Goal: Task Accomplishment & Management: Complete application form

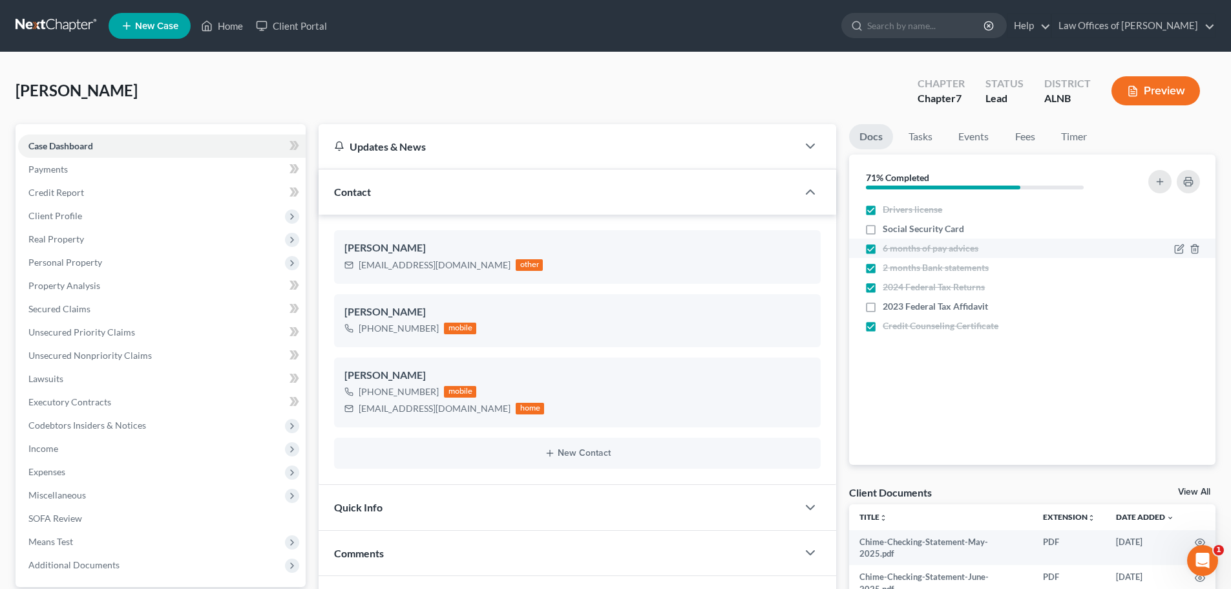
scroll to position [2073, 0]
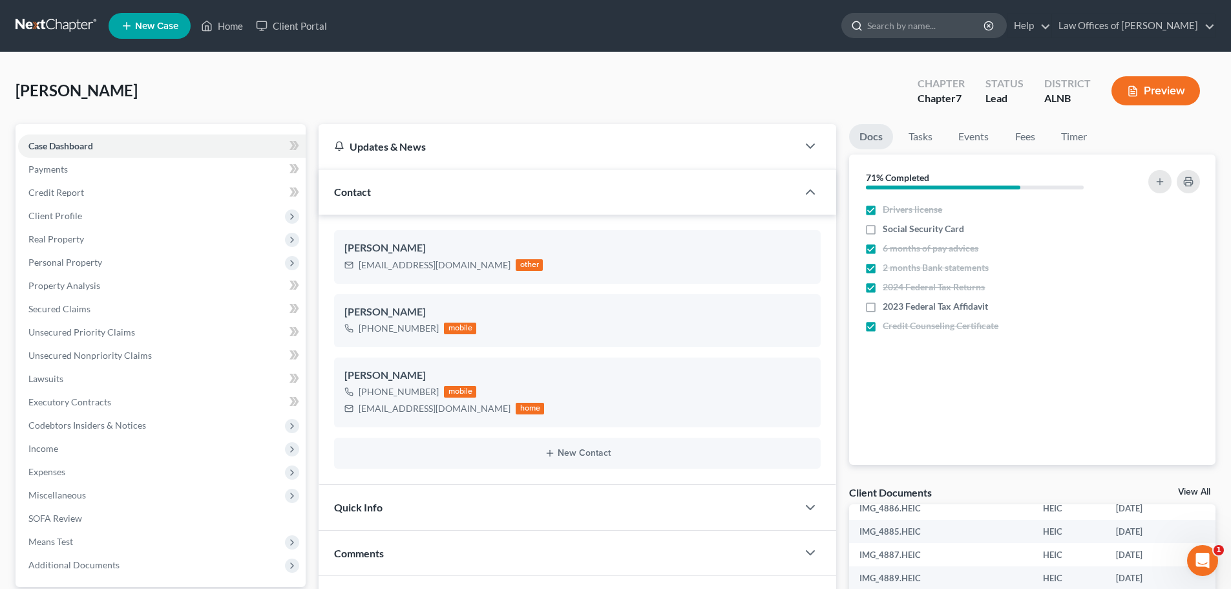
click at [957, 33] on input "search" at bounding box center [926, 26] width 118 height 24
type input "Cook"
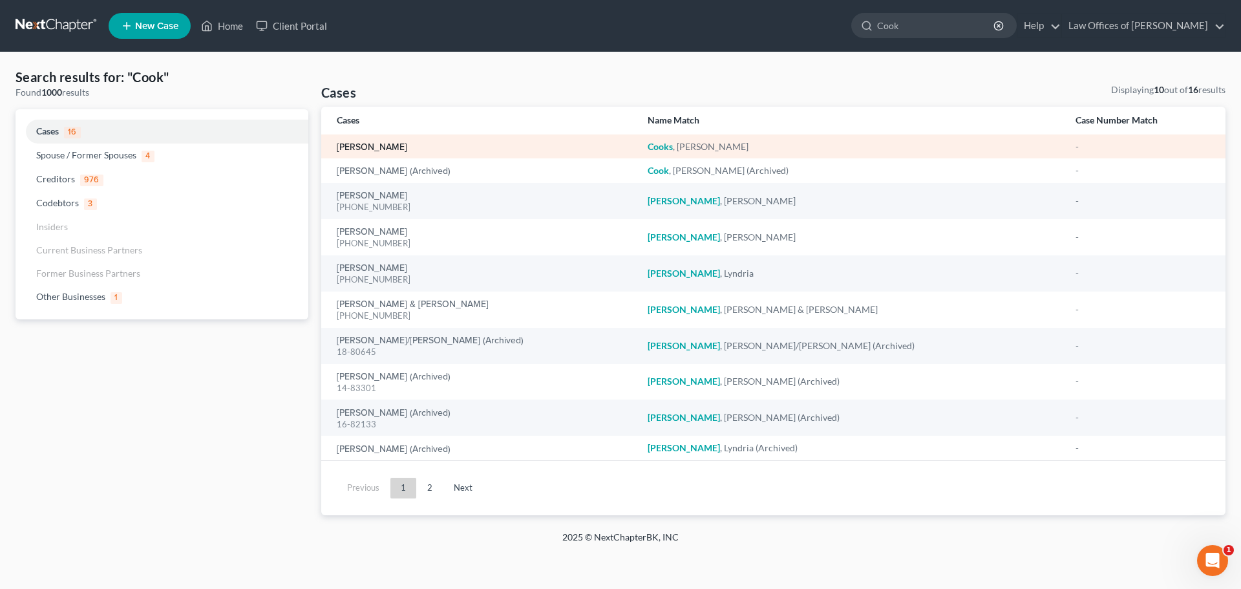
click at [379, 148] on link "Cooks, Joyce" at bounding box center [372, 147] width 70 height 9
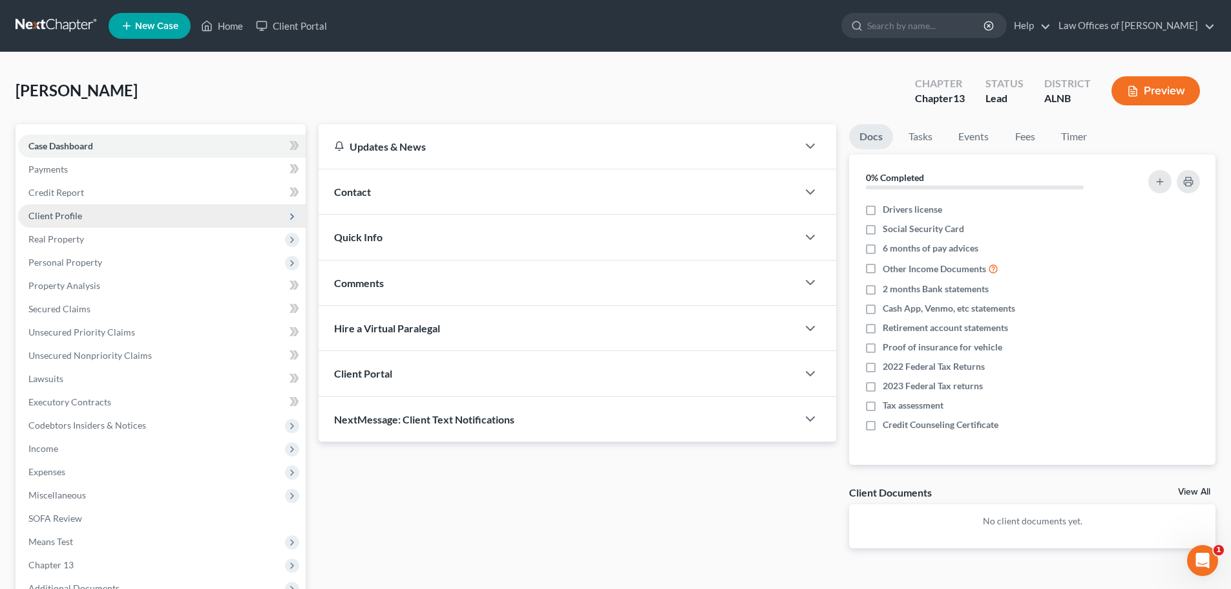
click at [87, 220] on span "Client Profile" at bounding box center [162, 215] width 288 height 23
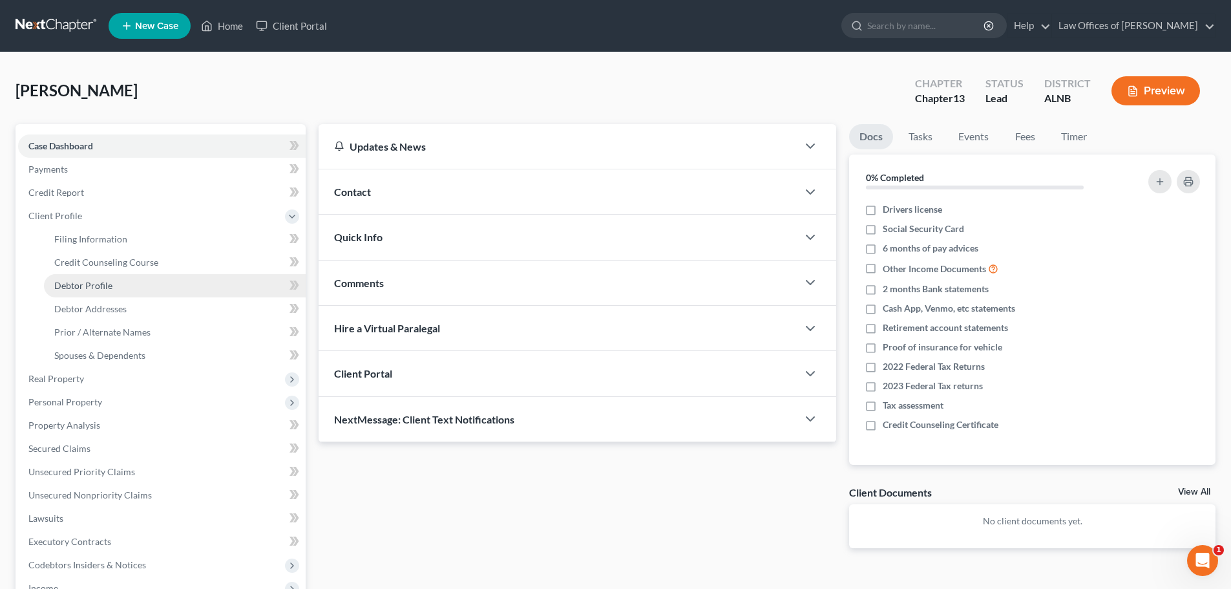
click at [109, 284] on span "Debtor Profile" at bounding box center [83, 285] width 58 height 11
select select "0"
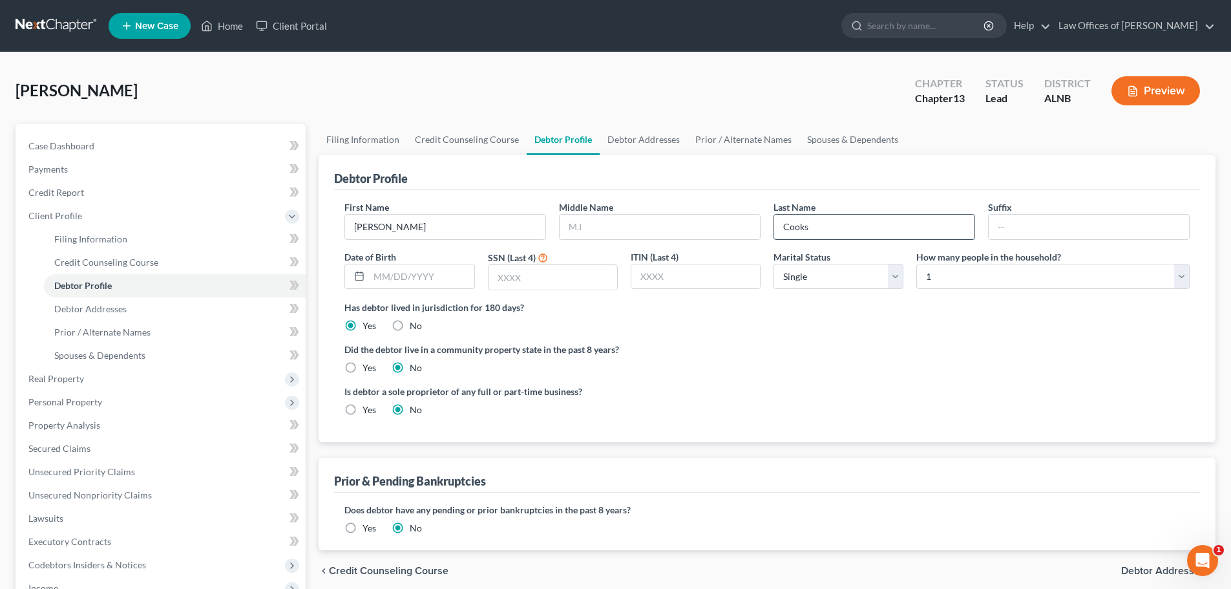
click at [817, 228] on input "Cooks" at bounding box center [874, 227] width 200 height 25
type input "Cook"
click at [59, 146] on span "Case Dashboard" at bounding box center [61, 145] width 66 height 11
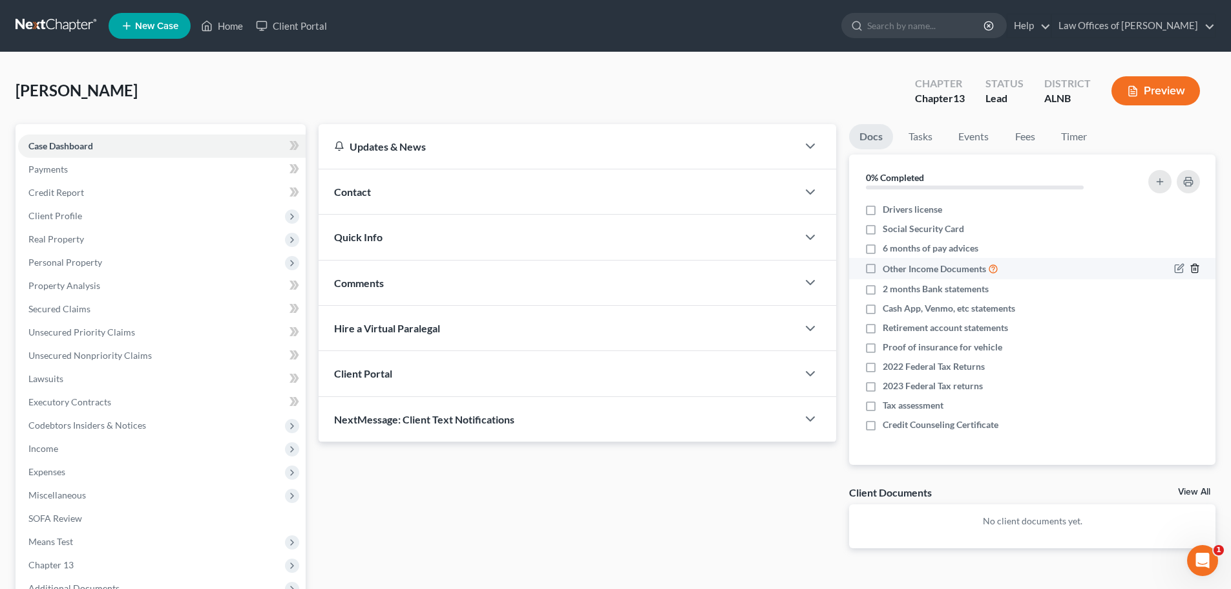
click at [1194, 268] on line "button" at bounding box center [1194, 269] width 0 height 3
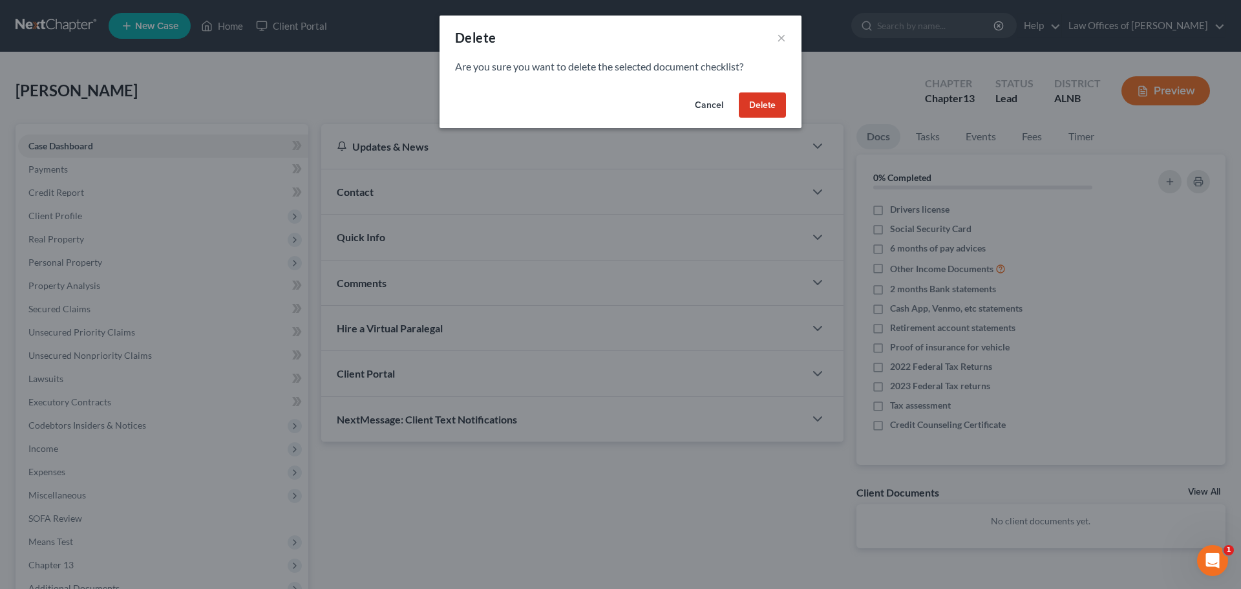
click at [760, 102] on button "Delete" at bounding box center [762, 105] width 47 height 26
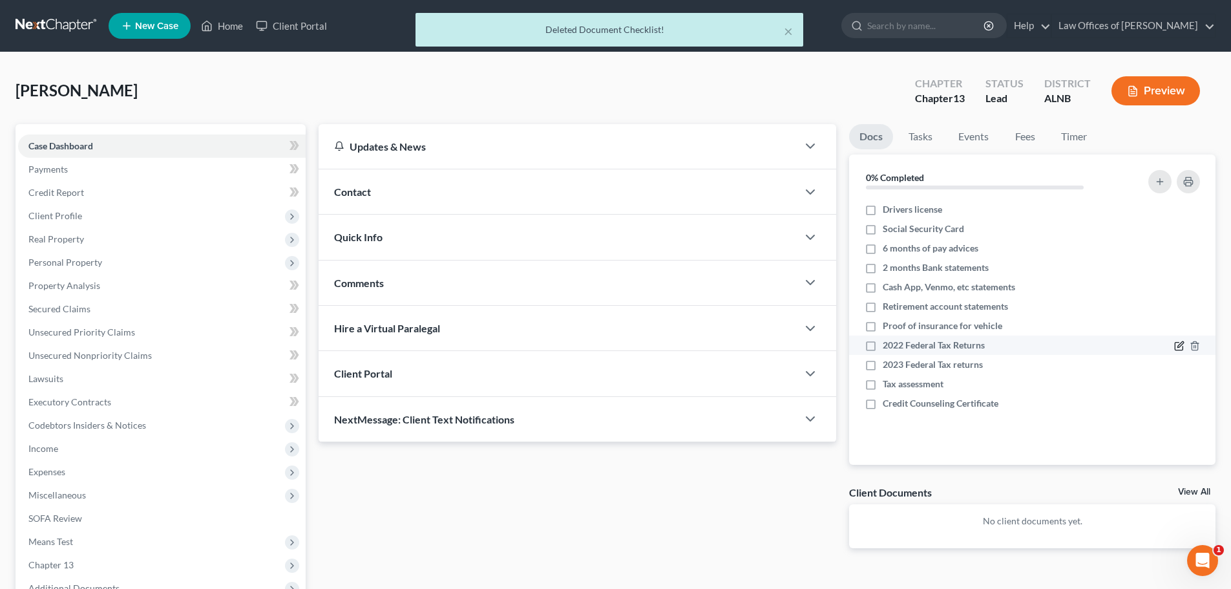
click at [1178, 344] on icon "button" at bounding box center [1179, 346] width 10 height 10
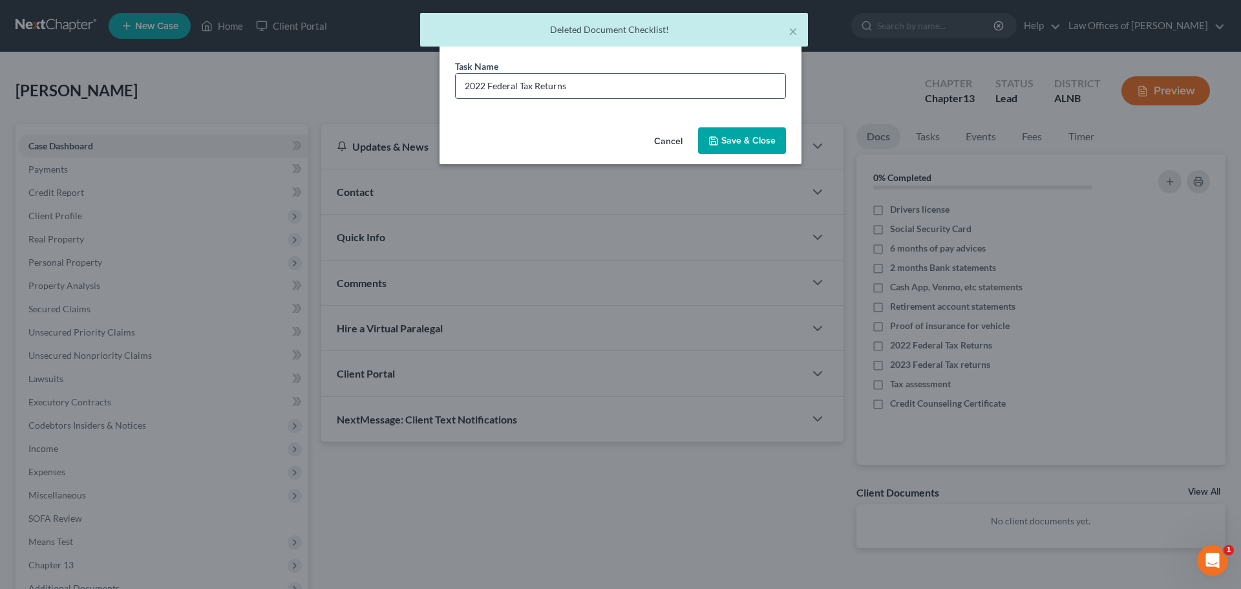
drag, startPoint x: 481, startPoint y: 85, endPoint x: 493, endPoint y: 84, distance: 12.3
click at [482, 85] on input "2022 Federal Tax Returns" at bounding box center [621, 86] width 330 height 25
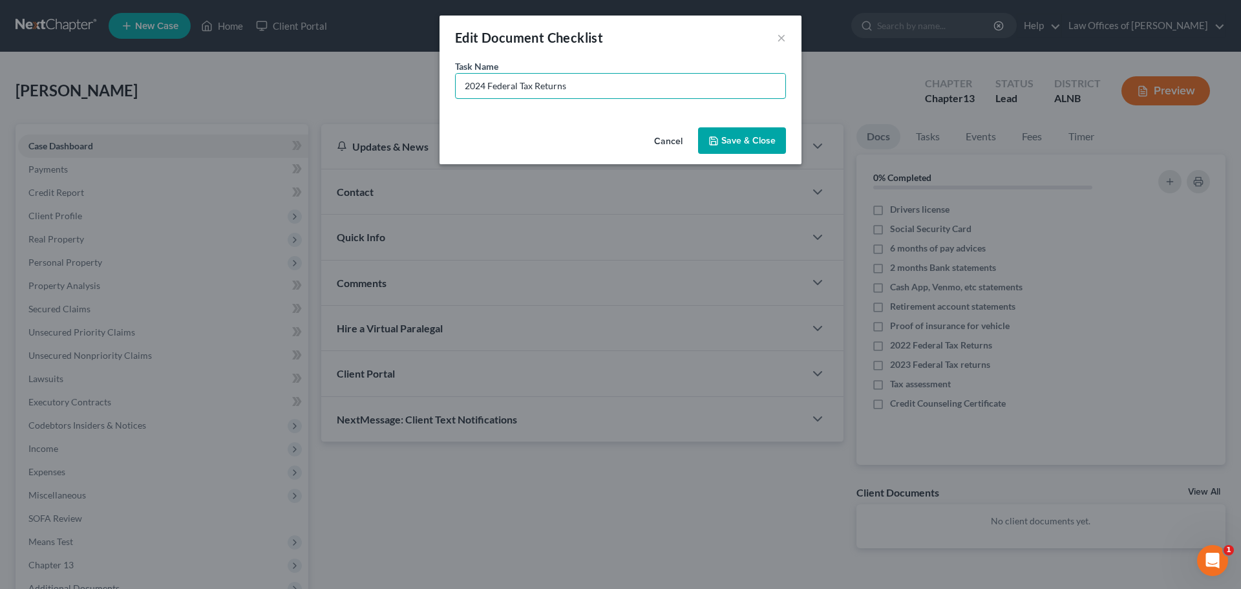
type input "2024 Federal Tax Returns"
click at [733, 142] on button "Save & Close" at bounding box center [742, 140] width 88 height 27
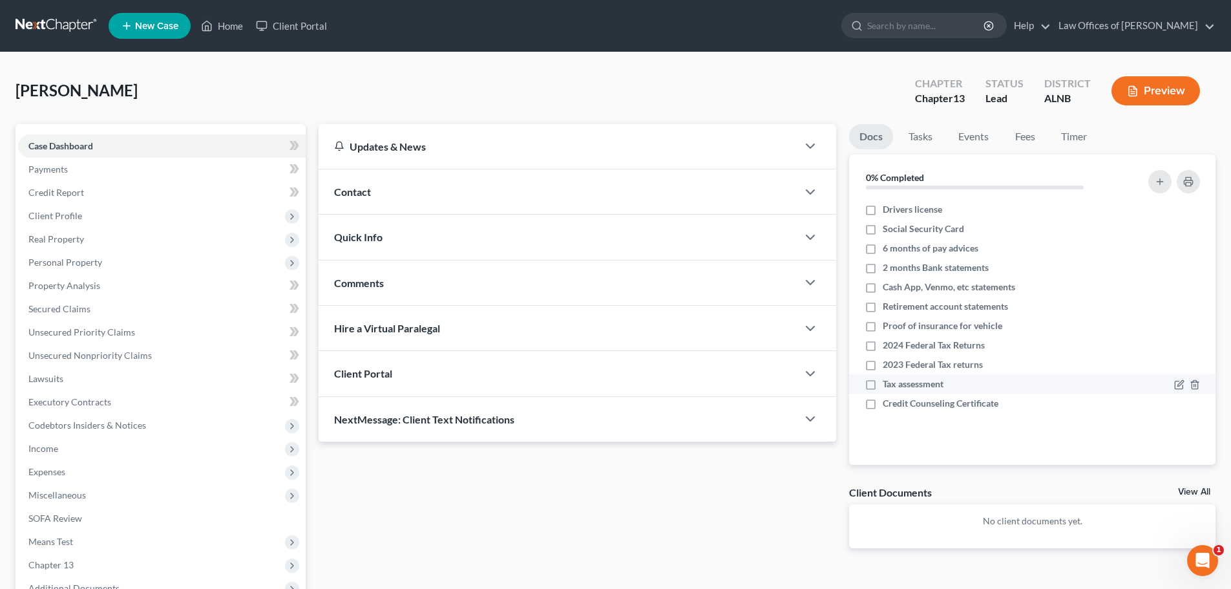
click at [883, 384] on label "Tax assessment" at bounding box center [913, 383] width 61 height 13
click at [888, 384] on input "Tax assessment" at bounding box center [892, 381] width 8 height 8
checkbox input "true"
click at [883, 366] on label "2023 Federal Tax returns" at bounding box center [933, 364] width 100 height 13
click at [888, 366] on input "2023 Federal Tax returns" at bounding box center [892, 362] width 8 height 8
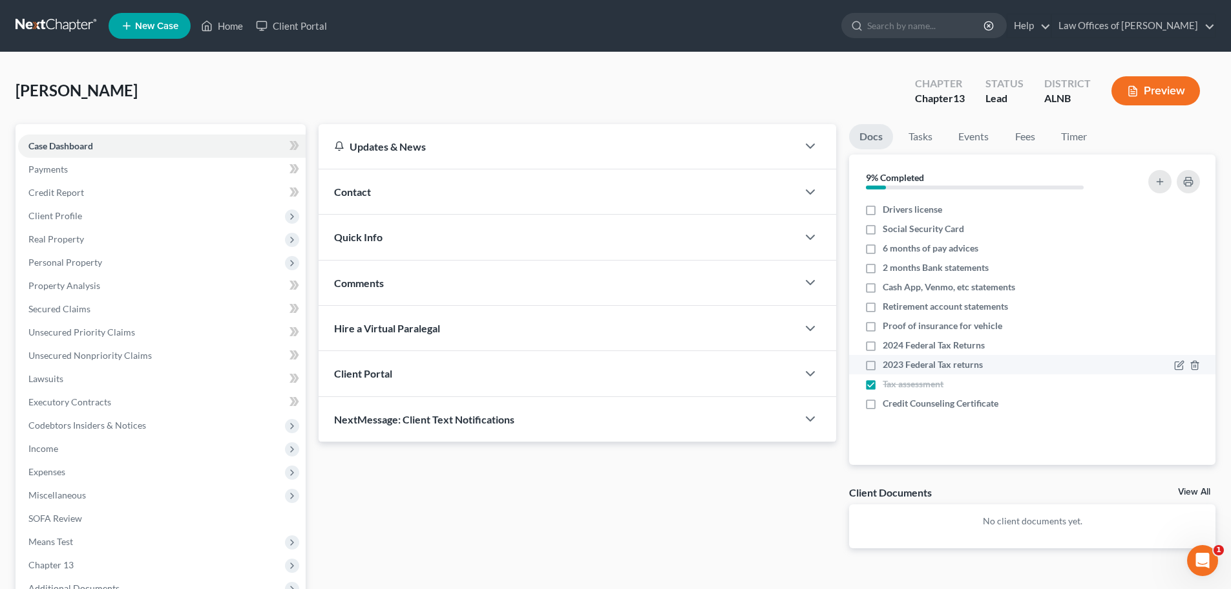
checkbox input "true"
click at [883, 208] on label "Drivers license" at bounding box center [912, 209] width 59 height 13
click at [888, 208] on input "Drivers license" at bounding box center [892, 207] width 8 height 8
checkbox input "true"
click at [883, 228] on label "Social Security Card" at bounding box center [923, 228] width 81 height 13
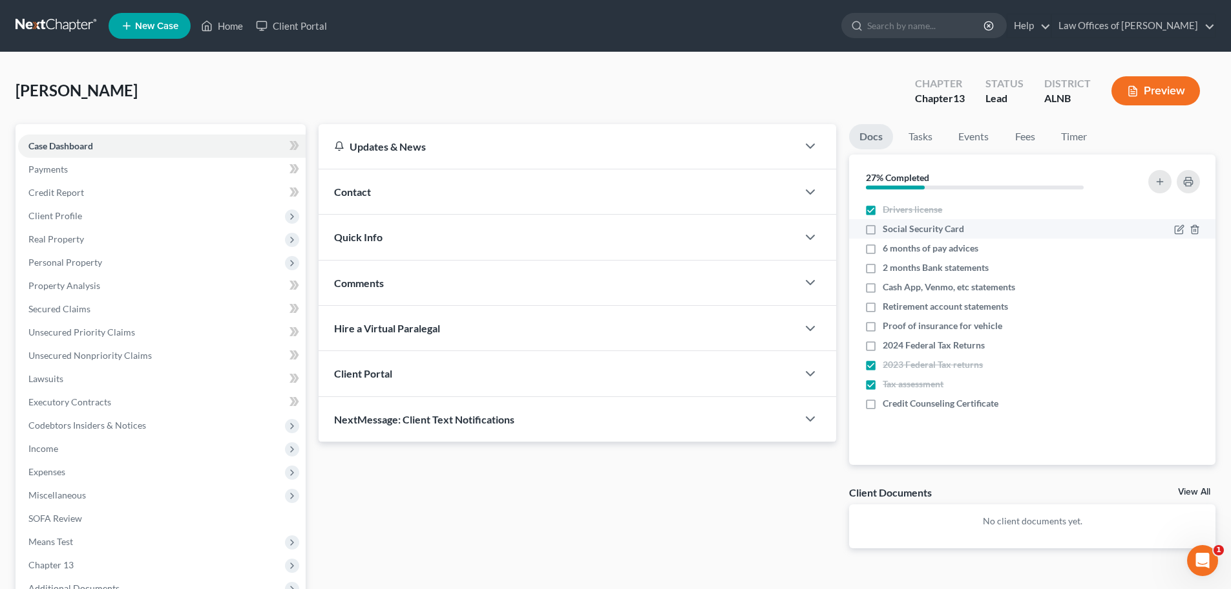
click at [888, 228] on input "Social Security Card" at bounding box center [892, 226] width 8 height 8
checkbox input "true"
click at [1197, 282] on icon "button" at bounding box center [1195, 287] width 10 height 10
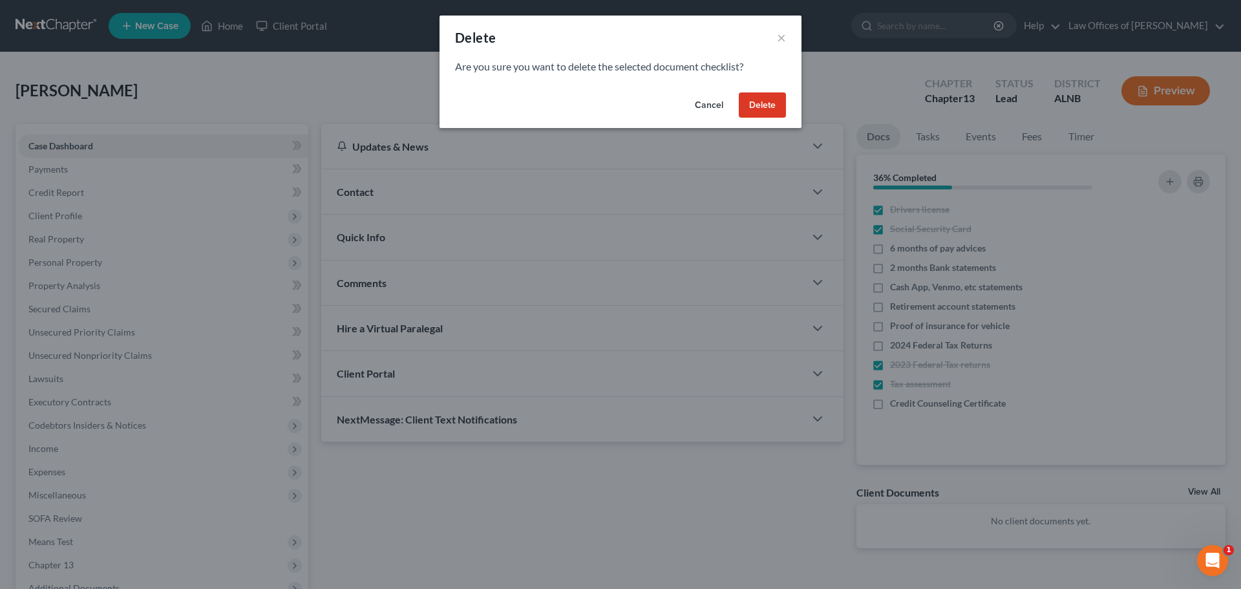
click at [755, 102] on button "Delete" at bounding box center [762, 105] width 47 height 26
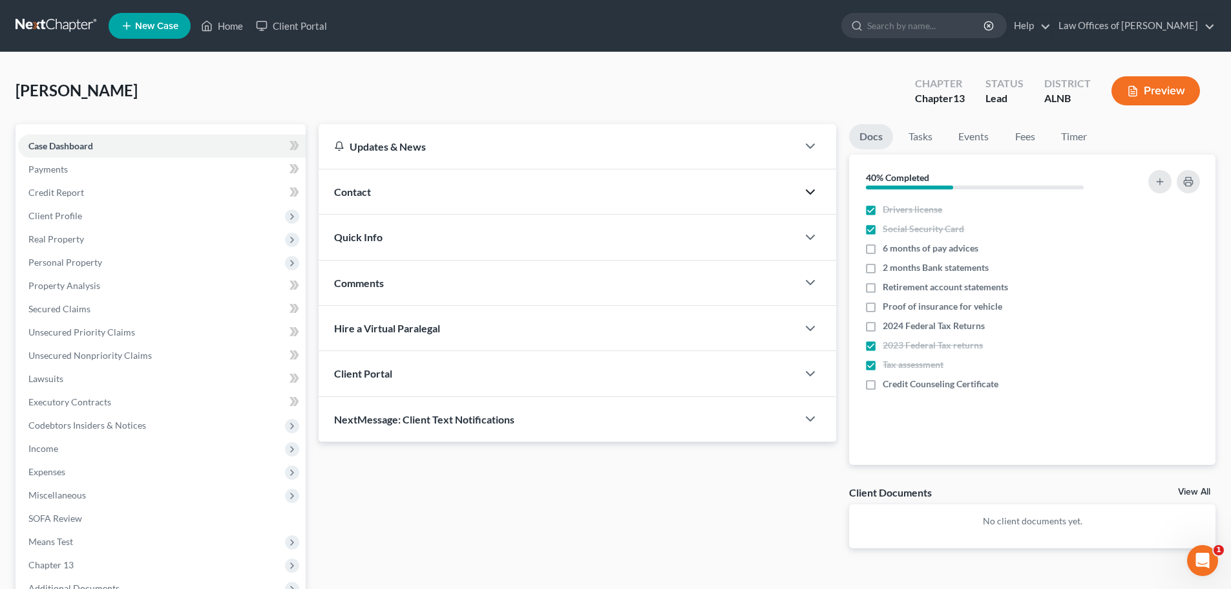
click at [804, 194] on icon "button" at bounding box center [810, 192] width 16 height 16
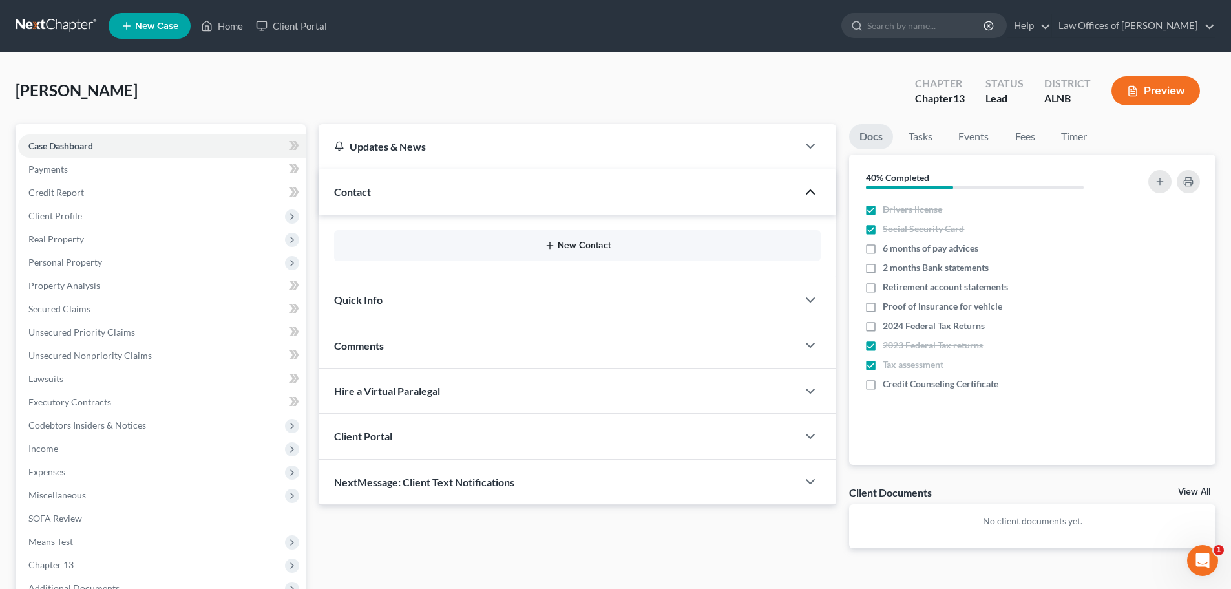
click at [596, 244] on button "New Contact" at bounding box center [577, 245] width 466 height 10
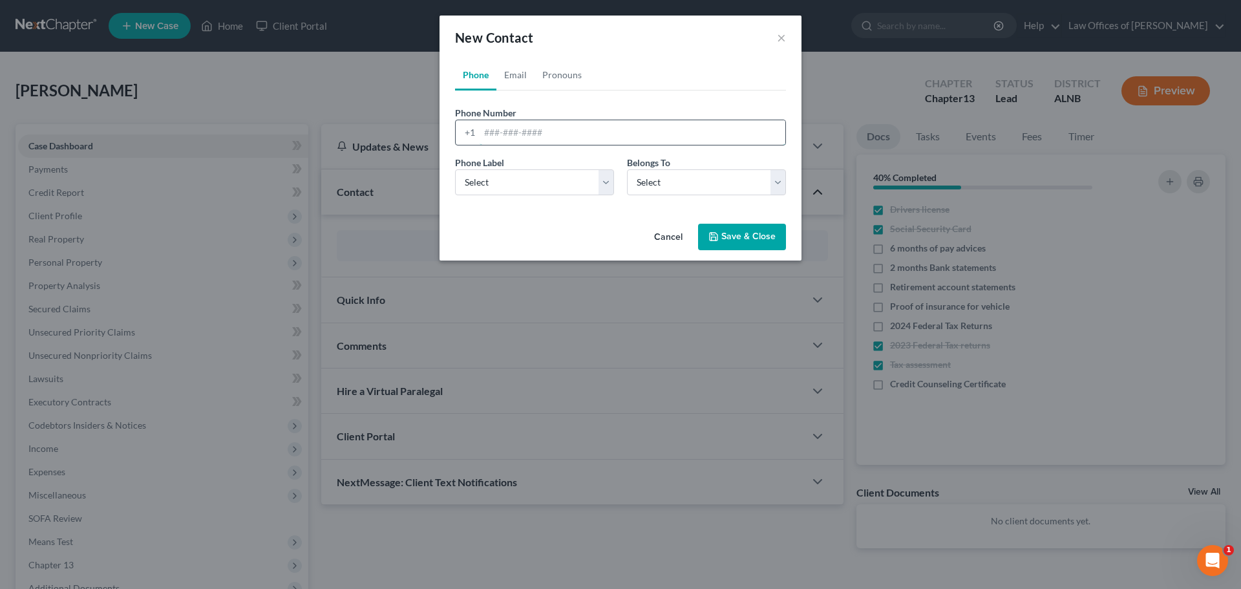
click at [582, 127] on input "tel" at bounding box center [632, 132] width 306 height 25
type input "[PHONE_NUMBER]"
click at [603, 176] on select "Select Mobile Home Work Other" at bounding box center [534, 182] width 159 height 26
select select "0"
click at [455, 169] on select "Select Mobile Home Work Other" at bounding box center [534, 182] width 159 height 26
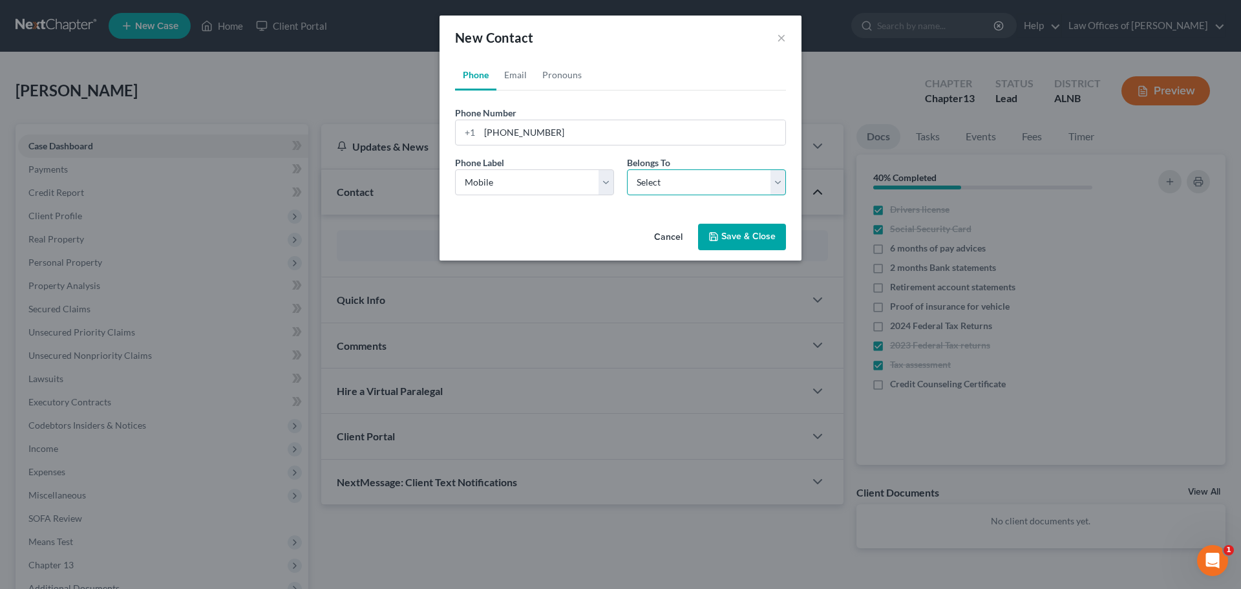
click at [781, 183] on select "Select Client Other" at bounding box center [706, 182] width 159 height 26
select select "0"
click at [627, 169] on select "Select Client Other" at bounding box center [706, 182] width 159 height 26
select select "0"
click at [519, 74] on link "Email" at bounding box center [515, 74] width 38 height 31
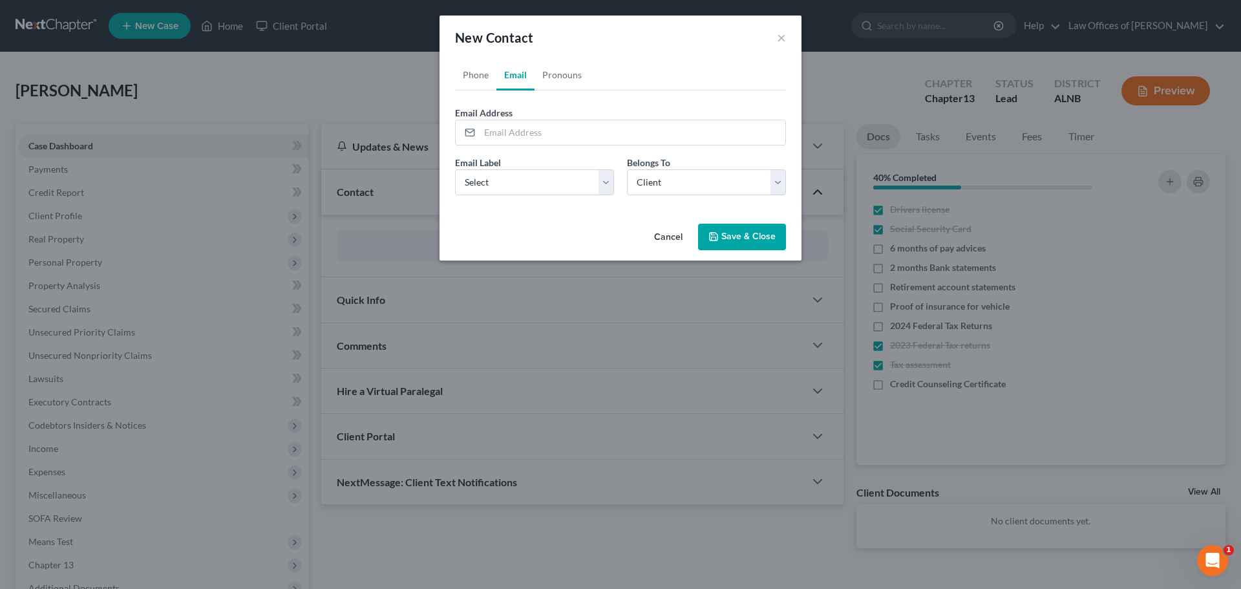
click at [614, 181] on div "Email Label Select Home Work Other" at bounding box center [534, 175] width 172 height 39
click at [610, 180] on select "Select Home Work Other" at bounding box center [534, 182] width 159 height 26
select select "0"
click at [455, 169] on select "Select Home Work Other" at bounding box center [534, 182] width 159 height 26
click at [567, 127] on input "email" at bounding box center [632, 132] width 306 height 25
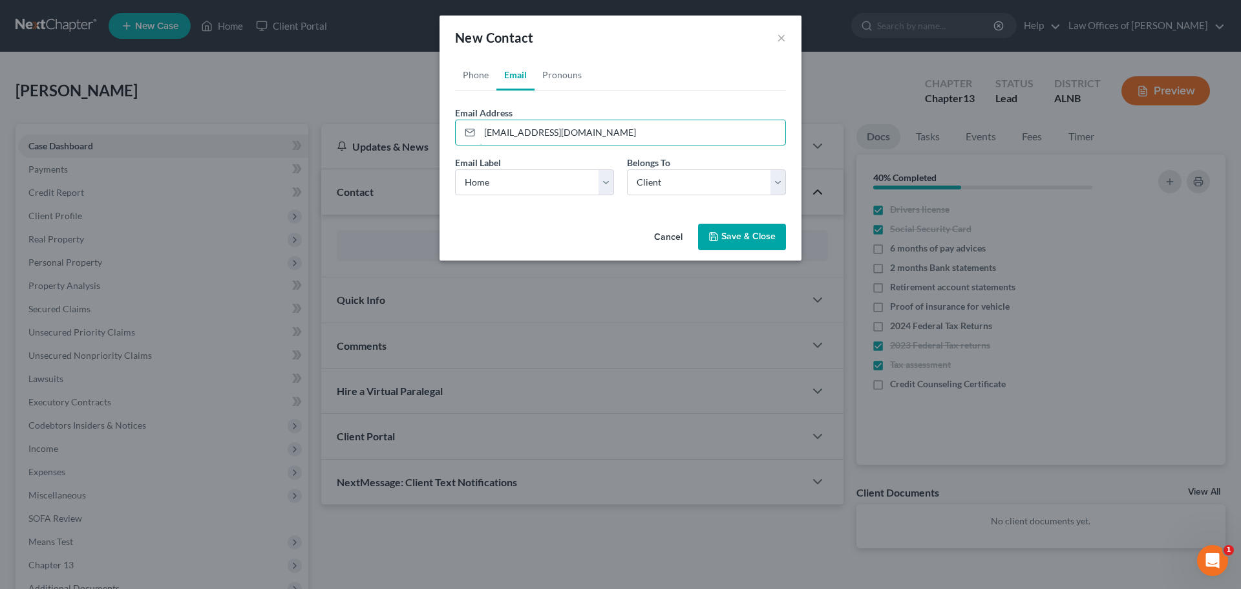
type input "[EMAIL_ADDRESS][DOMAIN_NAME]"
click at [729, 236] on button "Save & Close" at bounding box center [742, 237] width 88 height 27
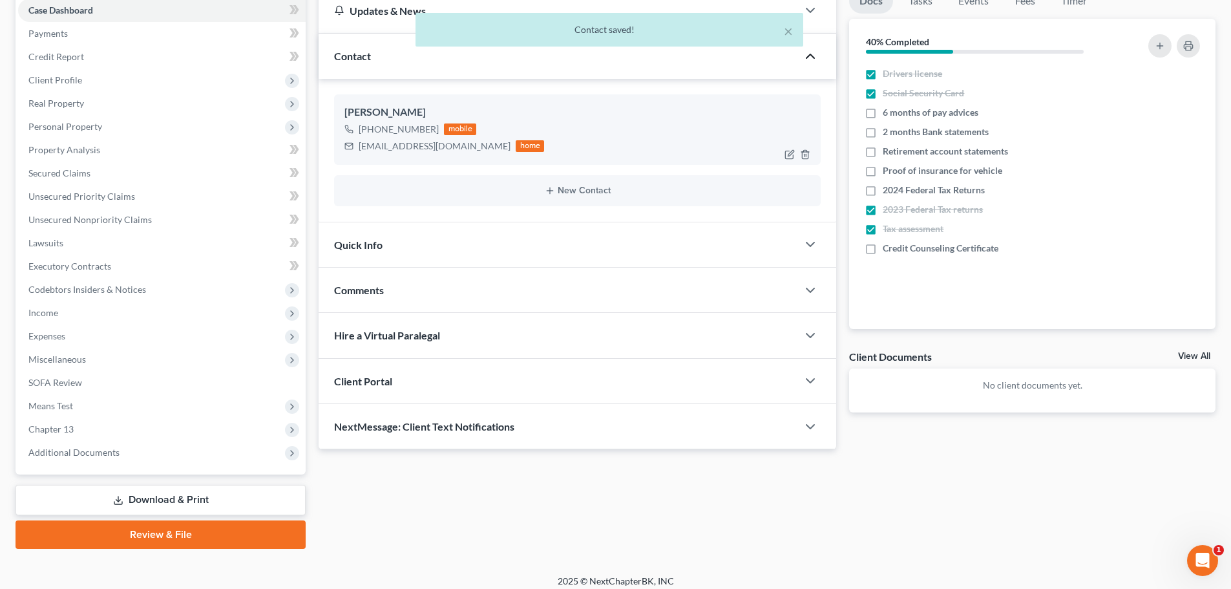
scroll to position [145, 0]
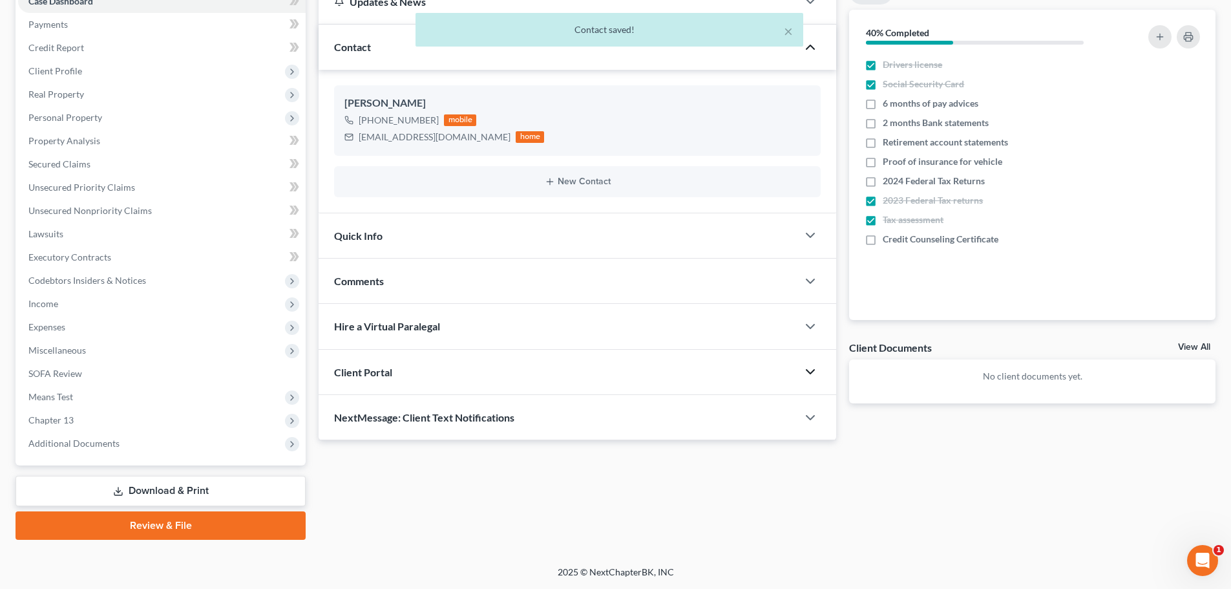
click at [806, 373] on icon "button" at bounding box center [810, 372] width 16 height 16
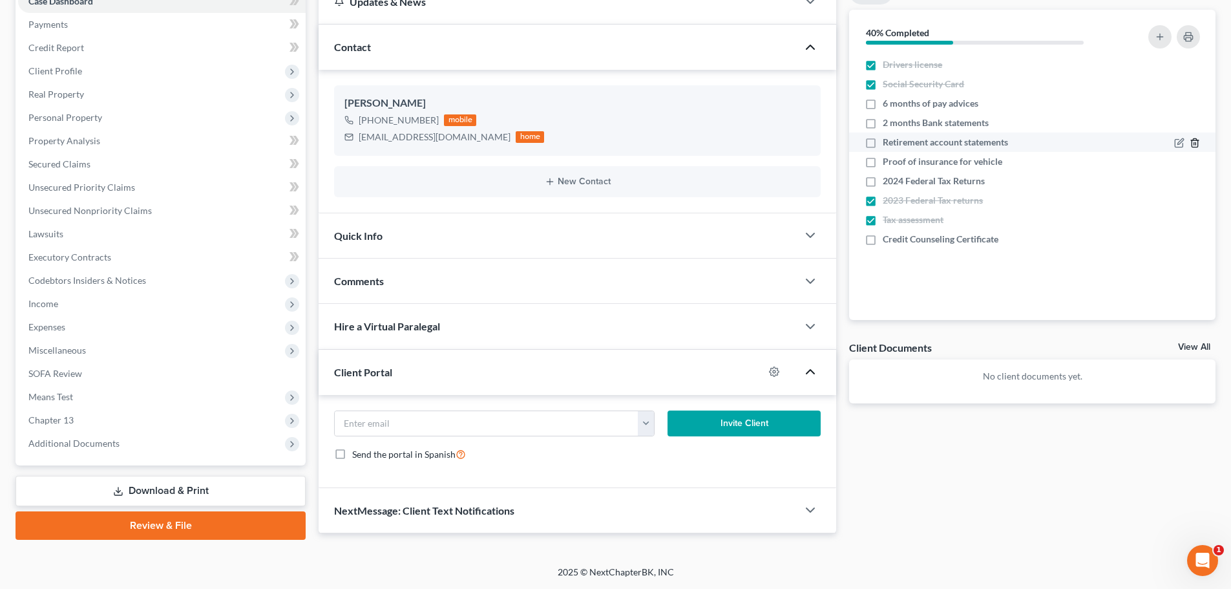
click at [1191, 143] on icon "button" at bounding box center [1194, 143] width 6 height 8
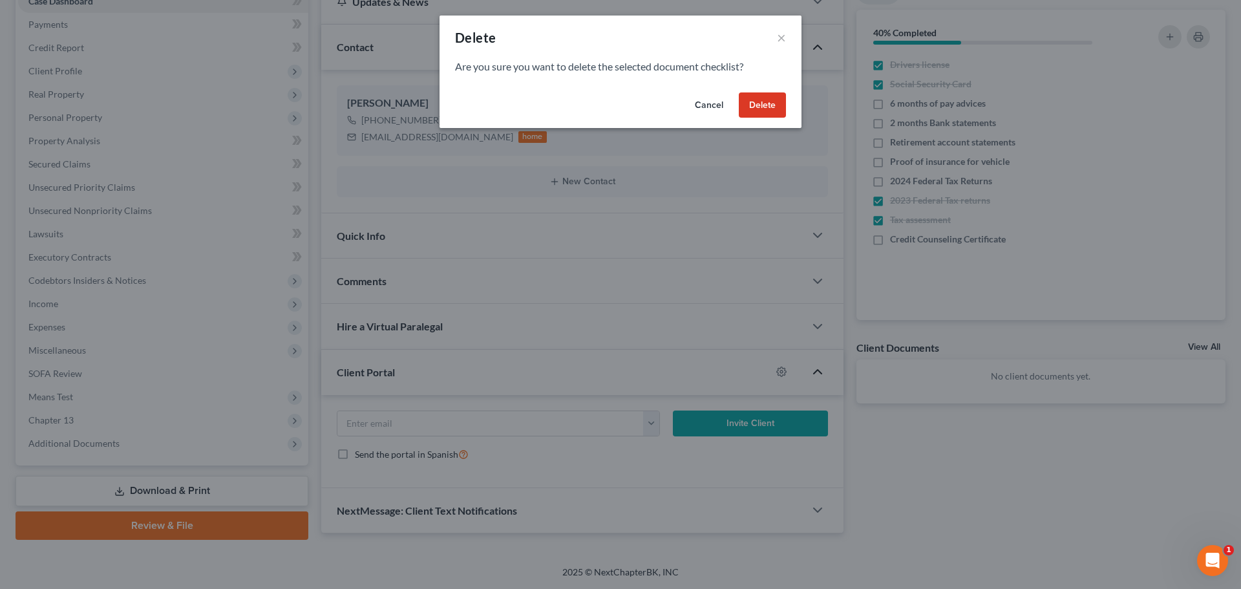
click at [753, 100] on button "Delete" at bounding box center [762, 105] width 47 height 26
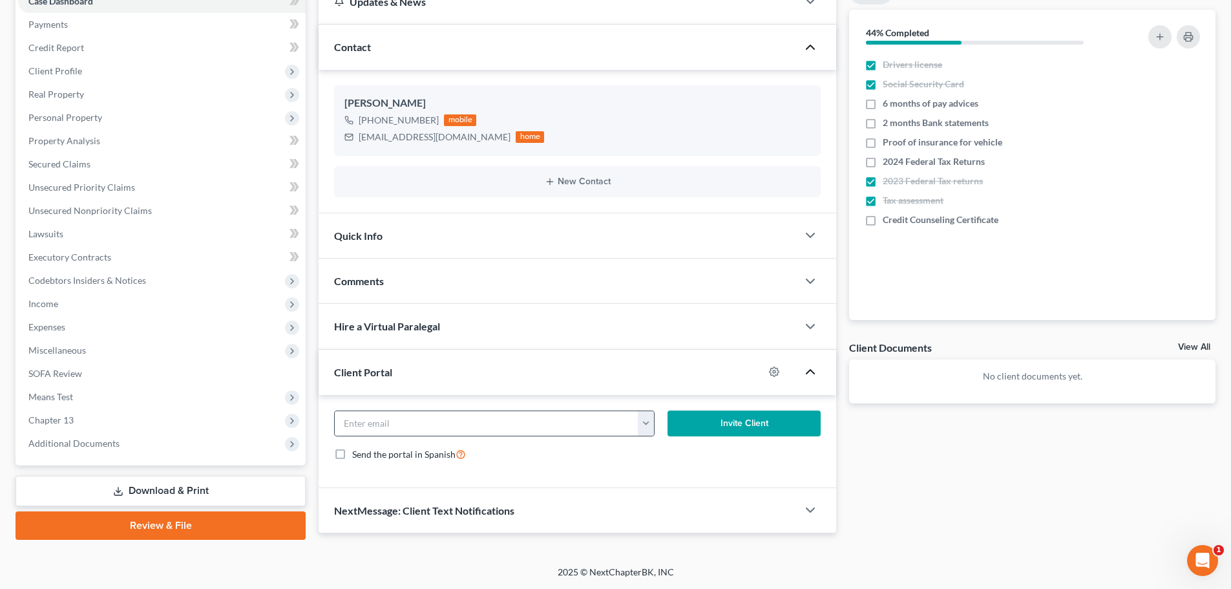
click at [651, 423] on button "button" at bounding box center [646, 423] width 16 height 25
click at [661, 452] on link "[EMAIL_ADDRESS][DOMAIN_NAME]" at bounding box center [726, 452] width 176 height 22
type input "[EMAIL_ADDRESS][DOMAIN_NAME]"
click at [753, 425] on button "Invite Client" at bounding box center [744, 423] width 154 height 26
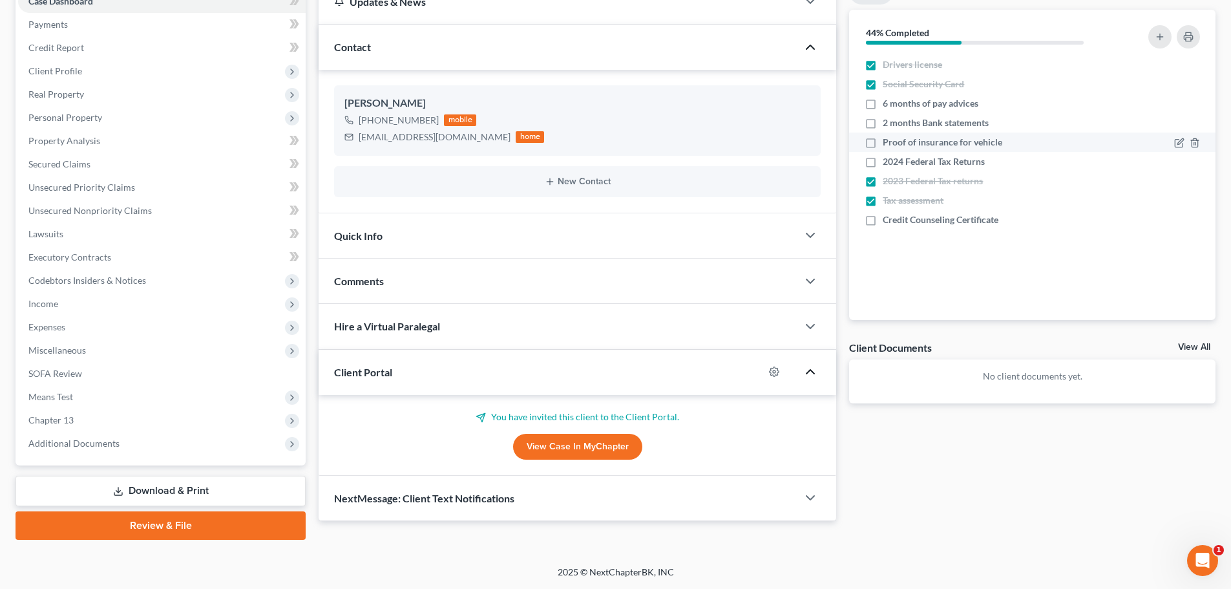
click at [883, 140] on label "Proof of insurance for vehicle" at bounding box center [943, 142] width 120 height 13
click at [888, 140] on input "Proof of insurance for vehicle" at bounding box center [892, 140] width 8 height 8
checkbox input "true"
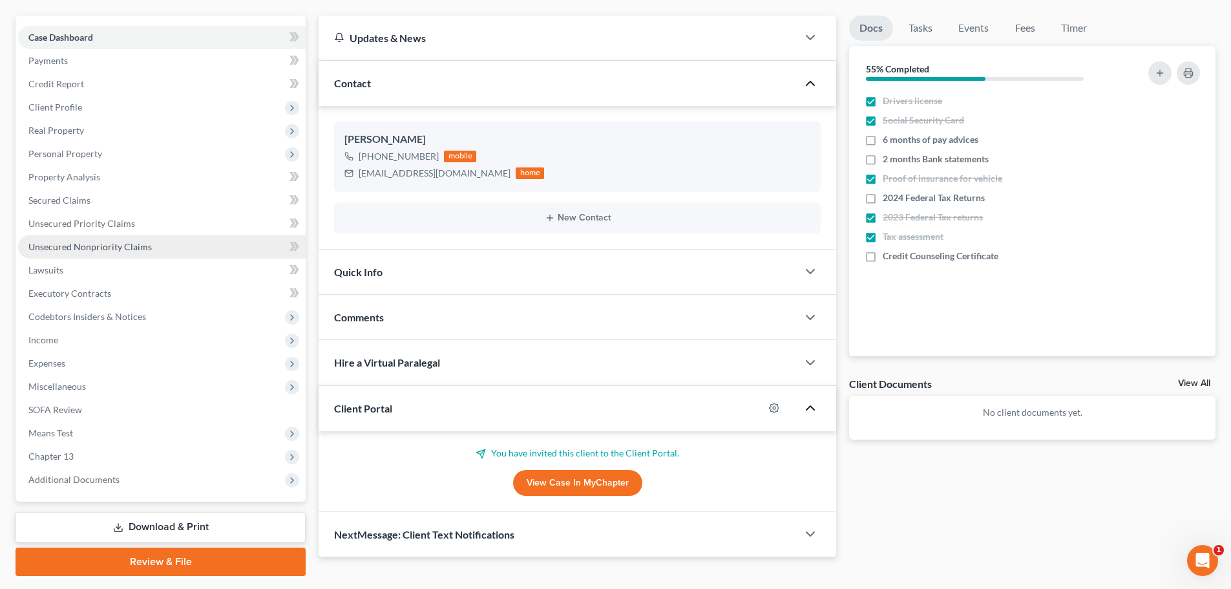
scroll to position [80, 0]
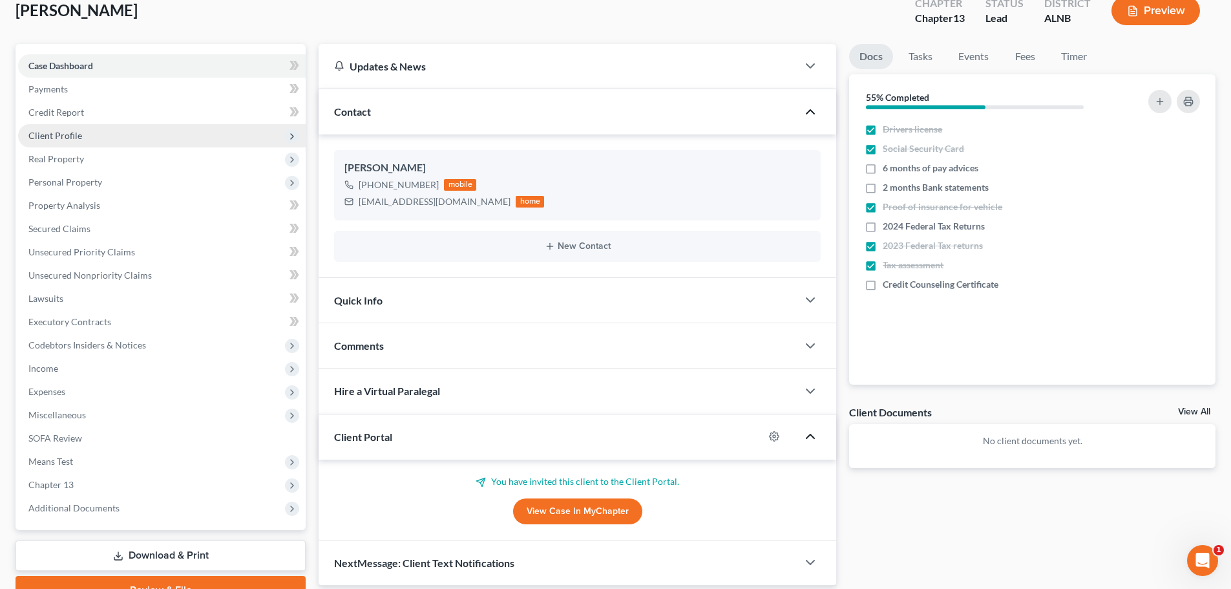
click at [96, 138] on span "Client Profile" at bounding box center [162, 135] width 288 height 23
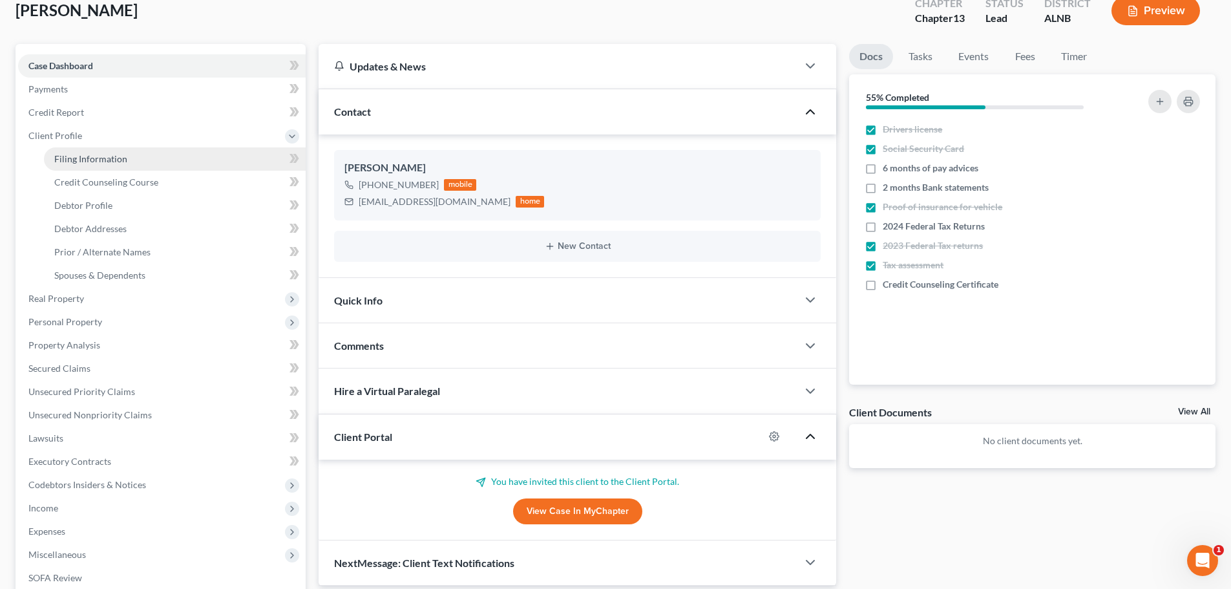
click at [100, 160] on span "Filing Information" at bounding box center [90, 158] width 73 height 11
select select "1"
select select "0"
select select "3"
select select "0"
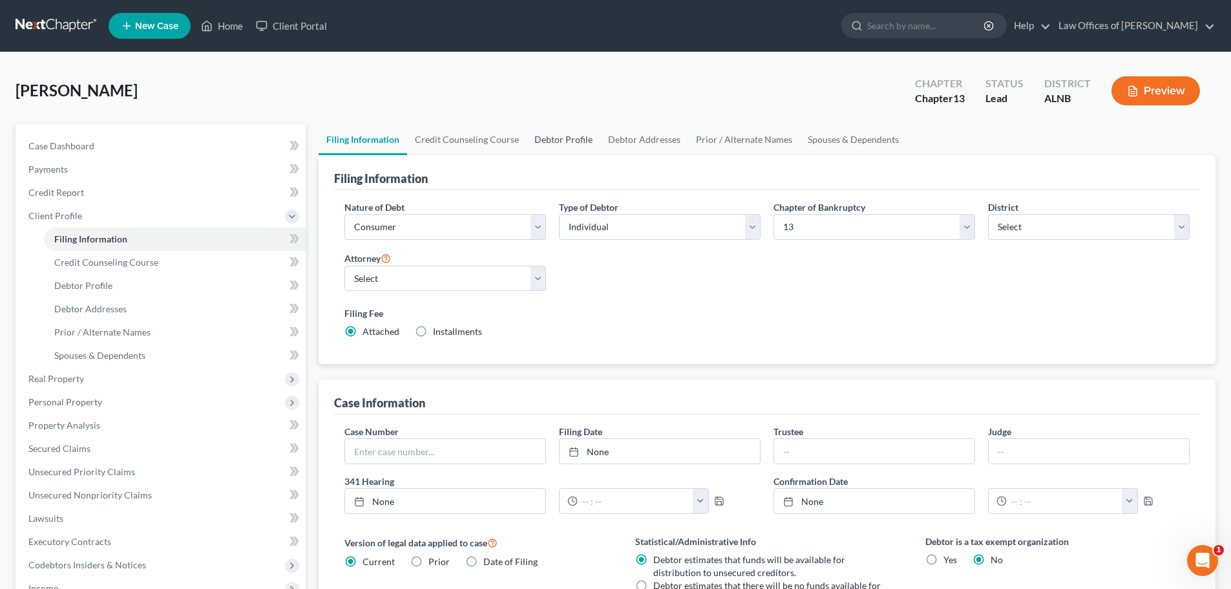
click at [563, 141] on link "Debtor Profile" at bounding box center [564, 139] width 74 height 31
select select "0"
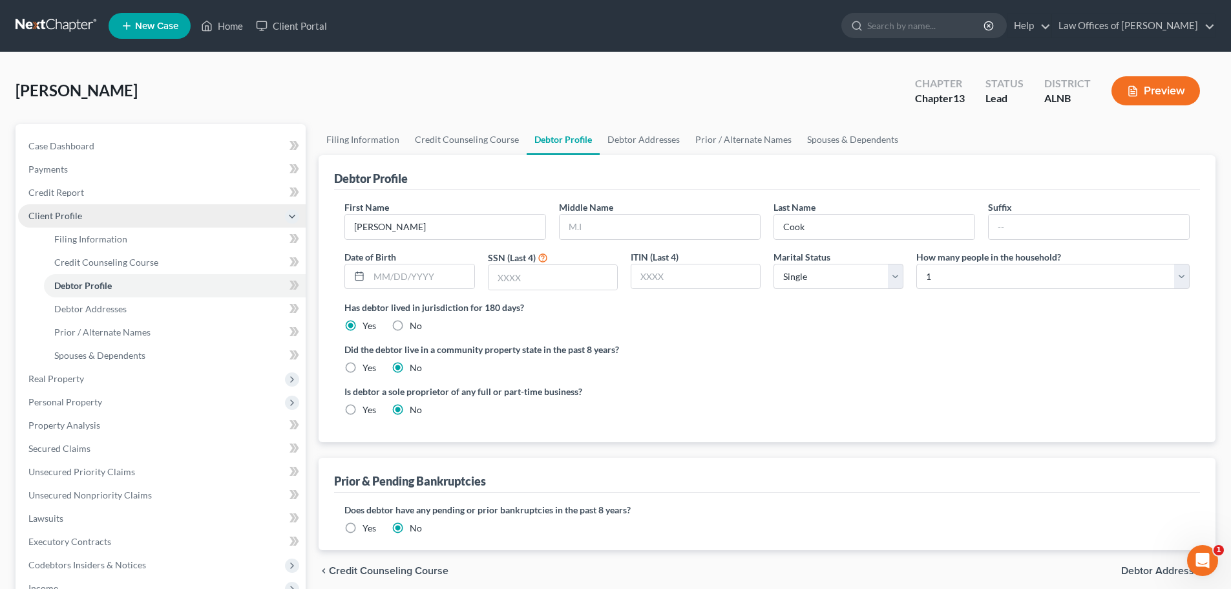
click at [290, 216] on polyline at bounding box center [291, 216] width 5 height 3
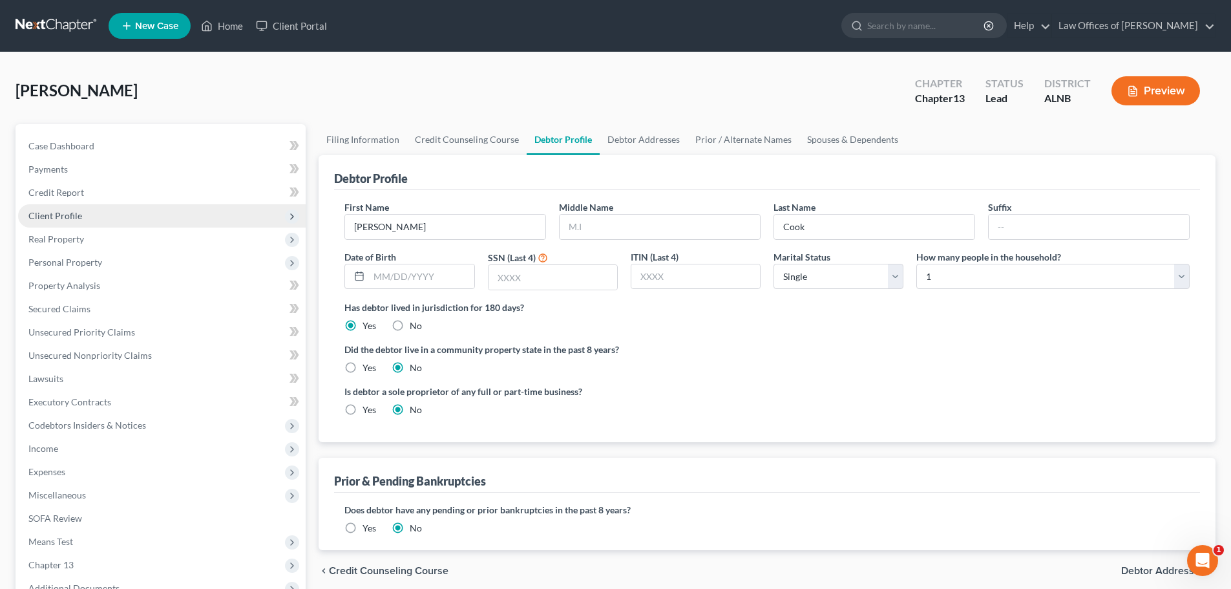
click at [154, 220] on span "Client Profile" at bounding box center [162, 215] width 288 height 23
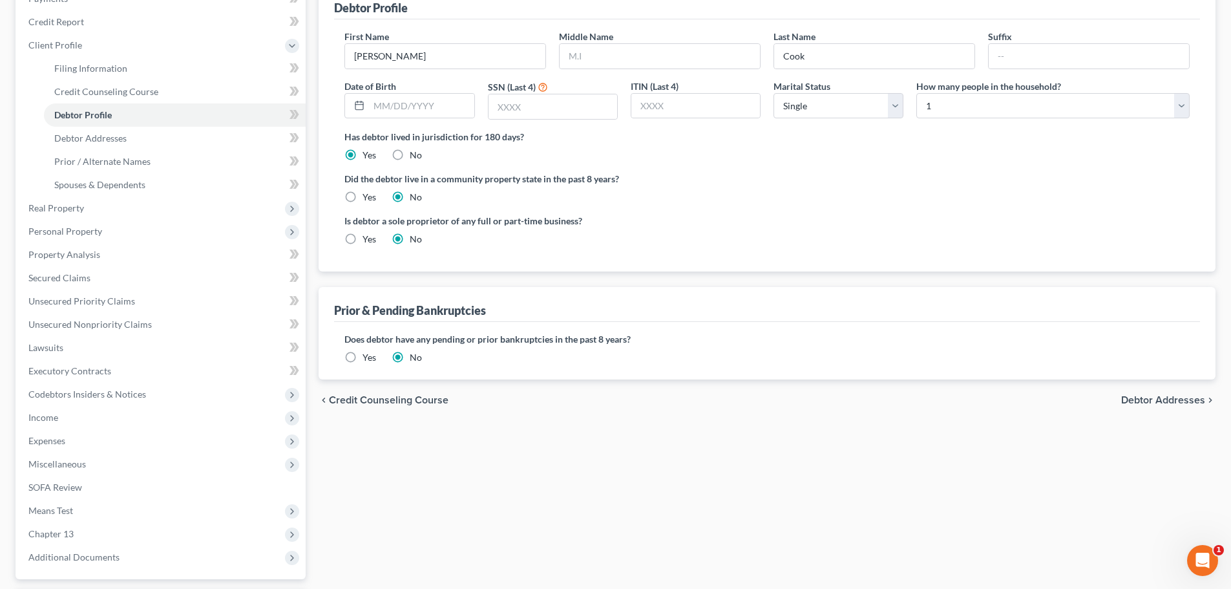
scroll to position [194, 0]
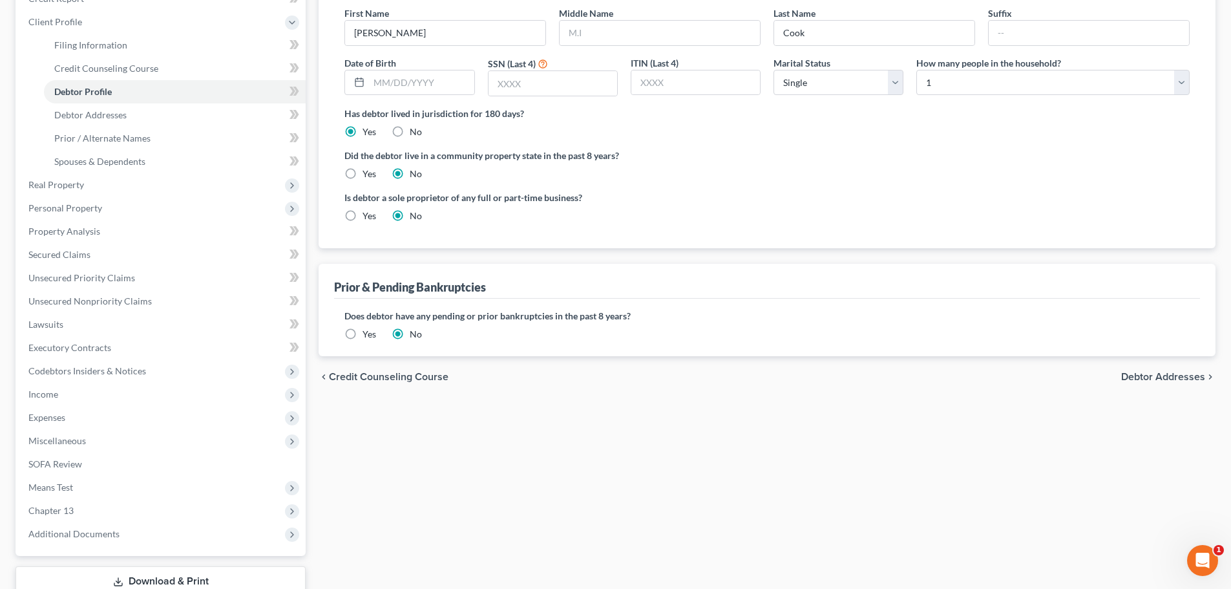
click at [1140, 378] on span "Debtor Addresses" at bounding box center [1163, 377] width 84 height 10
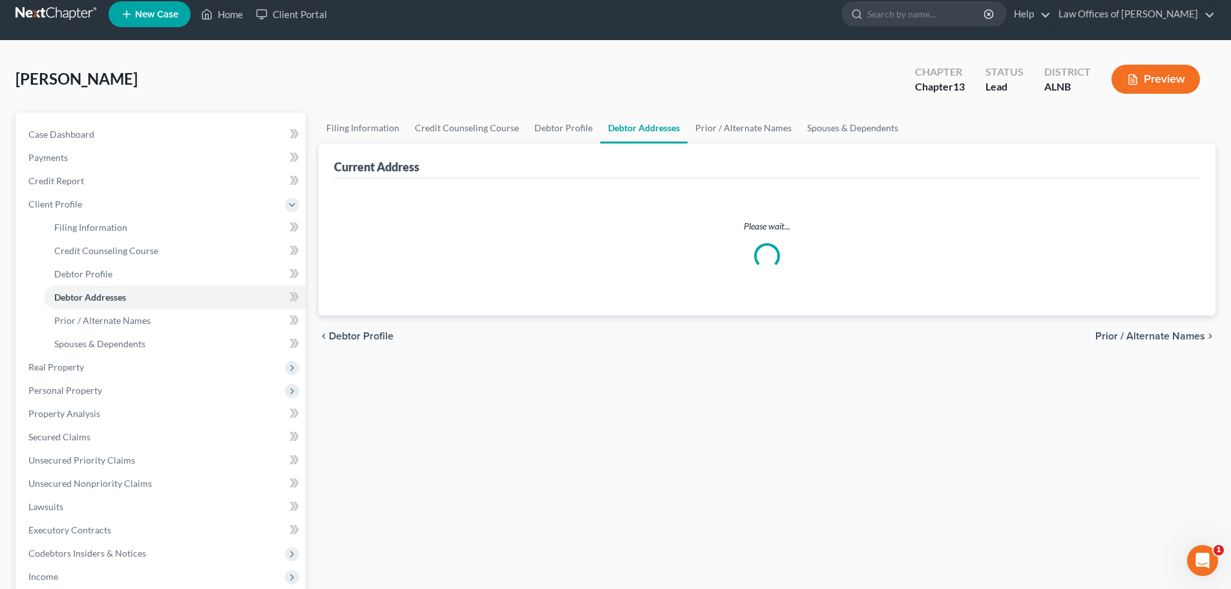
select select "0"
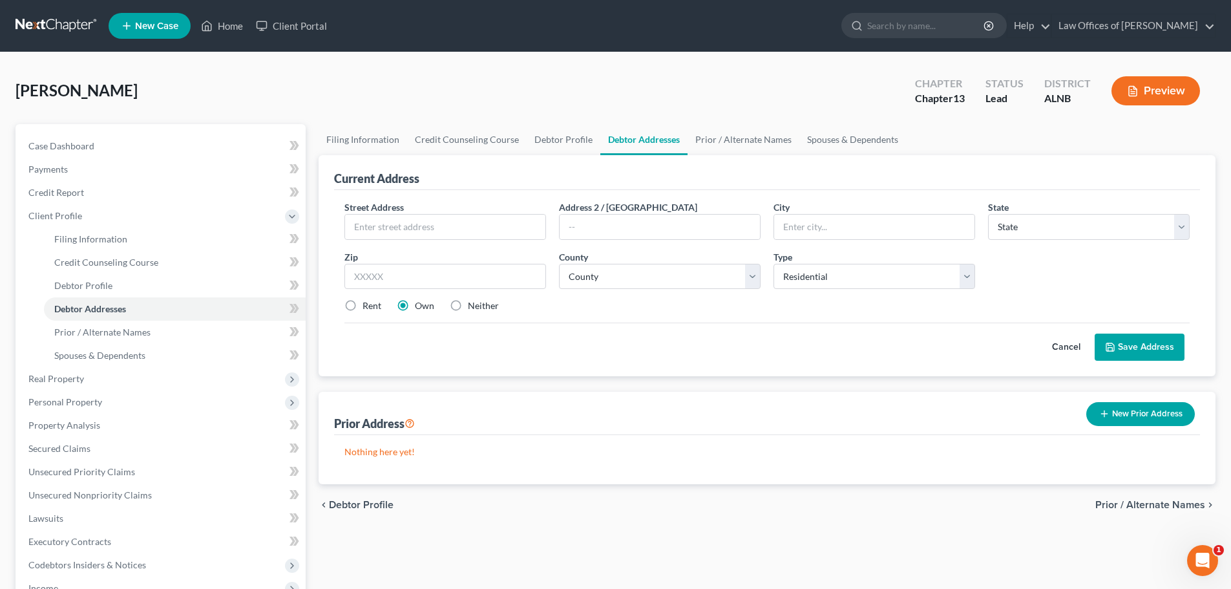
click at [1147, 504] on span "Prior / Alternate Names" at bounding box center [1150, 504] width 110 height 10
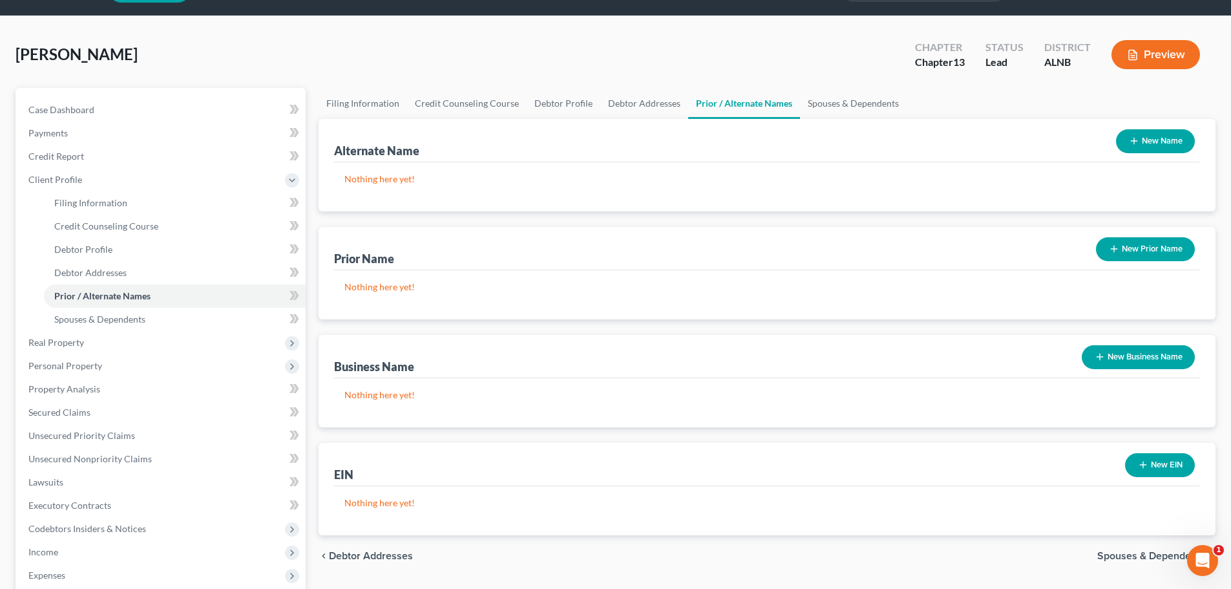
scroll to position [65, 0]
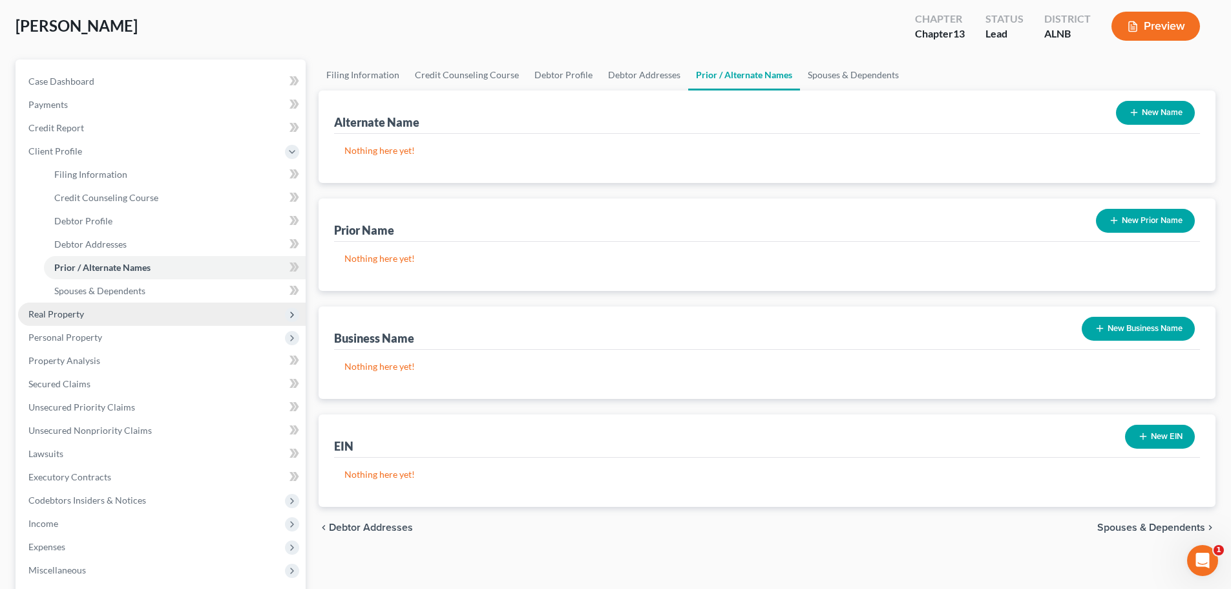
click at [107, 316] on span "Real Property" at bounding box center [162, 313] width 288 height 23
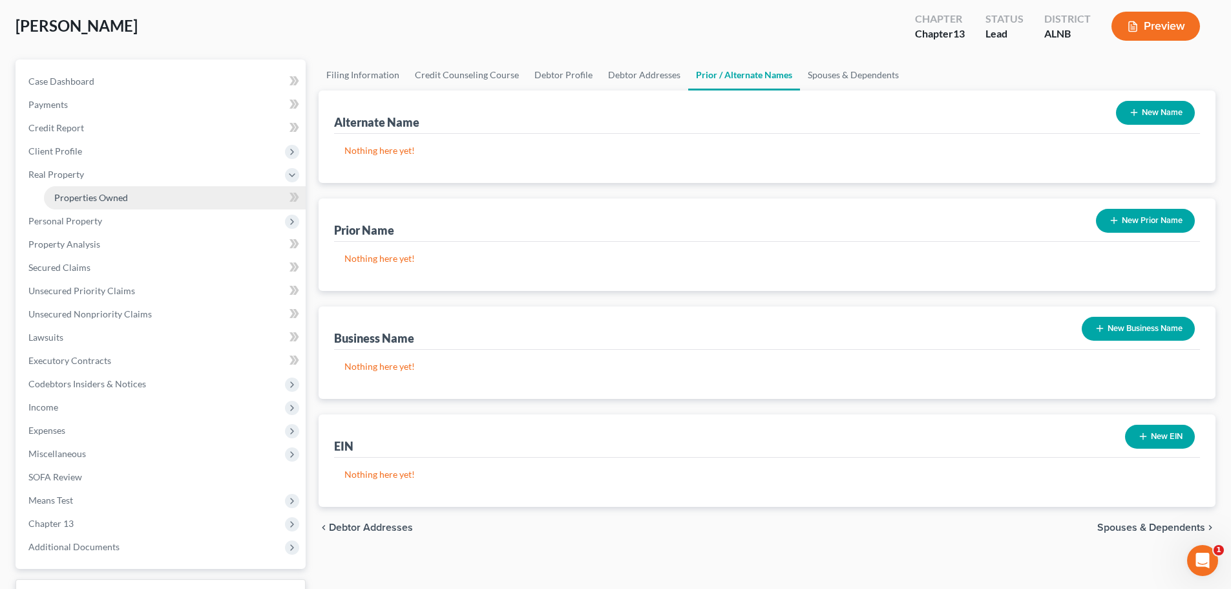
click at [129, 200] on link "Properties Owned" at bounding box center [175, 197] width 262 height 23
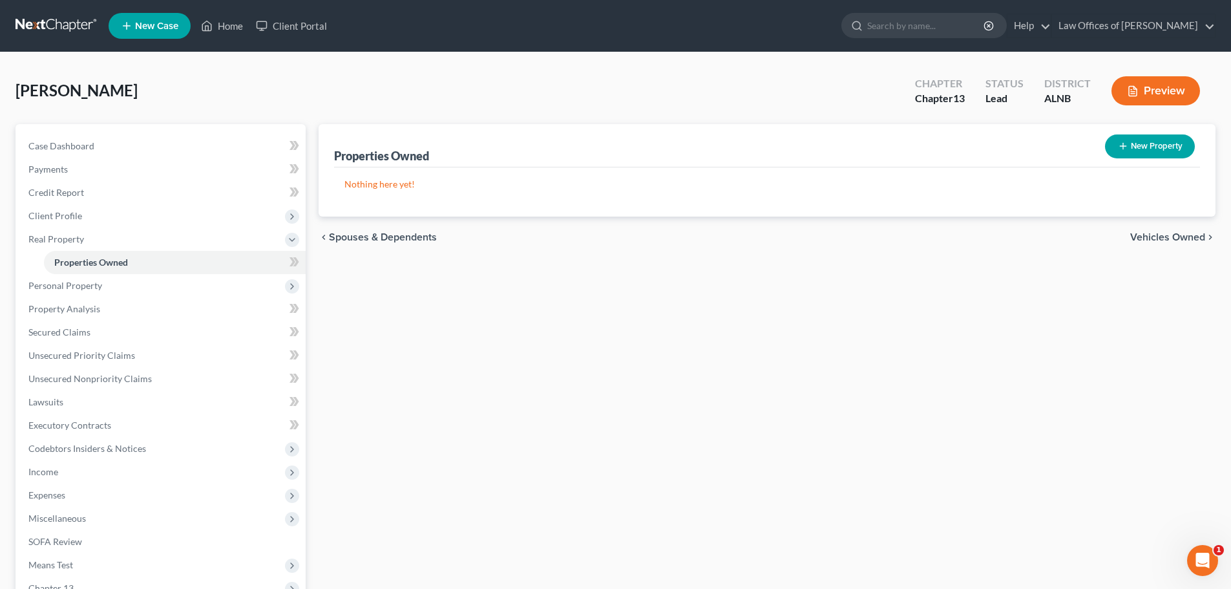
click at [1128, 146] on icon "button" at bounding box center [1123, 146] width 10 height 10
select select "0"
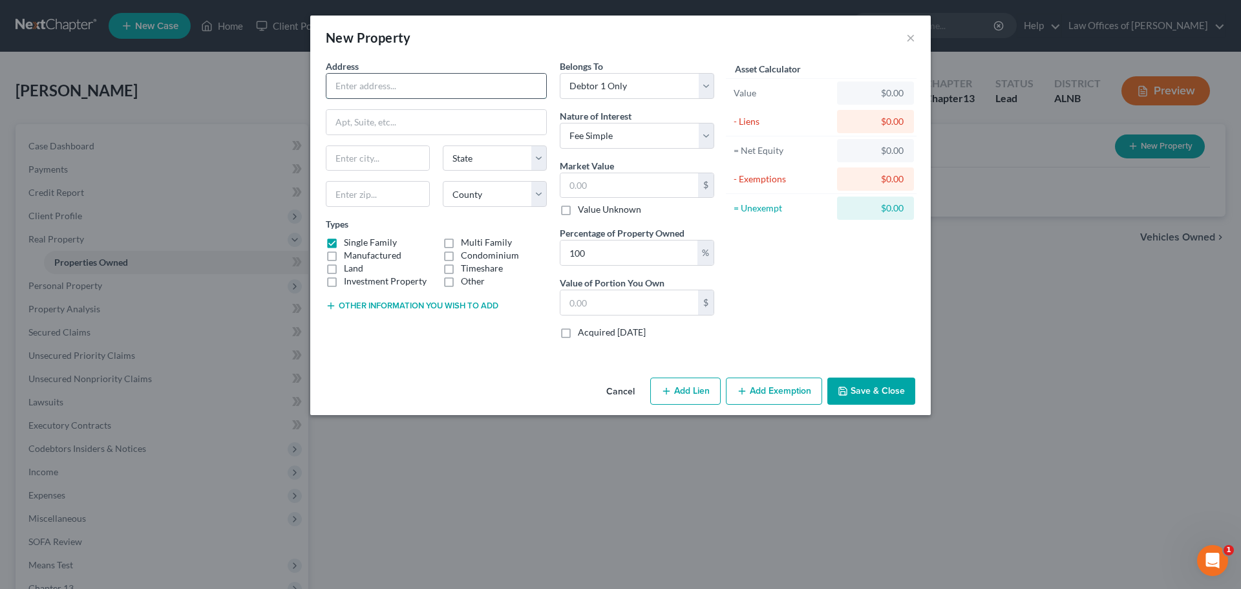
click at [472, 85] on input "text" at bounding box center [436, 86] width 220 height 25
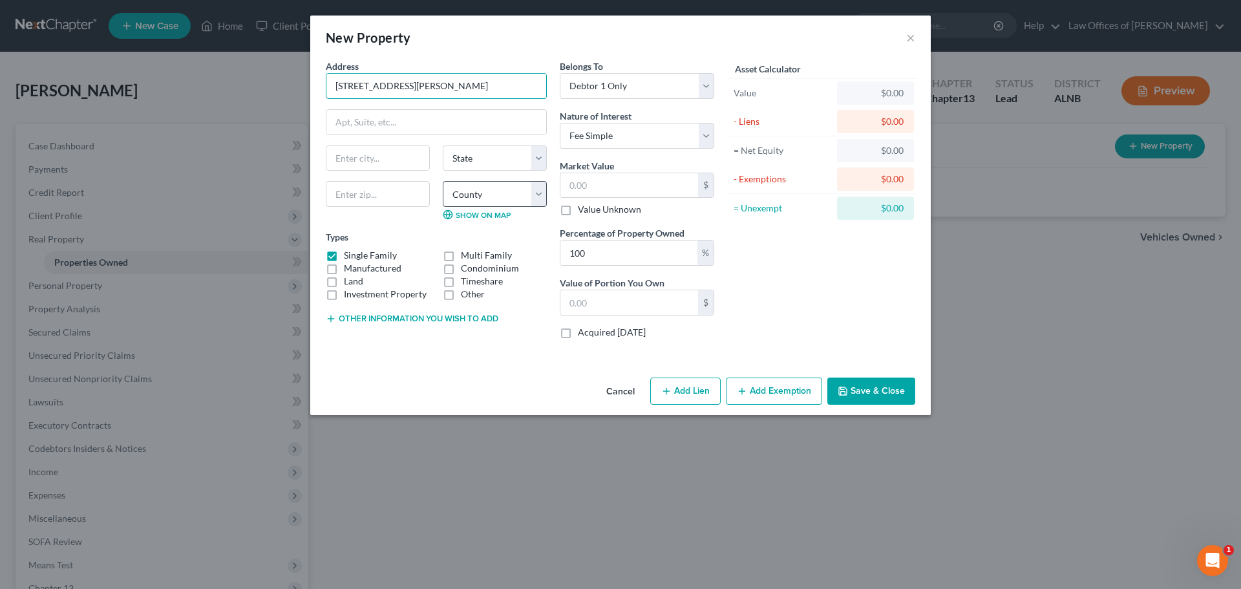
type input "[STREET_ADDRESS][PERSON_NAME]"
click at [536, 191] on select "County" at bounding box center [495, 194] width 104 height 26
click at [399, 196] on input "text" at bounding box center [378, 194] width 104 height 26
type input "35614"
type input "[GEOGRAPHIC_DATA]"
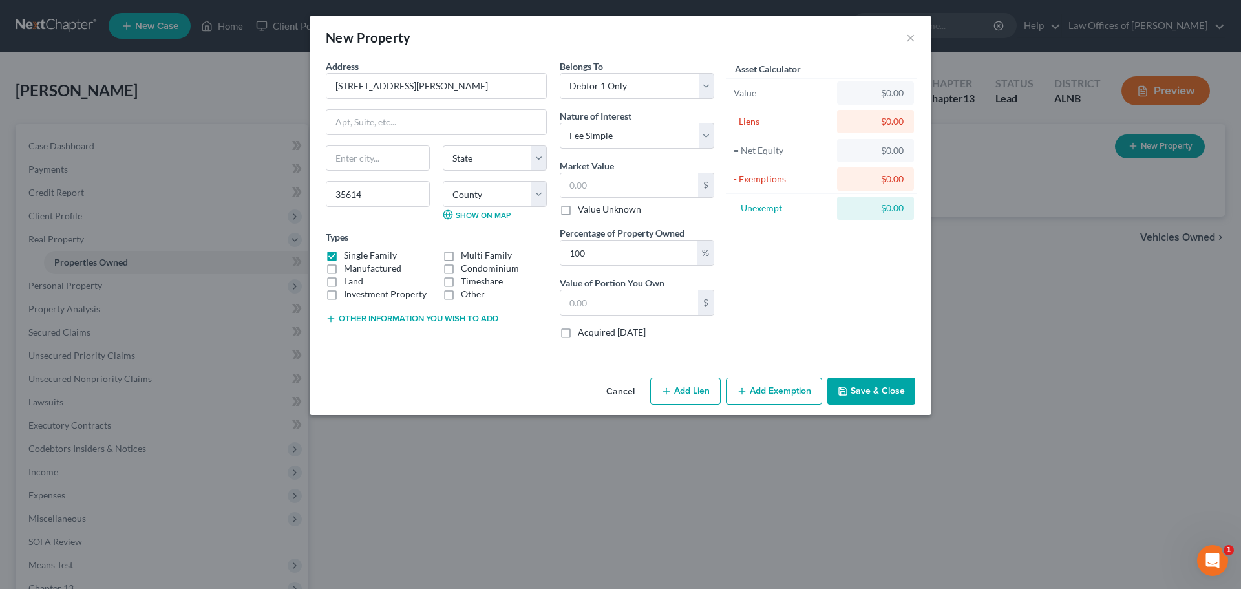
select select "0"
click at [446, 373] on div "Cancel Add Lien Add Lease Add Exemption Save & Close" at bounding box center [620, 393] width 620 height 43
click at [538, 200] on select "County [GEOGRAPHIC_DATA] [GEOGRAPHIC_DATA] [GEOGRAPHIC_DATA] [GEOGRAPHIC_DATA] …" at bounding box center [495, 194] width 104 height 26
select select "41"
click at [443, 181] on select "County [GEOGRAPHIC_DATA] [GEOGRAPHIC_DATA] [GEOGRAPHIC_DATA] [GEOGRAPHIC_DATA] …" at bounding box center [495, 194] width 104 height 26
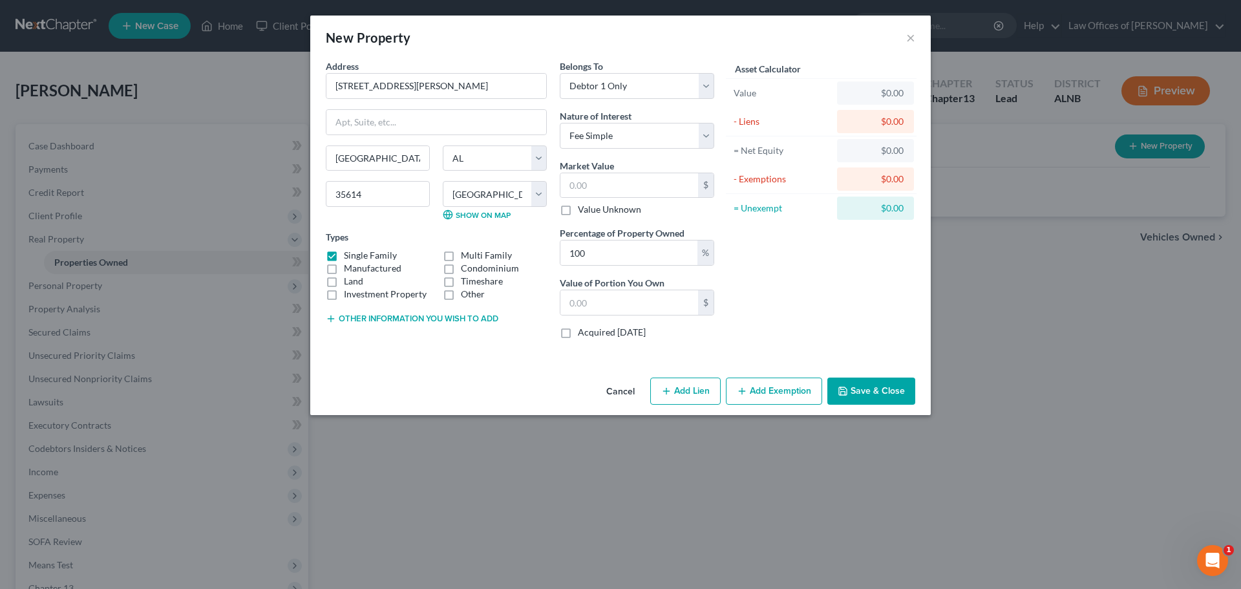
click at [455, 390] on div "Cancel Add Lien Add Lease Add Exemption Save & Close" at bounding box center [620, 393] width 620 height 43
click at [684, 391] on button "Add Lien" at bounding box center [685, 390] width 70 height 27
select select "0"
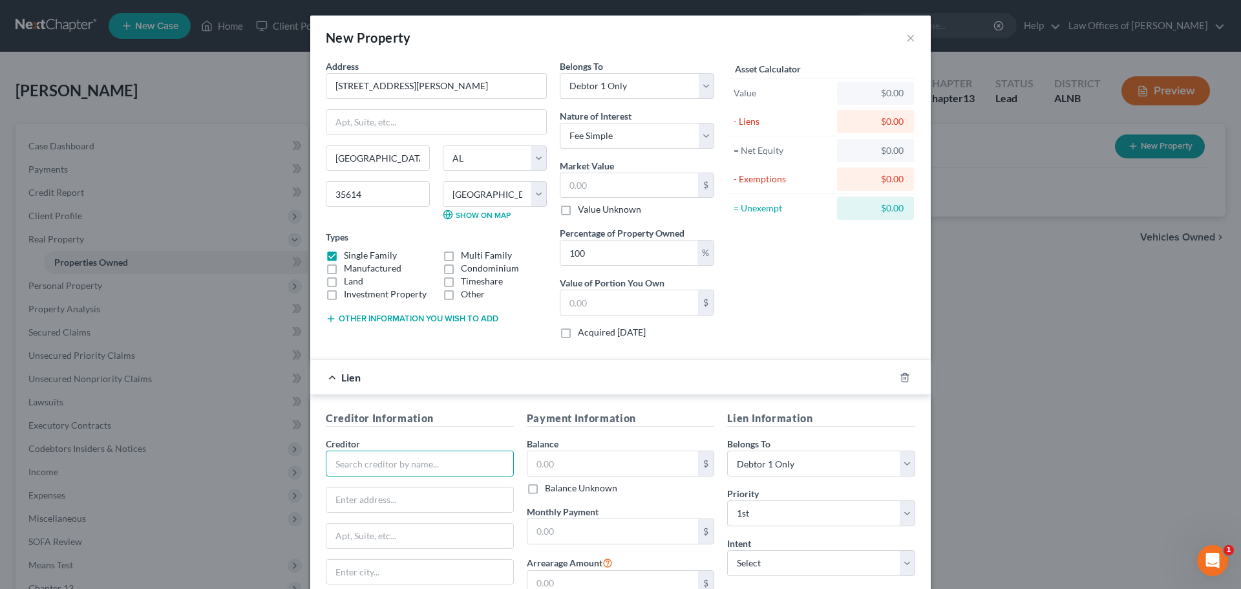
click at [441, 463] on input "text" at bounding box center [420, 463] width 188 height 26
click at [428, 503] on input "text" at bounding box center [419, 499] width 187 height 25
type input "Midland Mortgage"
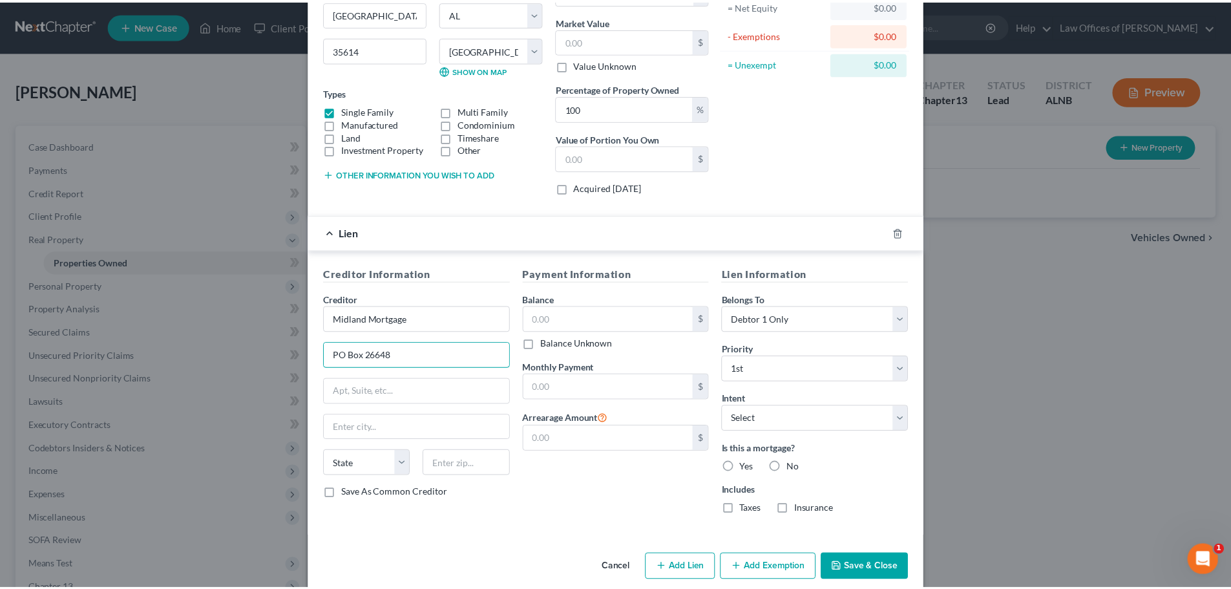
scroll to position [162, 0]
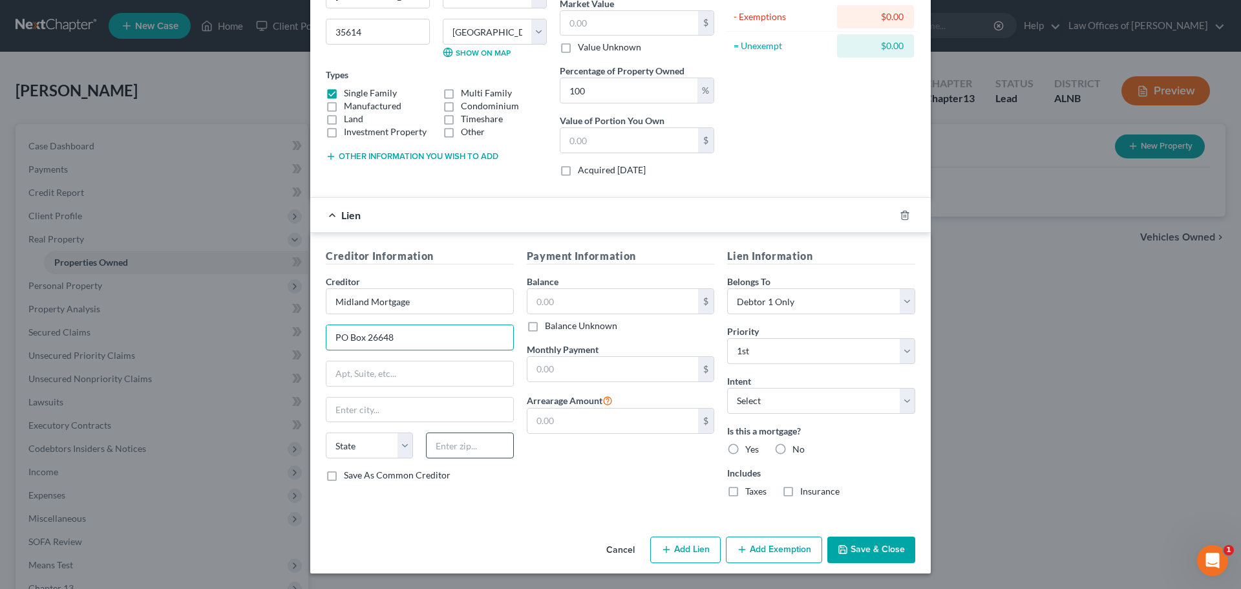
type input "PO Box 26648"
click at [457, 451] on input "text" at bounding box center [469, 445] width 87 height 26
type input "73126"
type input "[US_STATE][GEOGRAPHIC_DATA]"
select select "37"
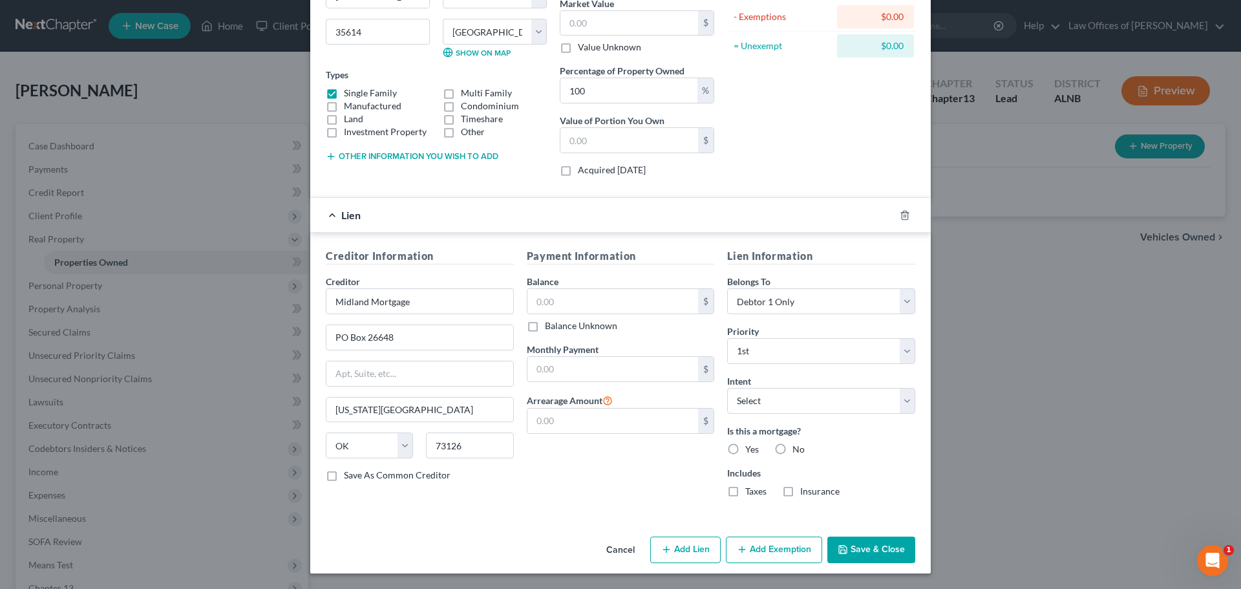
click at [504, 504] on div "Creditor Information Creditor * Midland Mortgage PO Box 26648 [US_STATE][GEOGRA…" at bounding box center [419, 377] width 201 height 259
click at [591, 300] on input "text" at bounding box center [612, 301] width 171 height 25
click at [611, 368] on input "text" at bounding box center [612, 369] width 171 height 25
click at [608, 298] on input "text" at bounding box center [612, 301] width 171 height 25
type input "51,104.48"
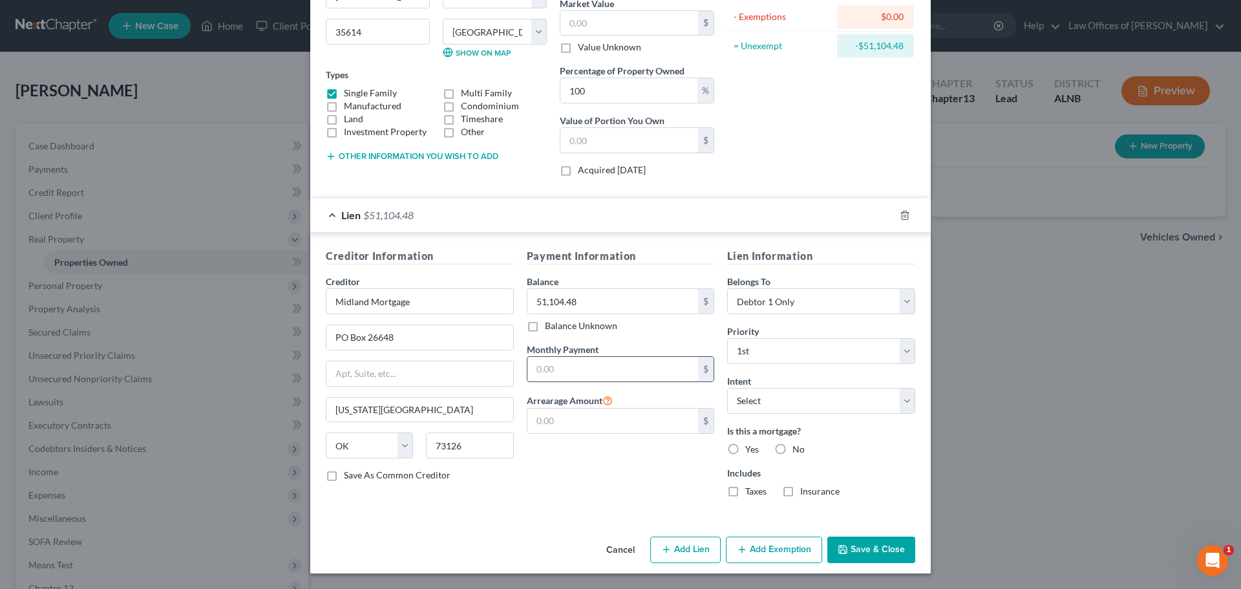
click at [624, 369] on input "text" at bounding box center [612, 369] width 171 height 25
type input "565.00"
click at [647, 423] on input "text" at bounding box center [612, 420] width 171 height 25
type input "1,152.66"
click at [879, 545] on button "Save & Close" at bounding box center [871, 549] width 88 height 27
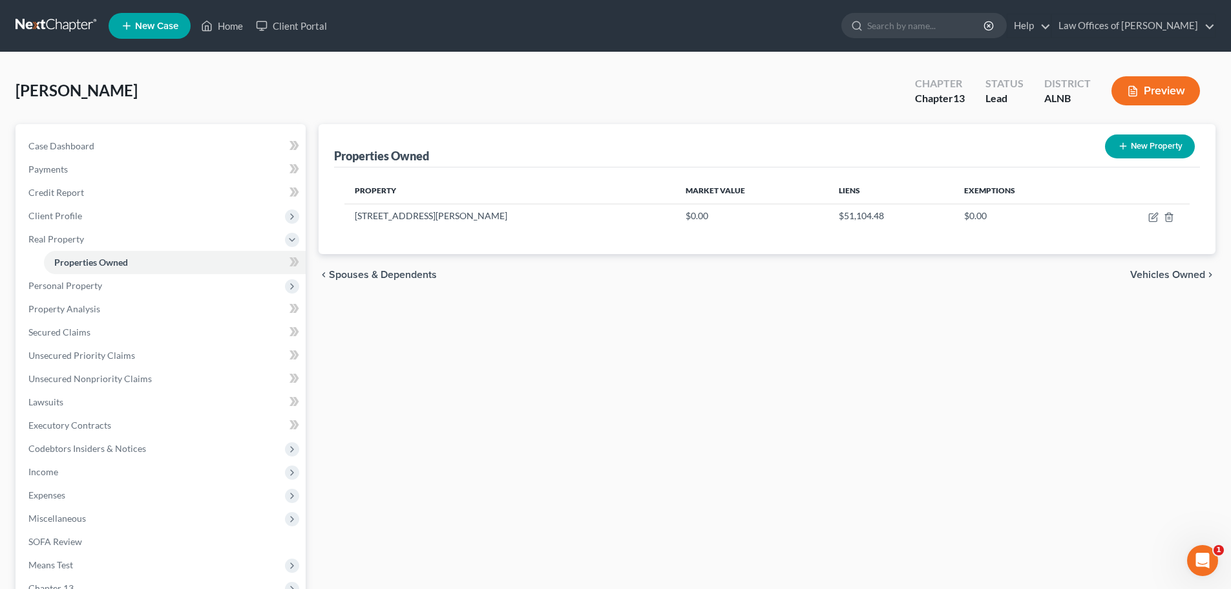
click at [1142, 143] on button "New Property" at bounding box center [1150, 146] width 90 height 24
select select "0"
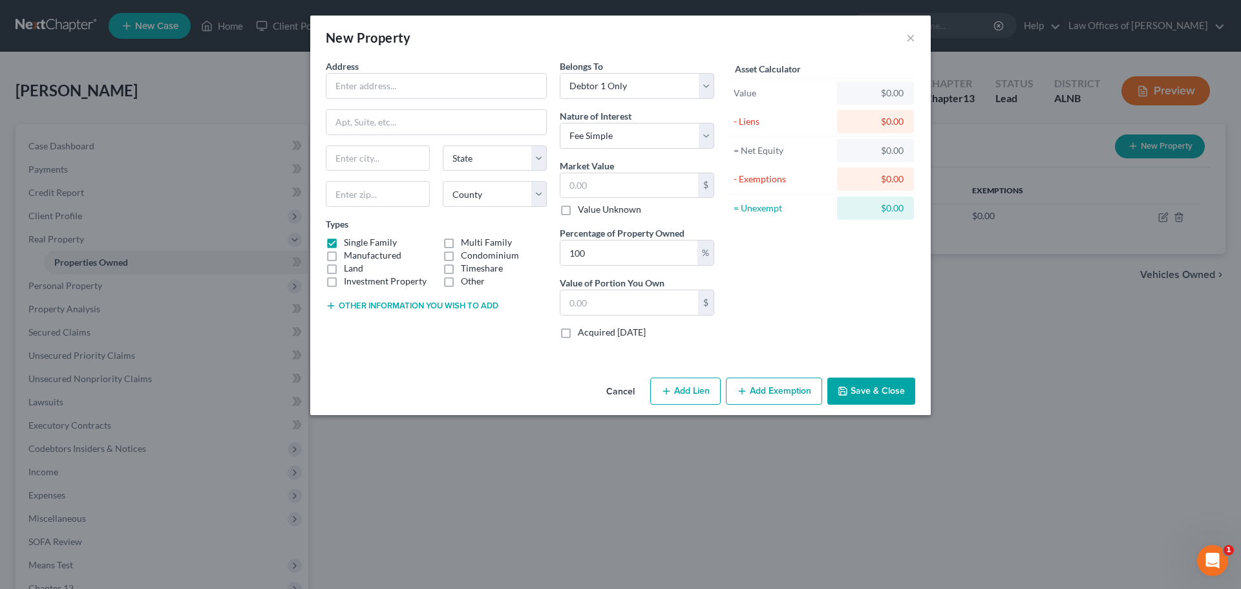
click at [999, 48] on div "New Property × Address * State [US_STATE] AK AR AZ CA CO CT DE DC [GEOGRAPHIC_D…" at bounding box center [620, 294] width 1241 height 589
click at [623, 390] on button "Cancel" at bounding box center [620, 392] width 49 height 26
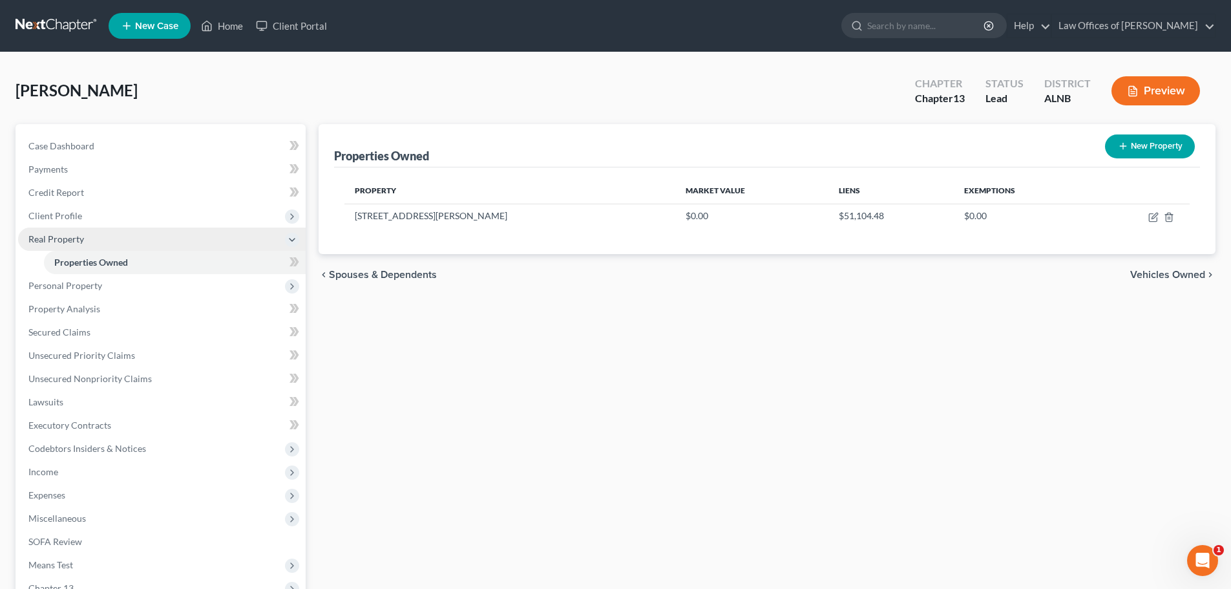
click at [288, 240] on icon at bounding box center [292, 240] width 10 height 10
click at [81, 264] on span "Personal Property" at bounding box center [65, 262] width 74 height 11
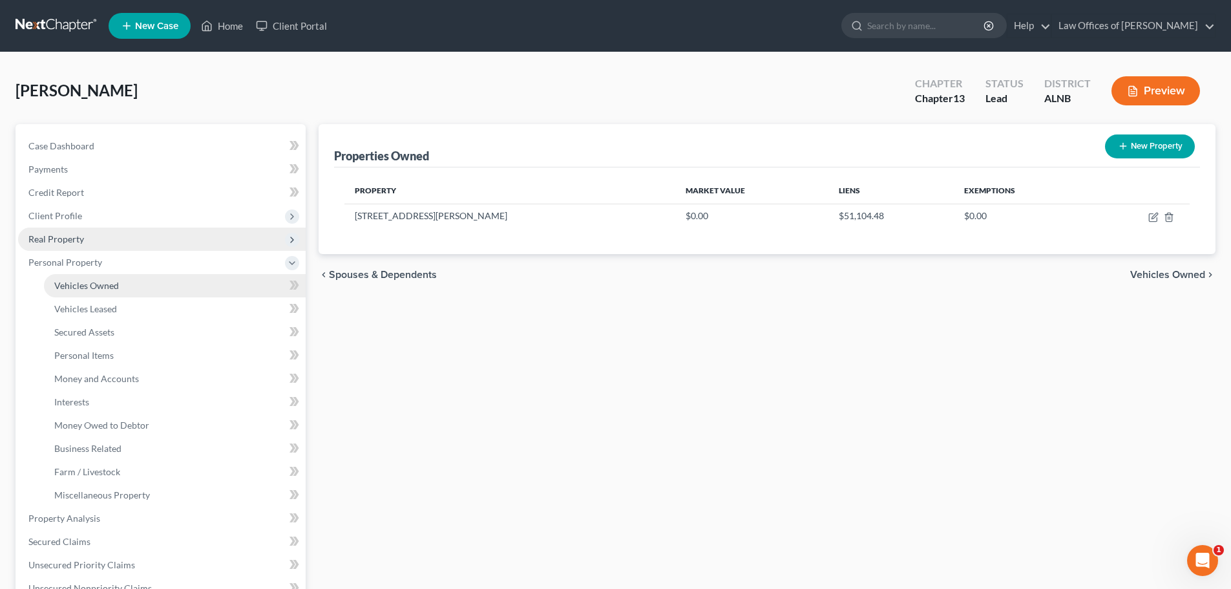
click at [92, 286] on span "Vehicles Owned" at bounding box center [86, 285] width 65 height 11
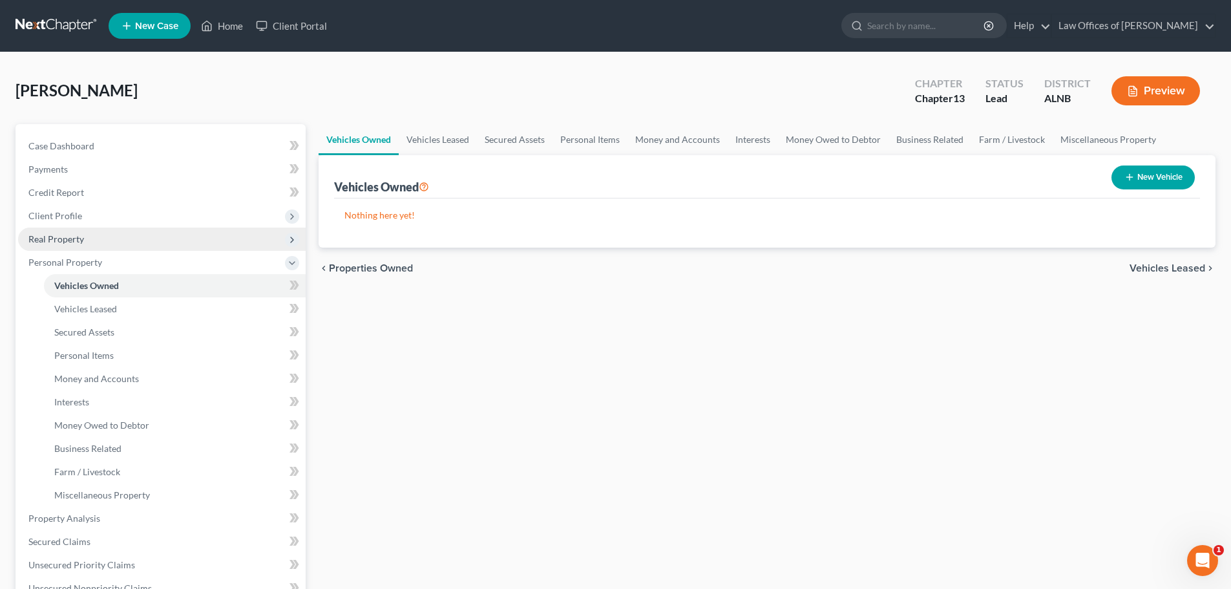
click at [1163, 173] on button "New Vehicle" at bounding box center [1152, 177] width 83 height 24
select select "0"
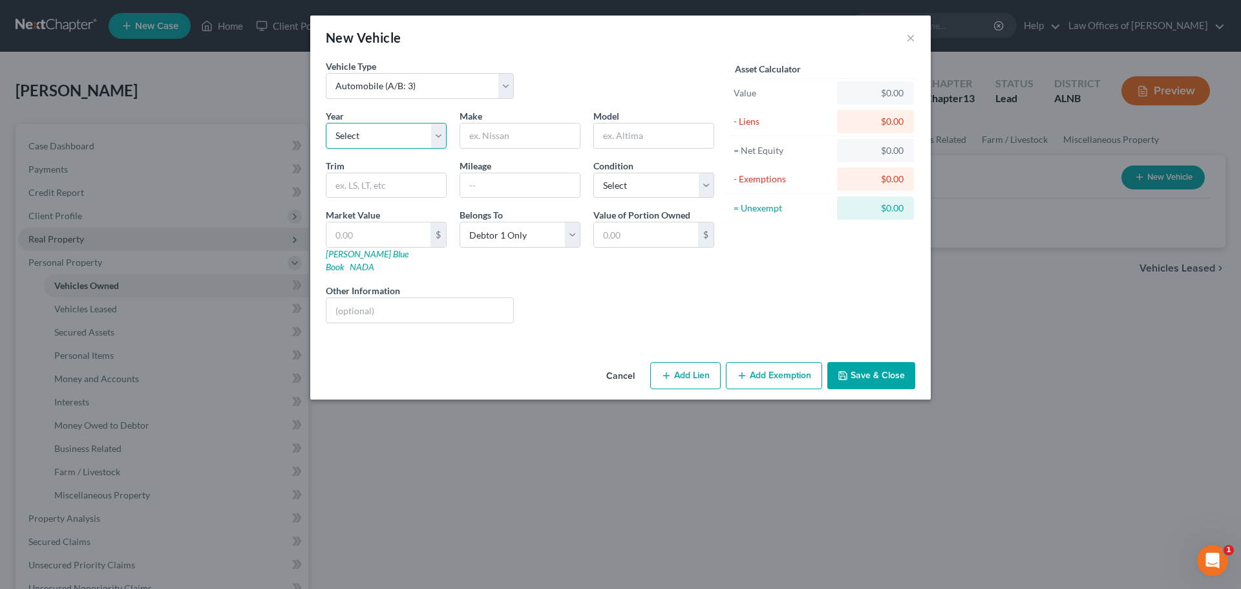
click at [440, 136] on select "Select 2026 2025 2024 2023 2022 2021 2020 2019 2018 2017 2016 2015 2014 2013 20…" at bounding box center [386, 136] width 121 height 26
click at [730, 280] on div "Asset Calculator Value $0.00 - Liens $0.00 = Net Equity $0.00 - Exemptions $0.0…" at bounding box center [820, 196] width 201 height 274
click at [709, 191] on select "Select Excellent Very Good Good Fair Poor" at bounding box center [653, 186] width 121 height 26
click at [796, 278] on div "Asset Calculator Value $0.00 - Liens $0.00 = Net Equity $0.00 - Exemptions $0.0…" at bounding box center [820, 196] width 201 height 274
click at [615, 364] on button "Cancel" at bounding box center [620, 376] width 49 height 26
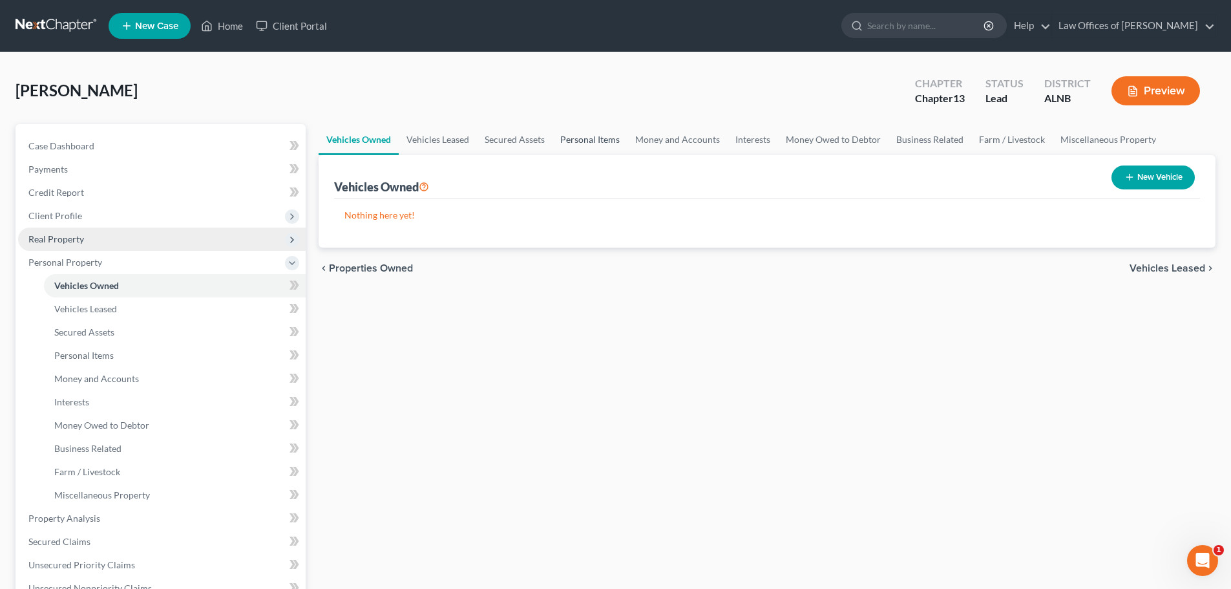
click at [573, 140] on link "Personal Items" at bounding box center [589, 139] width 75 height 31
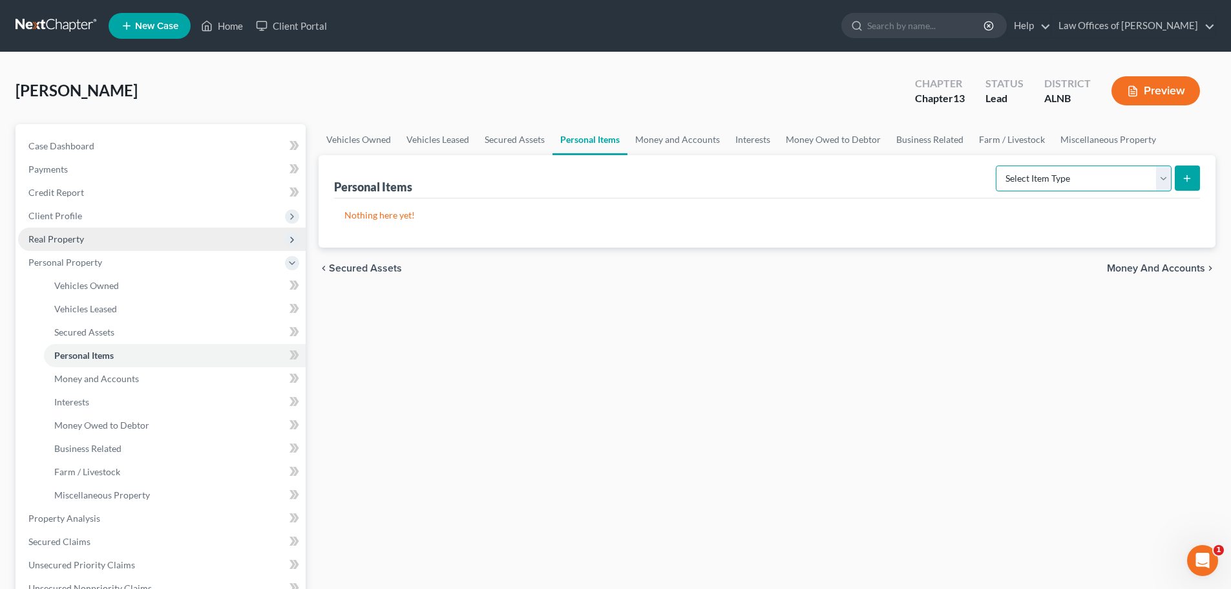
click at [1163, 175] on select "Select Item Type Clothing (A/B: 11) Collectibles Of Value (A/B: 8) Electronics …" at bounding box center [1084, 178] width 176 height 26
select select "clothing"
click at [998, 165] on select "Select Item Type Clothing (A/B: 11) Collectibles Of Value (A/B: 8) Electronics …" at bounding box center [1084, 178] width 176 height 26
click at [1191, 178] on icon "submit" at bounding box center [1187, 178] width 10 height 10
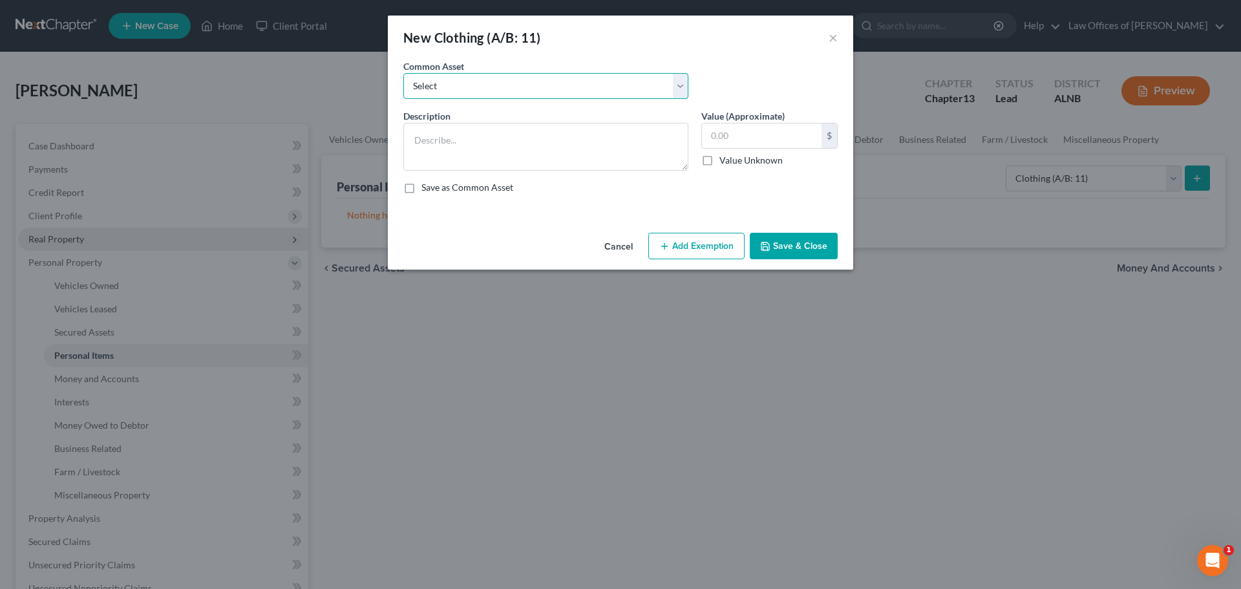
click at [681, 91] on select "Select Clothing and personal" at bounding box center [545, 86] width 285 height 26
select select "0"
click at [403, 73] on select "Select Clothing and personal" at bounding box center [545, 86] width 285 height 26
type textarea "Clothing and personal"
type input "300.00"
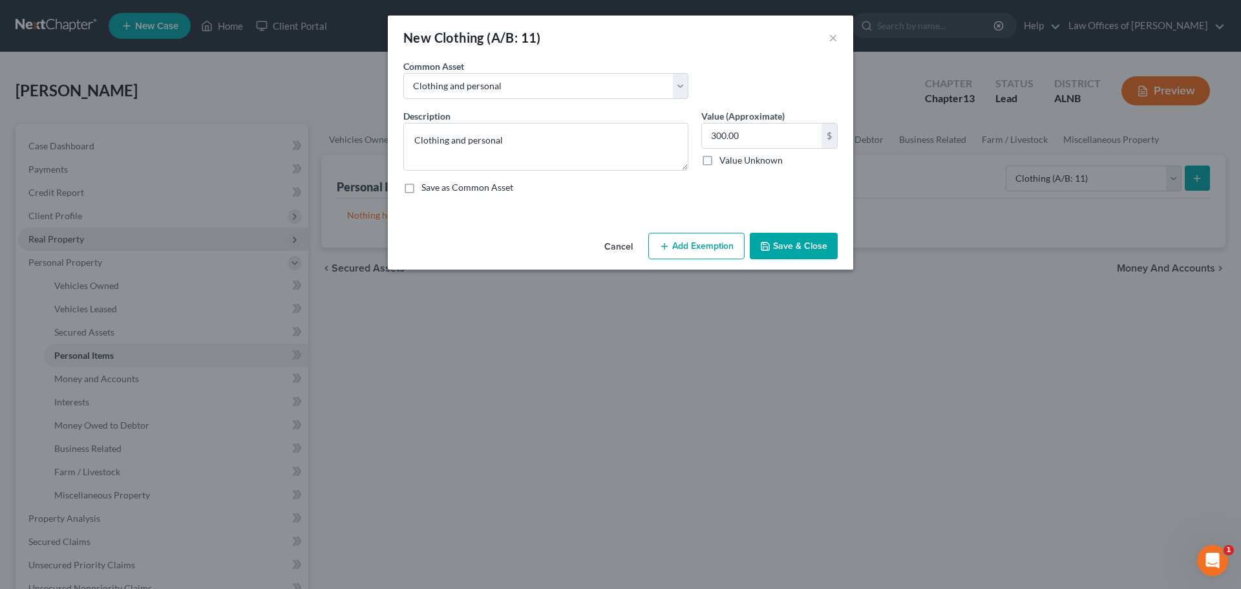
click at [618, 248] on button "Cancel" at bounding box center [618, 247] width 49 height 26
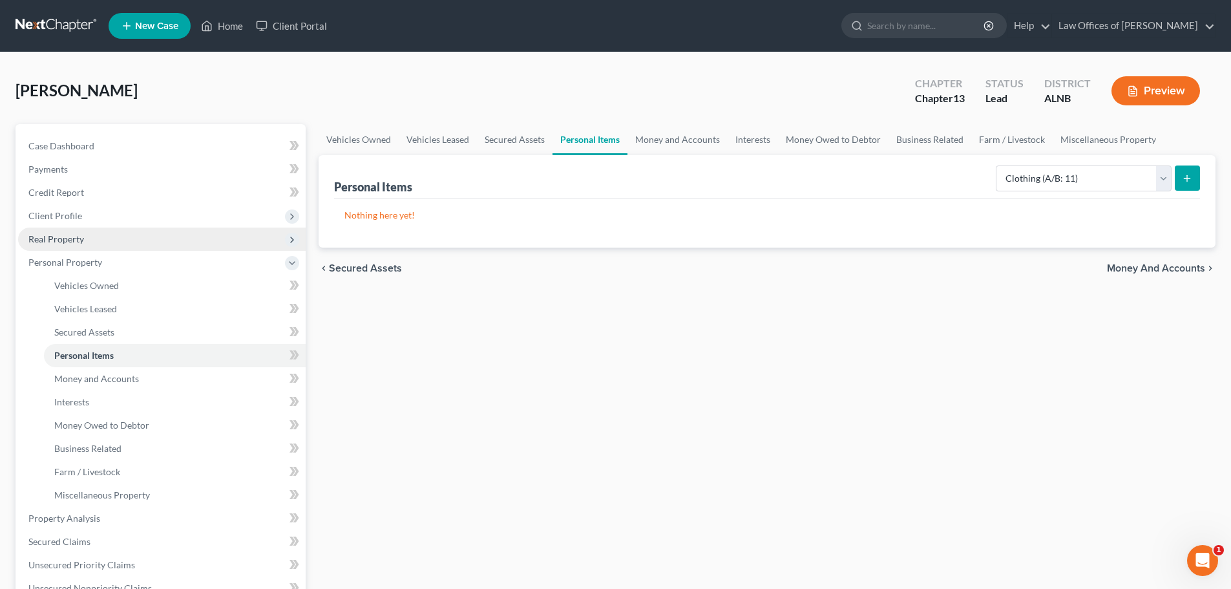
click at [1190, 182] on icon "submit" at bounding box center [1187, 178] width 10 height 10
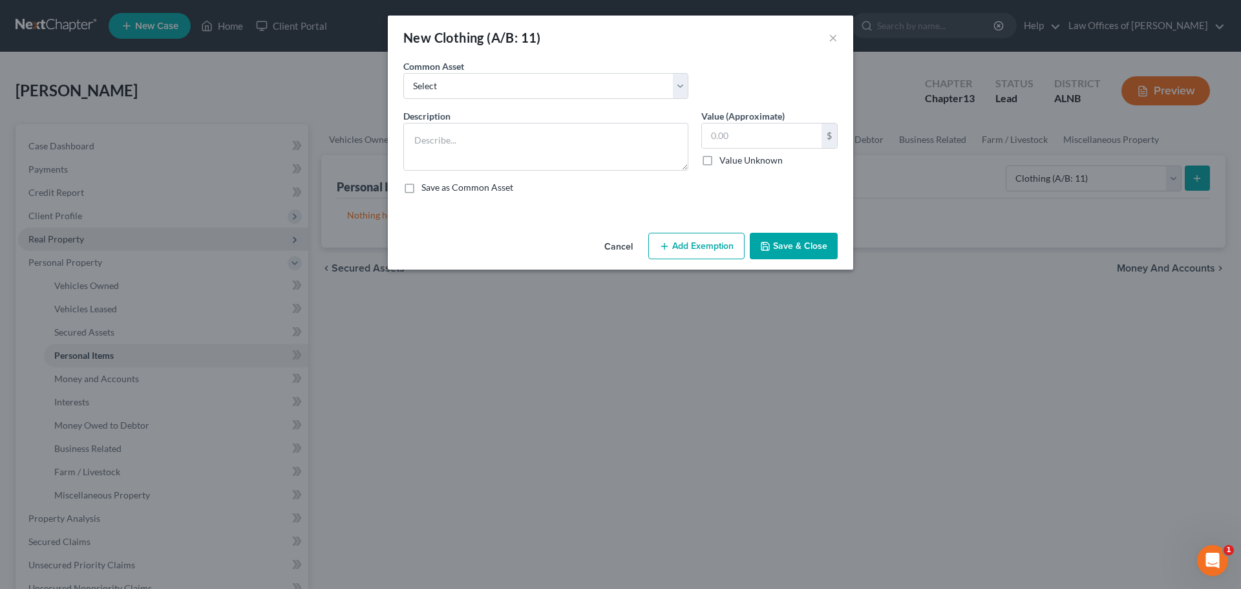
click at [1196, 123] on div "New Clothing (A/B: 11) × An exemption set must first be selected from the Filin…" at bounding box center [620, 294] width 1241 height 589
click at [619, 246] on button "Cancel" at bounding box center [618, 247] width 49 height 26
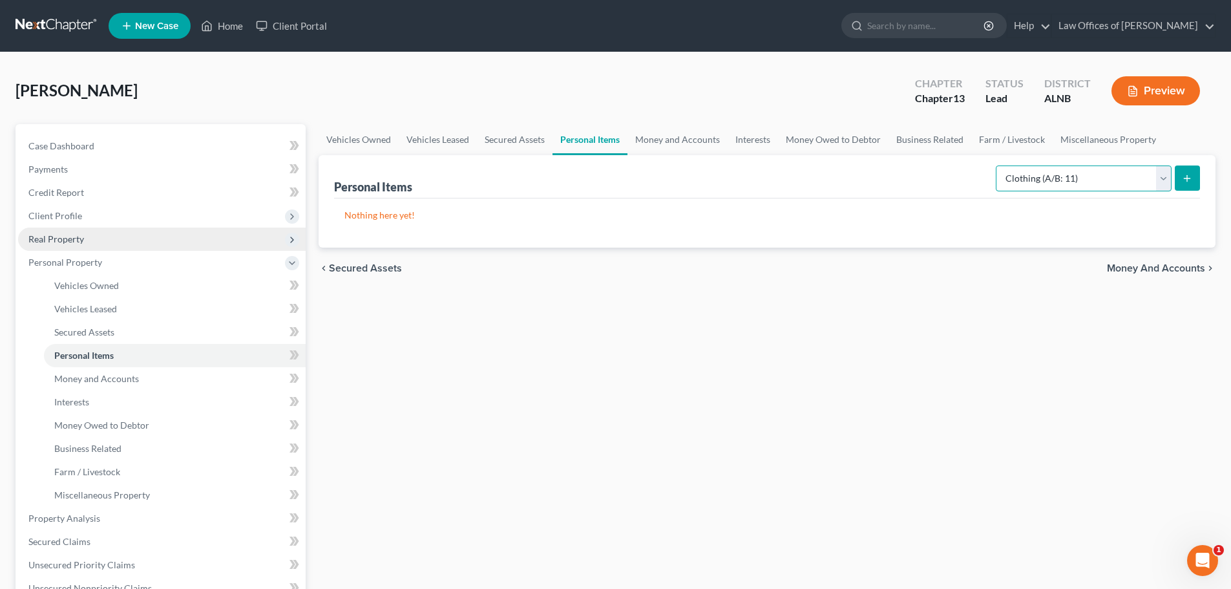
click at [1164, 173] on select "Select Item Type Clothing (A/B: 11) Collectibles Of Value (A/B: 8) Electronics …" at bounding box center [1084, 178] width 176 height 26
select select "electronics"
click at [998, 165] on select "Select Item Type Clothing (A/B: 11) Collectibles Of Value (A/B: 8) Electronics …" at bounding box center [1084, 178] width 176 height 26
click at [1186, 182] on icon "submit" at bounding box center [1187, 178] width 10 height 10
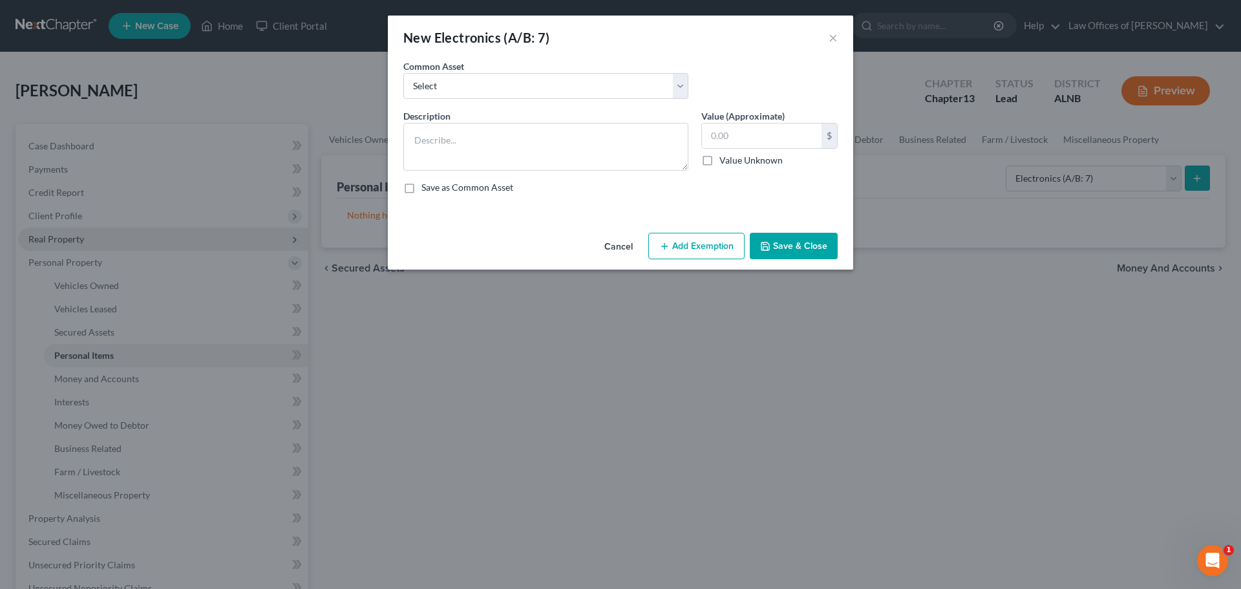
click at [620, 247] on button "Cancel" at bounding box center [618, 247] width 49 height 26
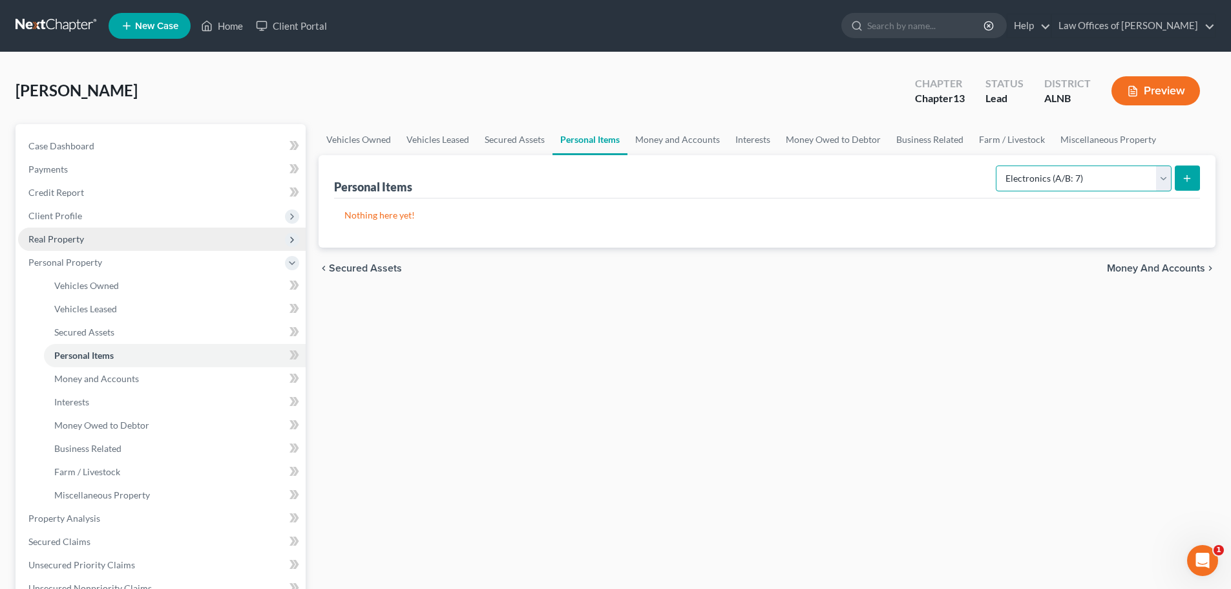
click at [1165, 174] on select "Select Item Type Clothing (A/B: 11) Collectibles Of Value (A/B: 8) Electronics …" at bounding box center [1084, 178] width 176 height 26
click at [693, 99] on div "[PERSON_NAME] Upgraded Chapter Chapter 13 Status Lead District ALNB Preview" at bounding box center [616, 96] width 1200 height 56
click at [683, 141] on link "Money and Accounts" at bounding box center [677, 139] width 100 height 31
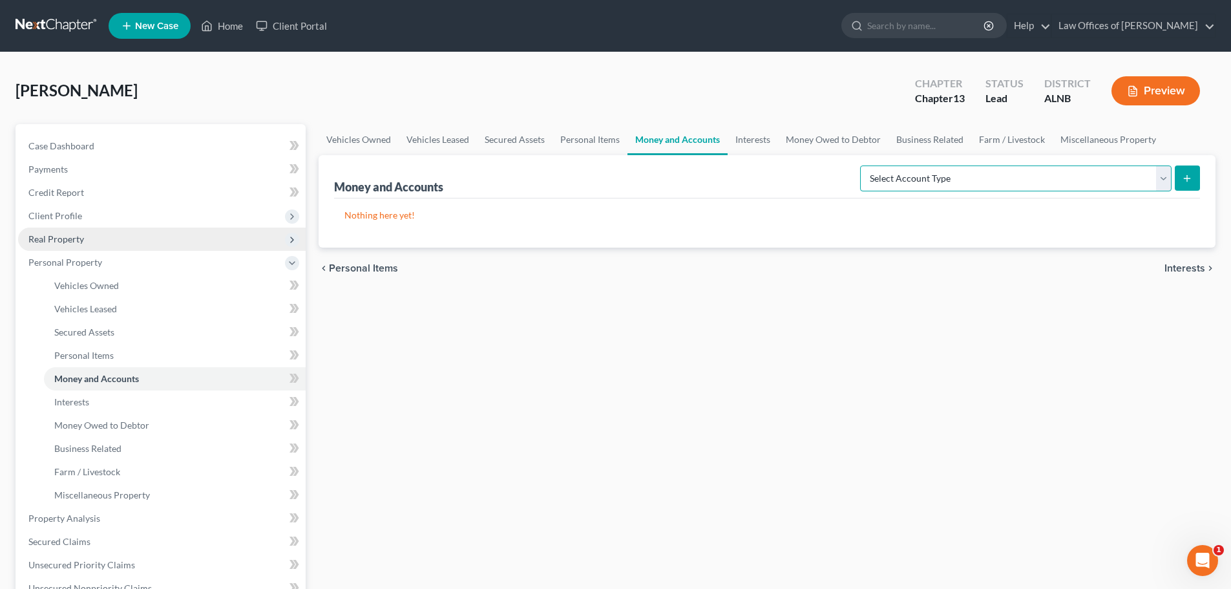
click at [1165, 184] on select "Select Account Type Brokerage (A/B: 18, SOFA: 20) Cash on Hand (A/B: 16) Certif…" at bounding box center [1015, 178] width 311 height 26
click at [750, 72] on div "[PERSON_NAME] Upgraded Chapter Chapter 13 Status Lead District ALNB Preview" at bounding box center [616, 96] width 1200 height 56
click at [293, 269] on icon at bounding box center [292, 263] width 14 height 14
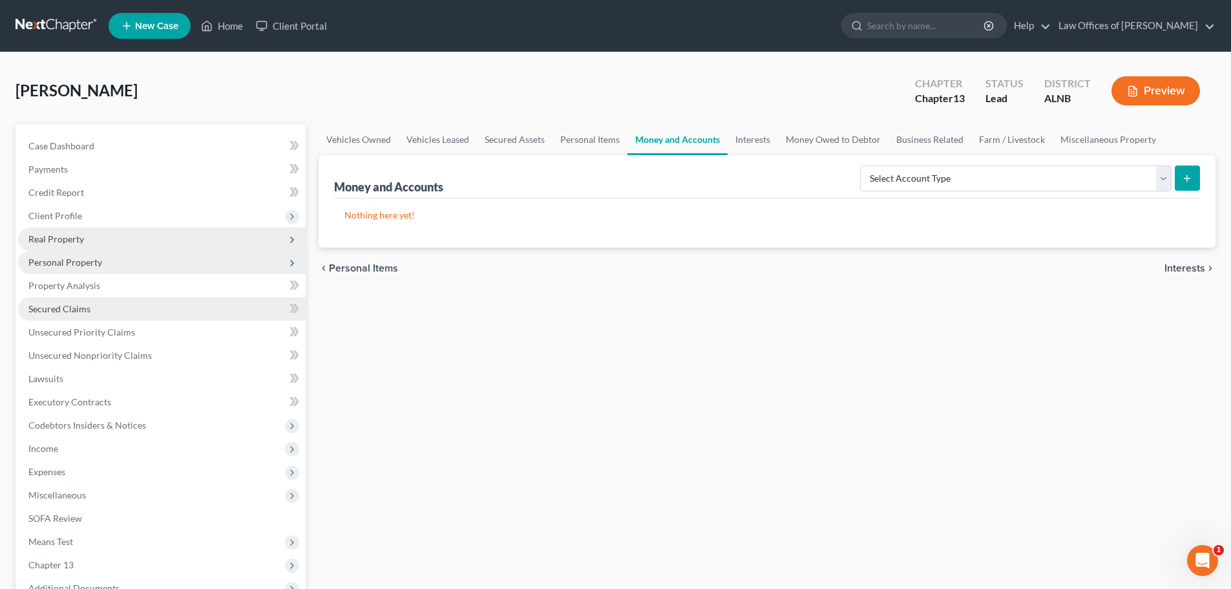
click at [90, 310] on link "Secured Claims" at bounding box center [162, 308] width 288 height 23
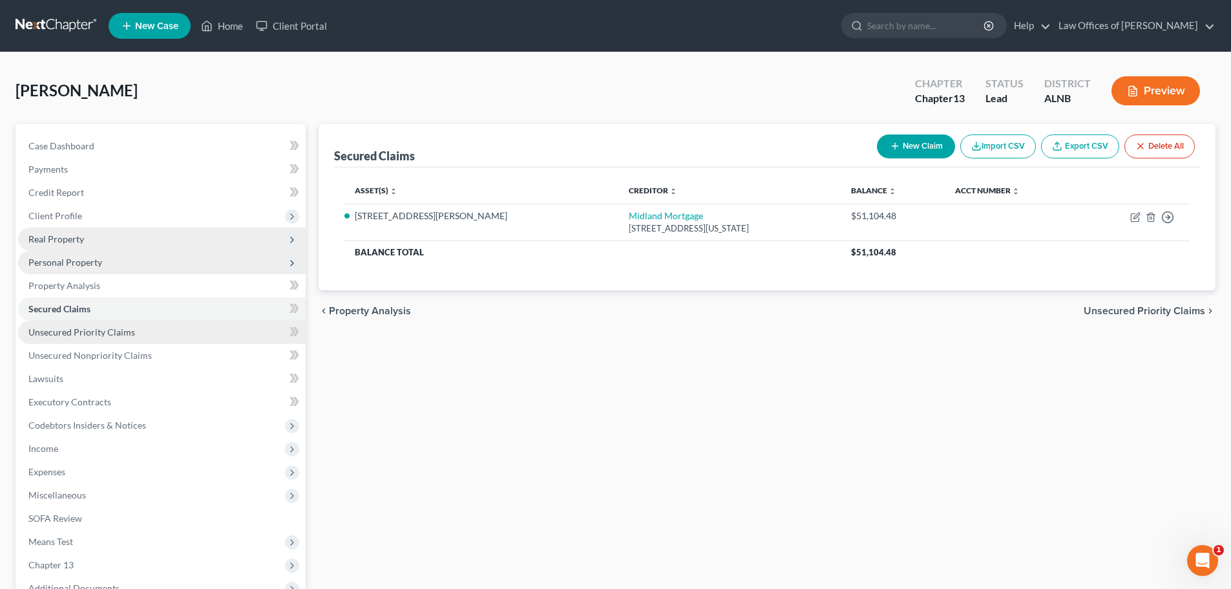
click at [181, 337] on link "Unsecured Priority Claims" at bounding box center [162, 331] width 288 height 23
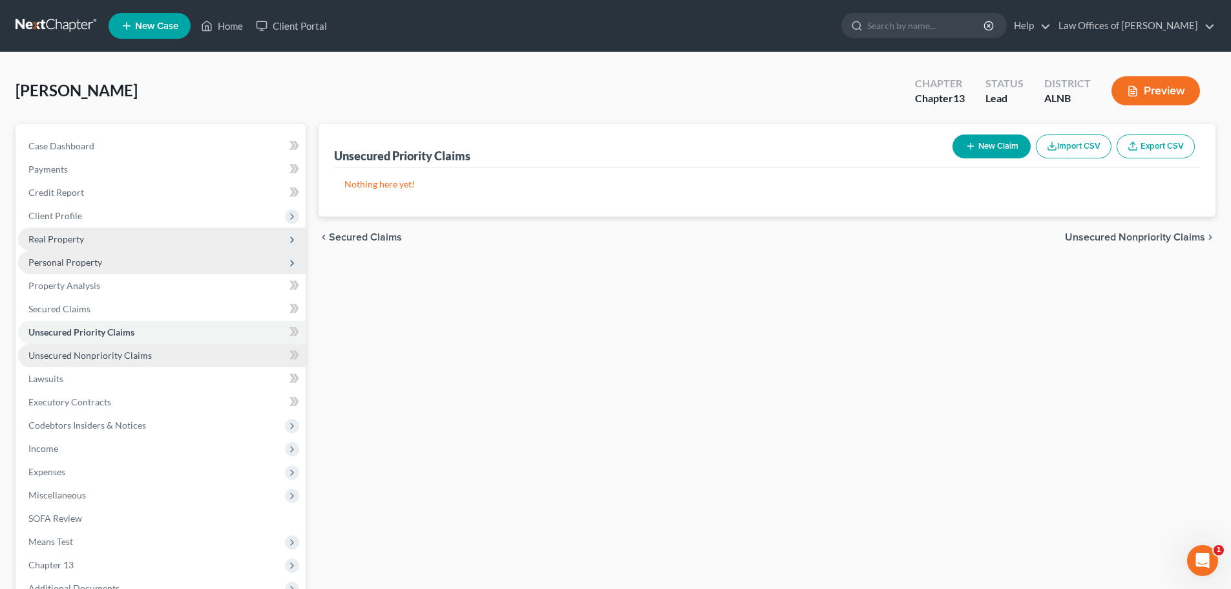
click at [147, 360] on span "Unsecured Nonpriority Claims" at bounding box center [89, 355] width 123 height 11
click at [1009, 142] on button "New Claim" at bounding box center [991, 146] width 78 height 24
select select "0"
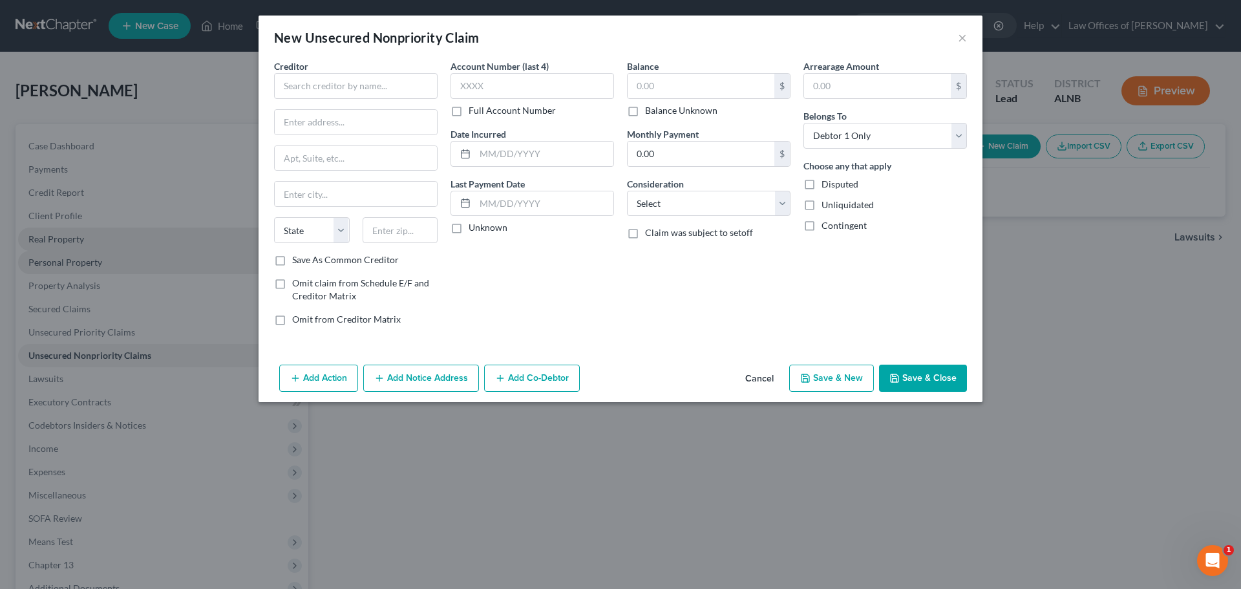
click at [752, 377] on button "Cancel" at bounding box center [759, 379] width 49 height 26
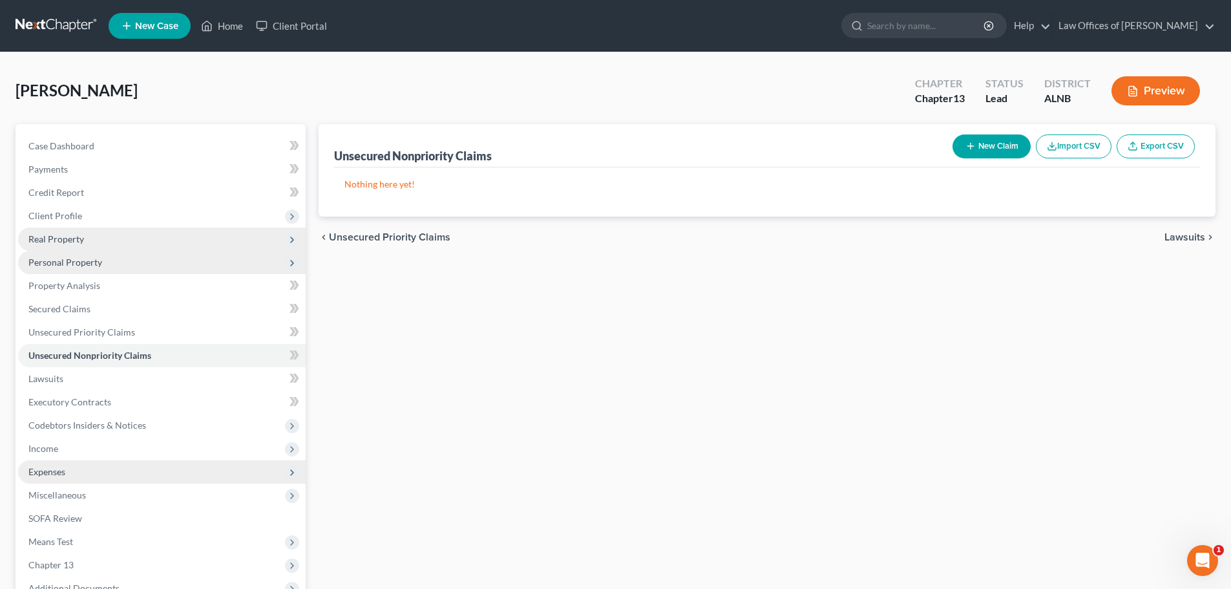
click at [52, 473] on span "Expenses" at bounding box center [46, 471] width 37 height 11
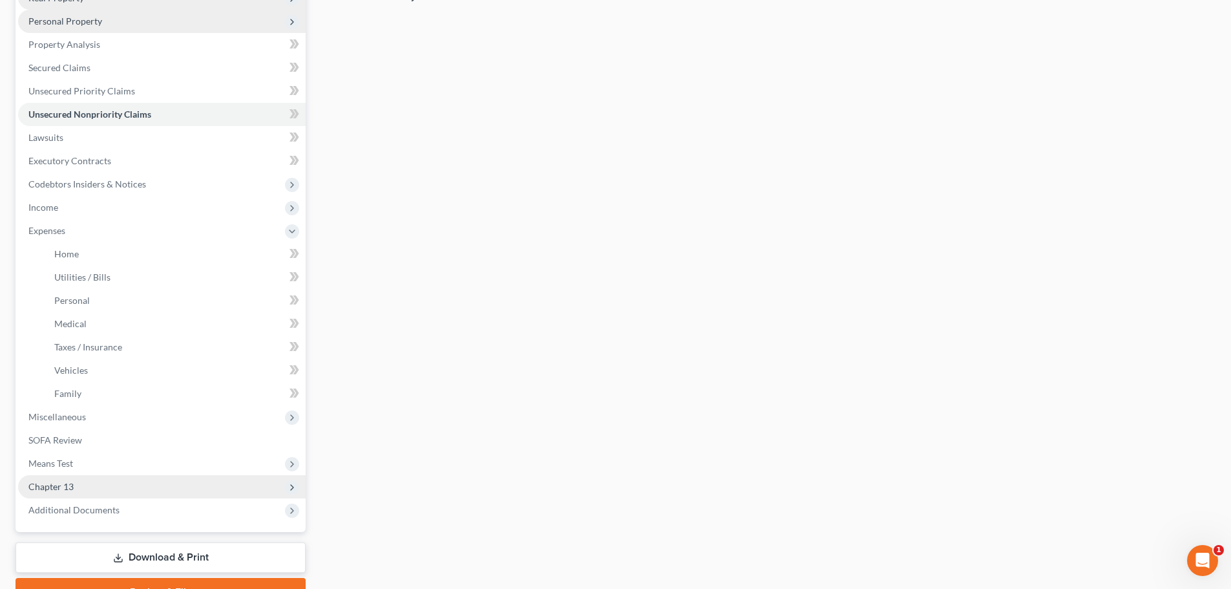
scroll to position [258, 0]
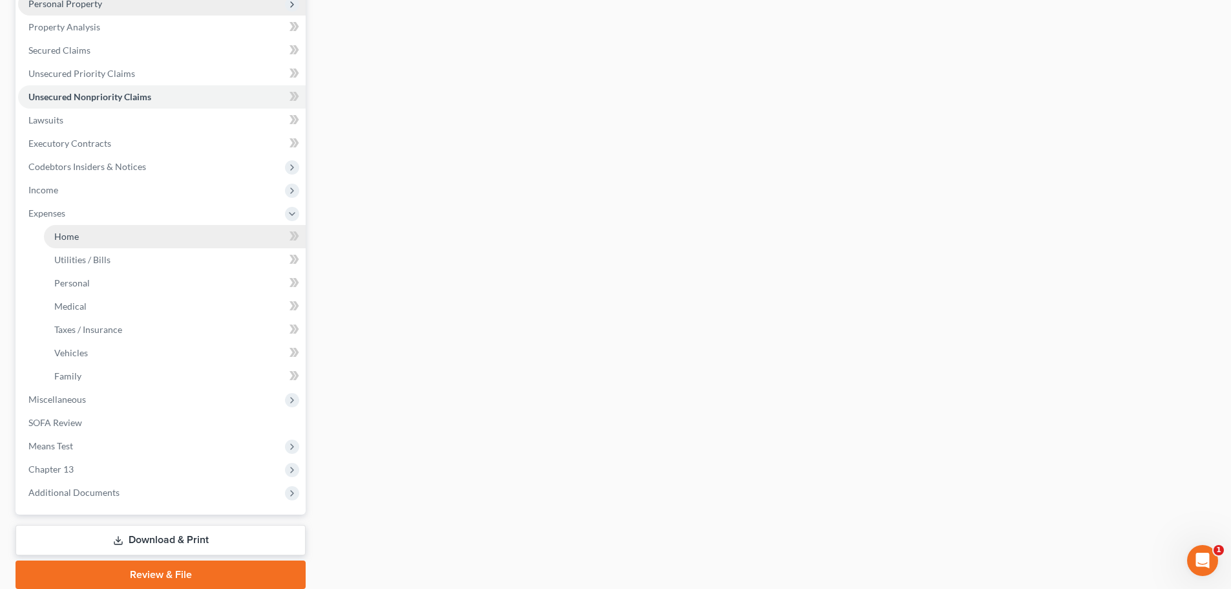
click at [118, 243] on link "Home" at bounding box center [175, 236] width 262 height 23
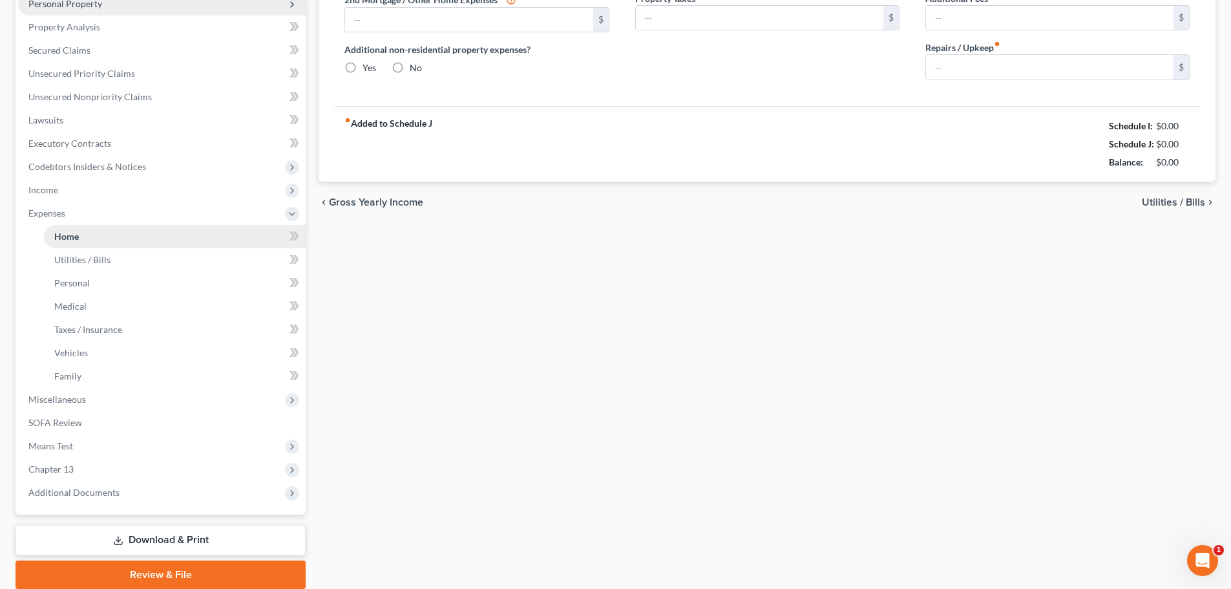
scroll to position [153, 0]
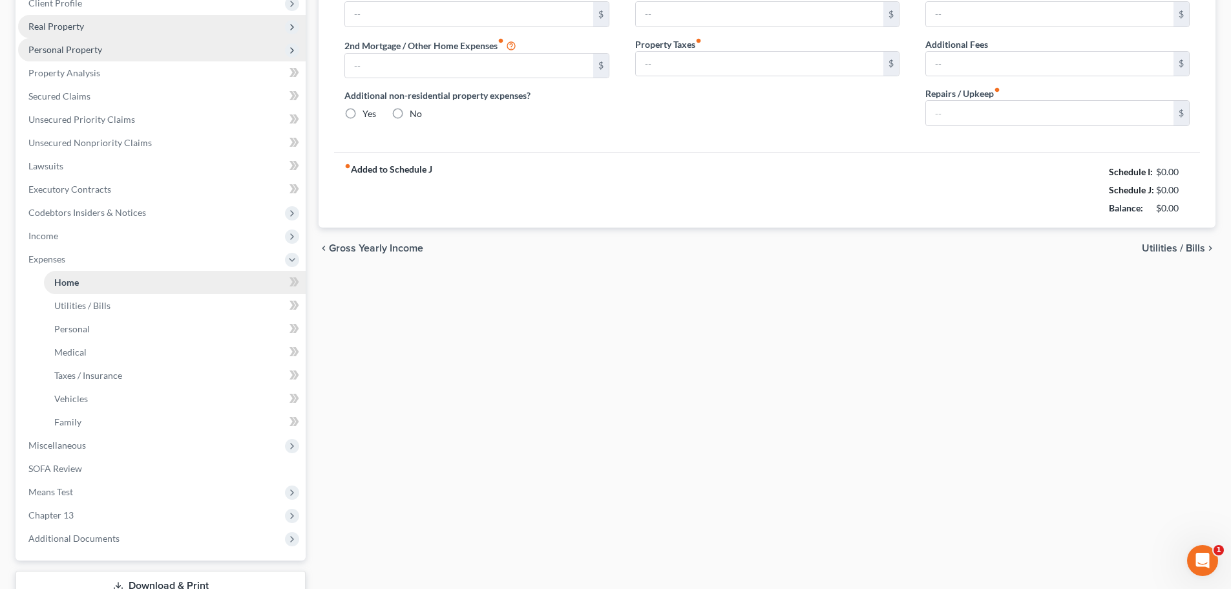
type input "0.00"
radio input "true"
type input "0.00"
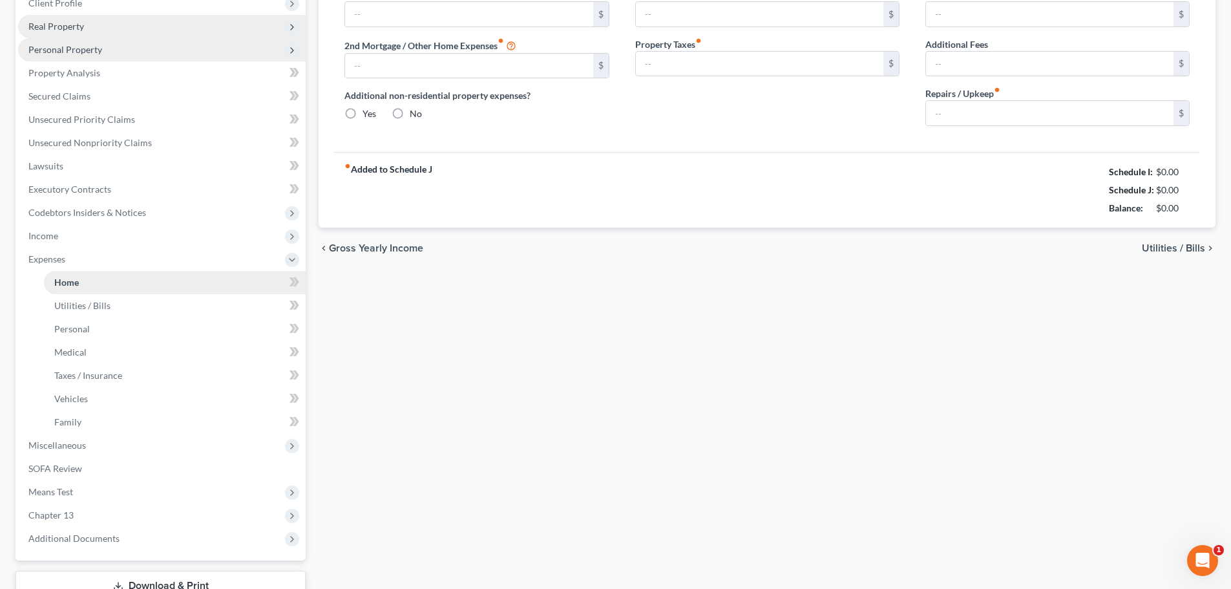
type input "0.00"
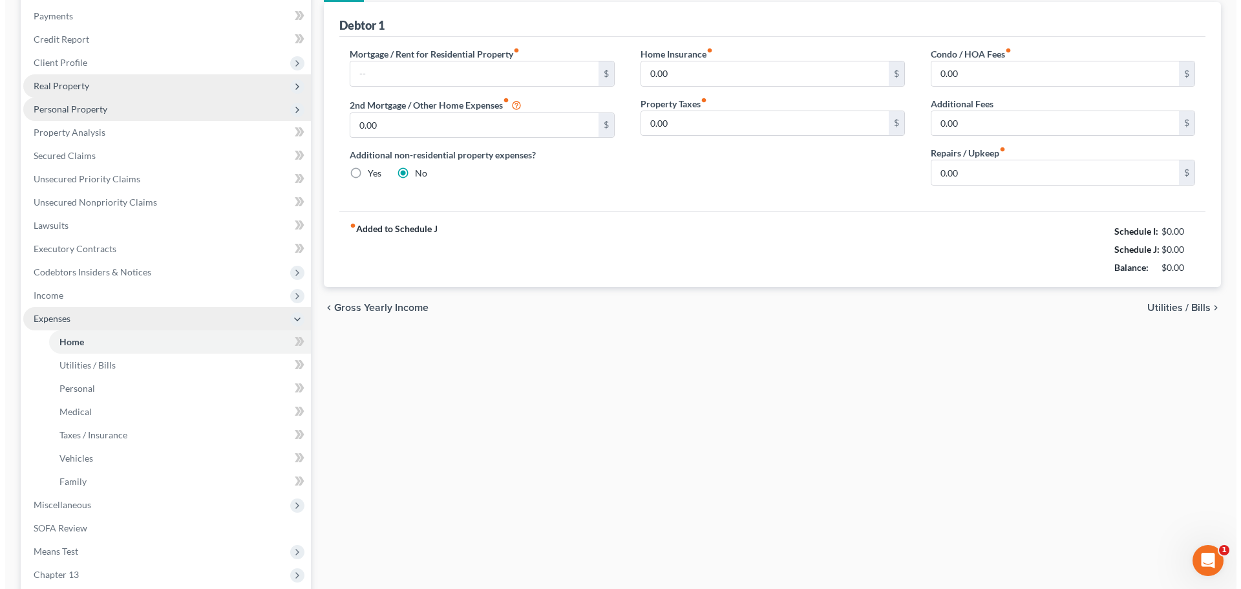
scroll to position [0, 0]
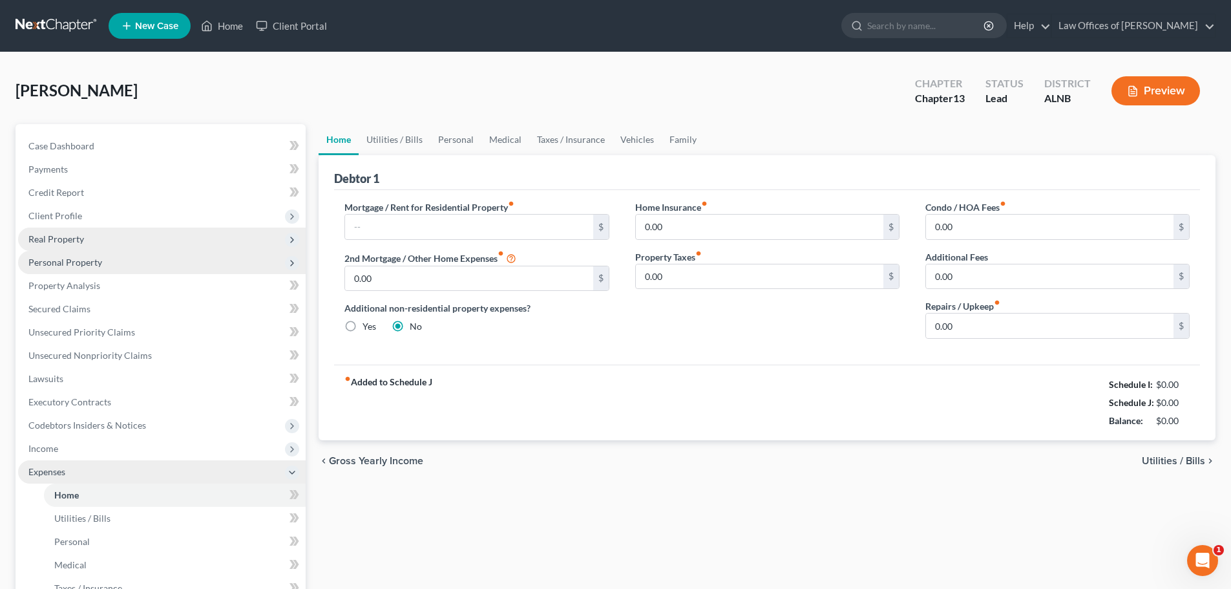
click at [293, 475] on icon at bounding box center [292, 472] width 10 height 10
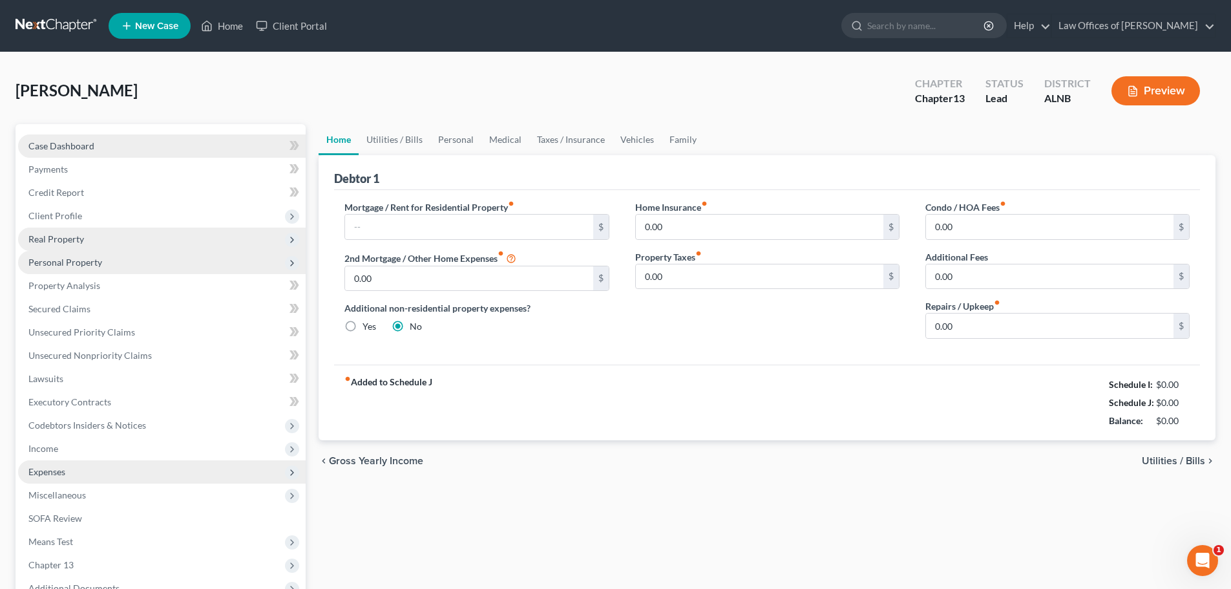
click at [103, 150] on link "Case Dashboard" at bounding box center [162, 145] width 288 height 23
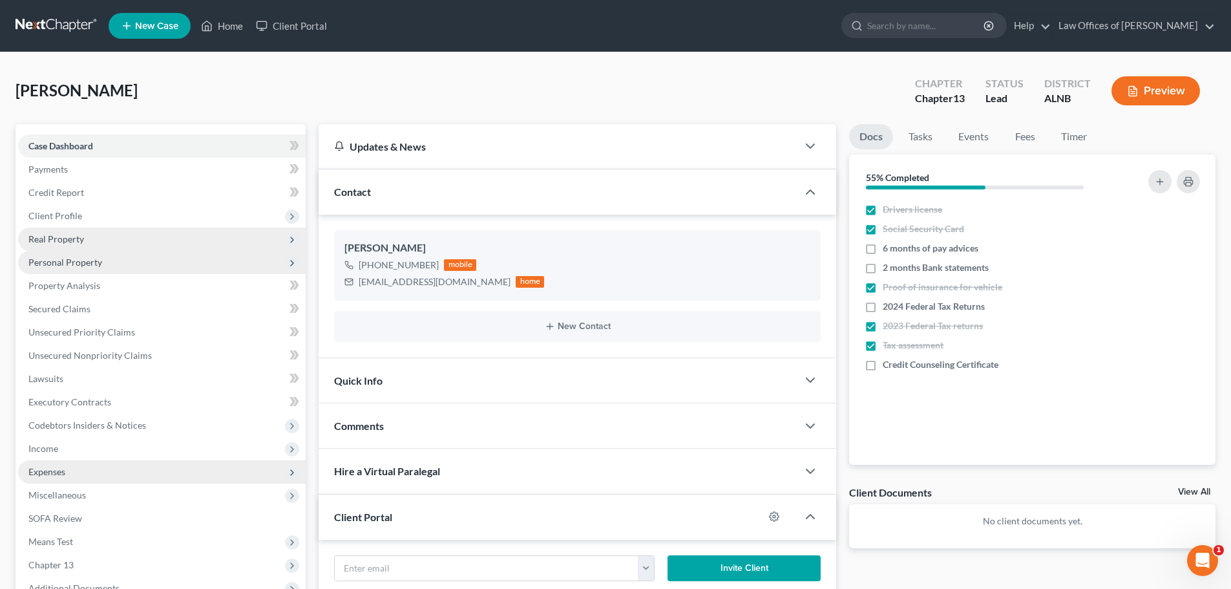
drag, startPoint x: 681, startPoint y: 87, endPoint x: 916, endPoint y: 194, distance: 257.6
click at [681, 87] on div "[PERSON_NAME] Upgraded Chapter Chapter 13 Status Lead District ALNB Preview" at bounding box center [616, 96] width 1200 height 56
click at [883, 306] on label "2024 Federal Tax Returns" at bounding box center [934, 306] width 102 height 13
click at [888, 306] on input "2024 Federal Tax Returns" at bounding box center [892, 304] width 8 height 8
checkbox input "true"
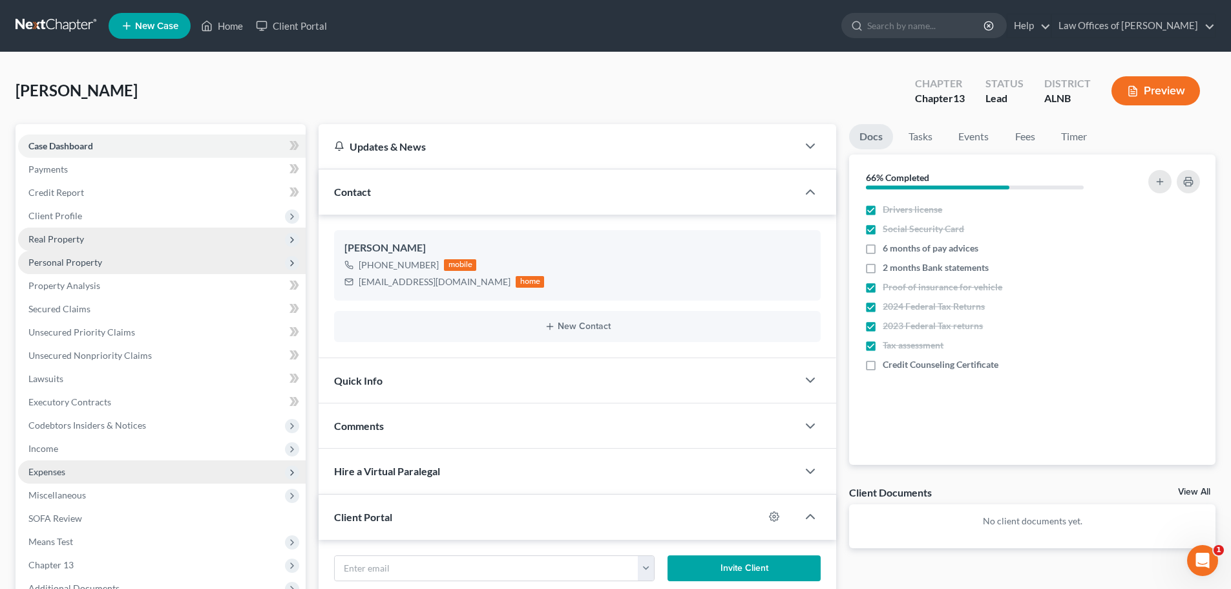
click at [99, 269] on span "Personal Property" at bounding box center [162, 262] width 288 height 23
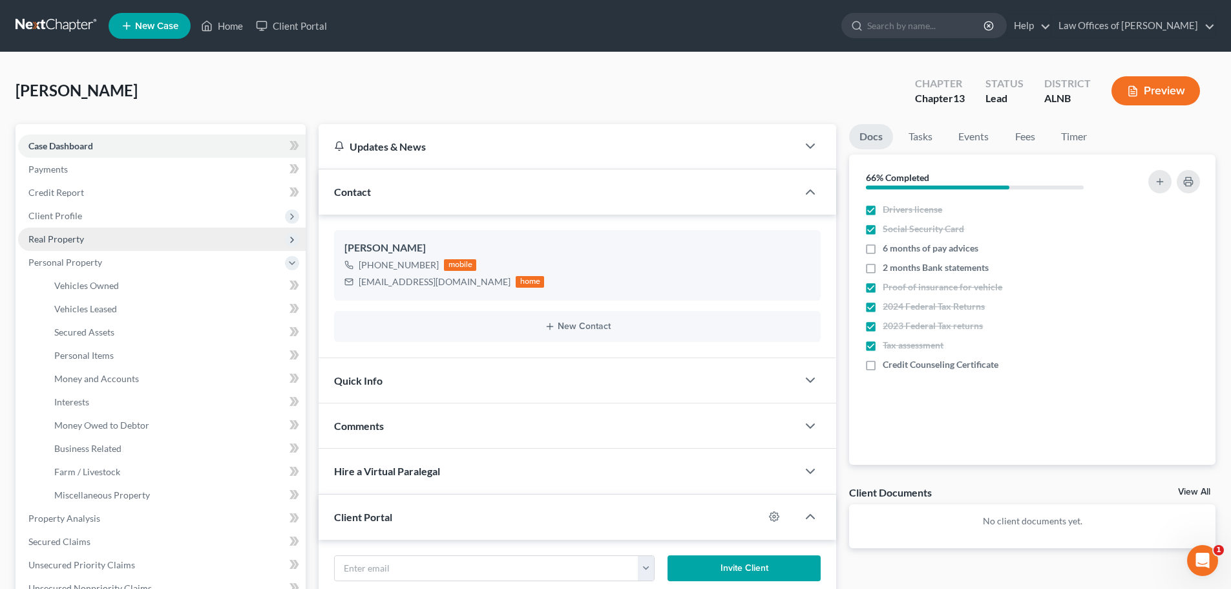
click at [100, 238] on span "Real Property" at bounding box center [162, 238] width 288 height 23
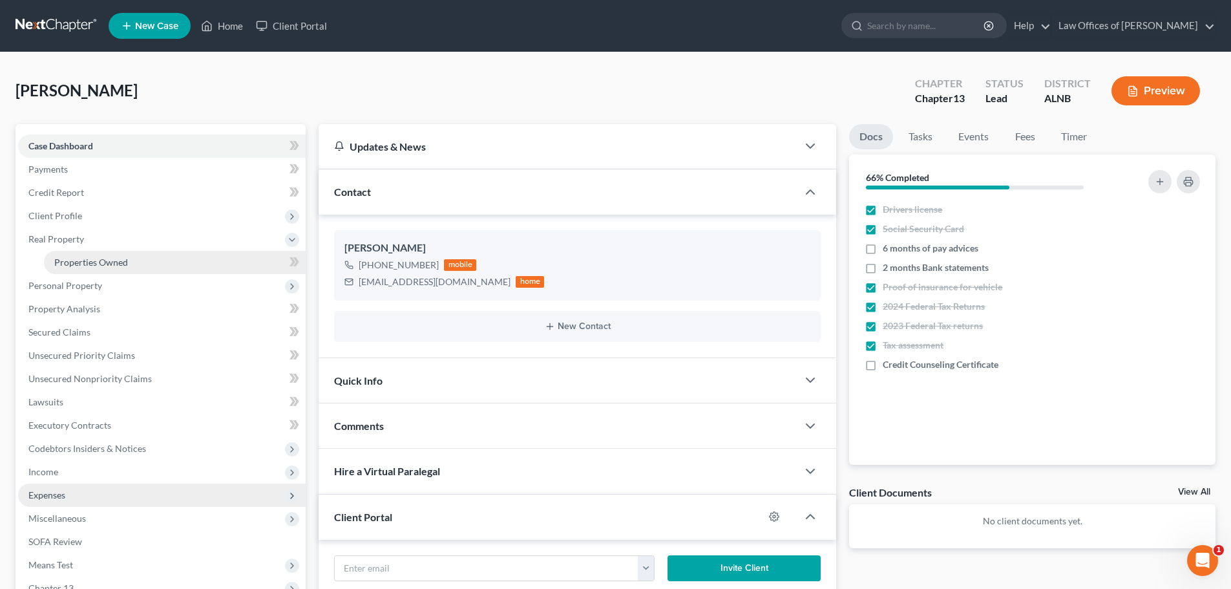
click at [116, 264] on span "Properties Owned" at bounding box center [91, 262] width 74 height 11
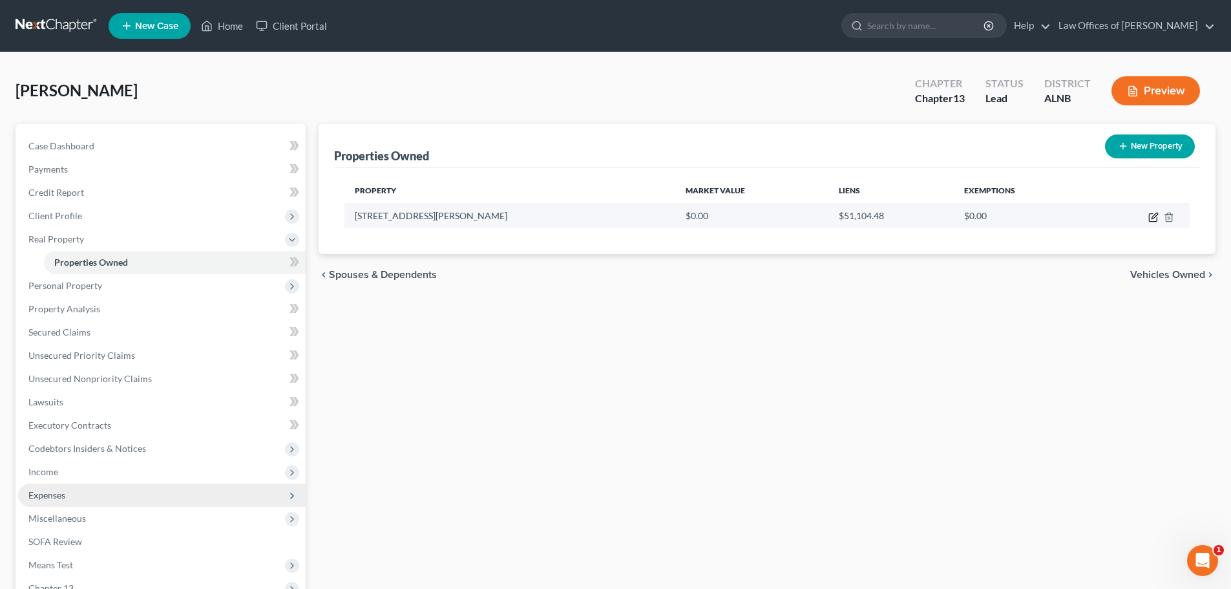
click at [1155, 217] on icon "button" at bounding box center [1154, 216] width 6 height 6
select select "0"
select select "41"
select select "0"
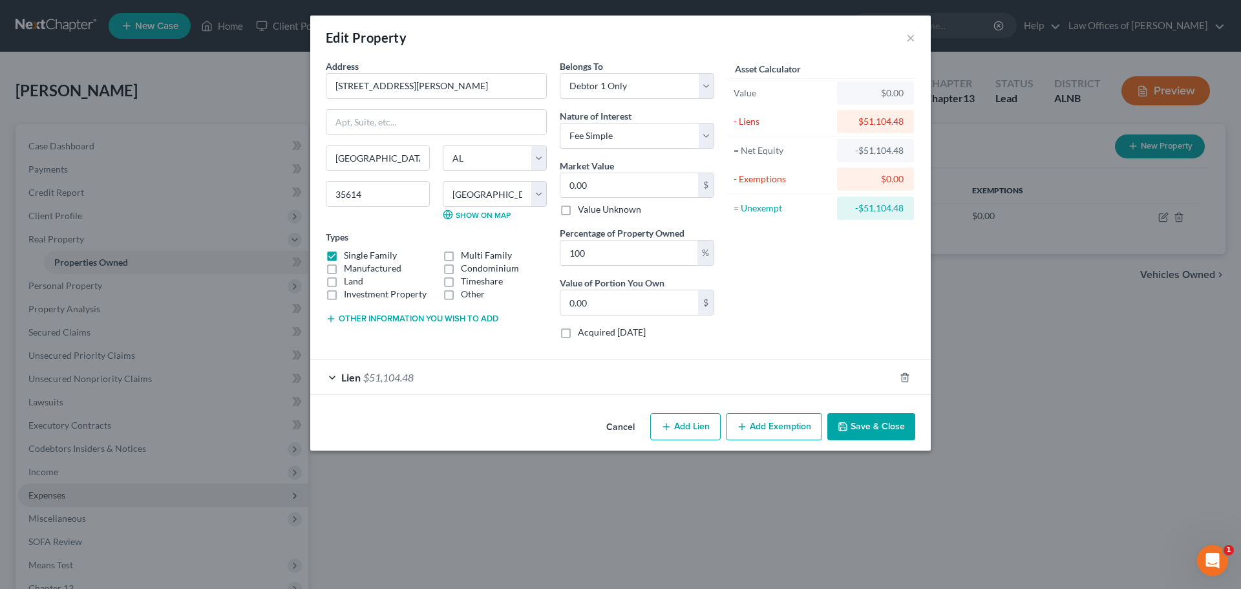
click at [677, 425] on button "Add Lien" at bounding box center [685, 426] width 70 height 27
select select "0"
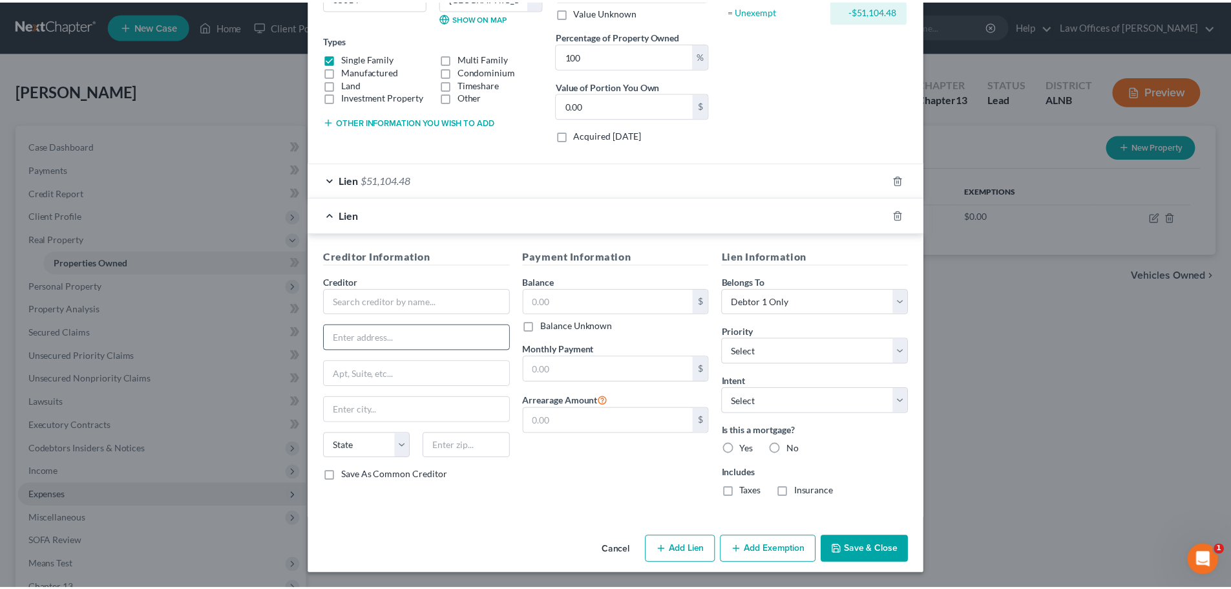
scroll to position [198, 0]
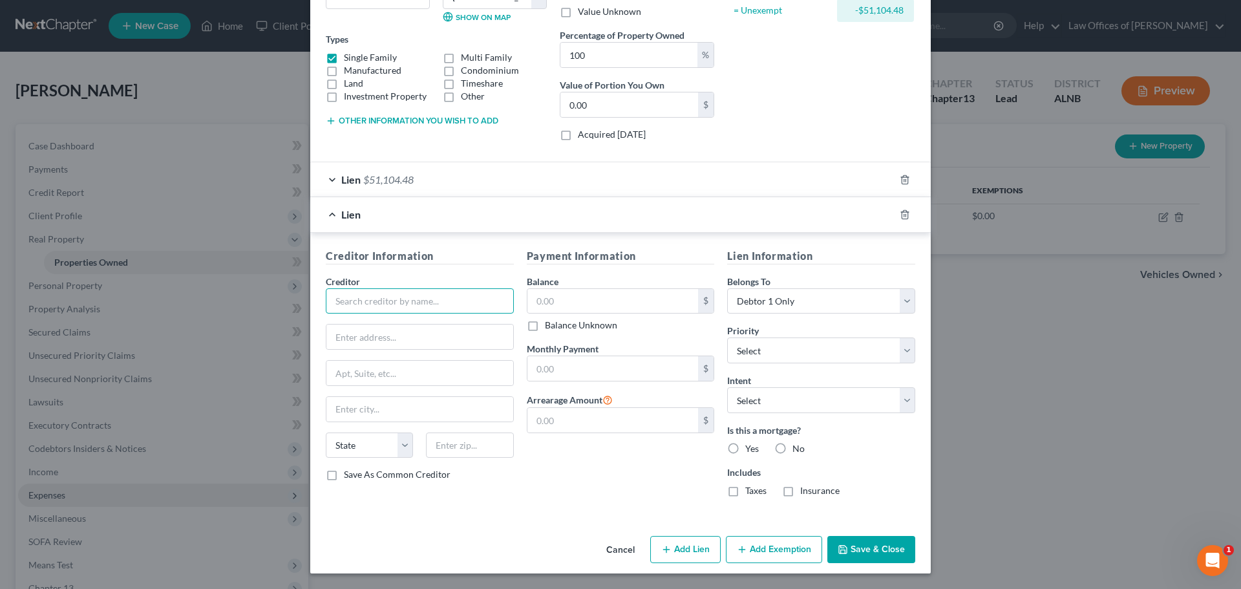
click at [384, 295] on input "text" at bounding box center [420, 301] width 188 height 26
click at [488, 305] on input "text" at bounding box center [420, 301] width 188 height 26
type input "ISN Corporation"
click at [443, 335] on input "text" at bounding box center [419, 336] width 187 height 25
type input "[STREET_ADDRESS][PERSON_NAME]"
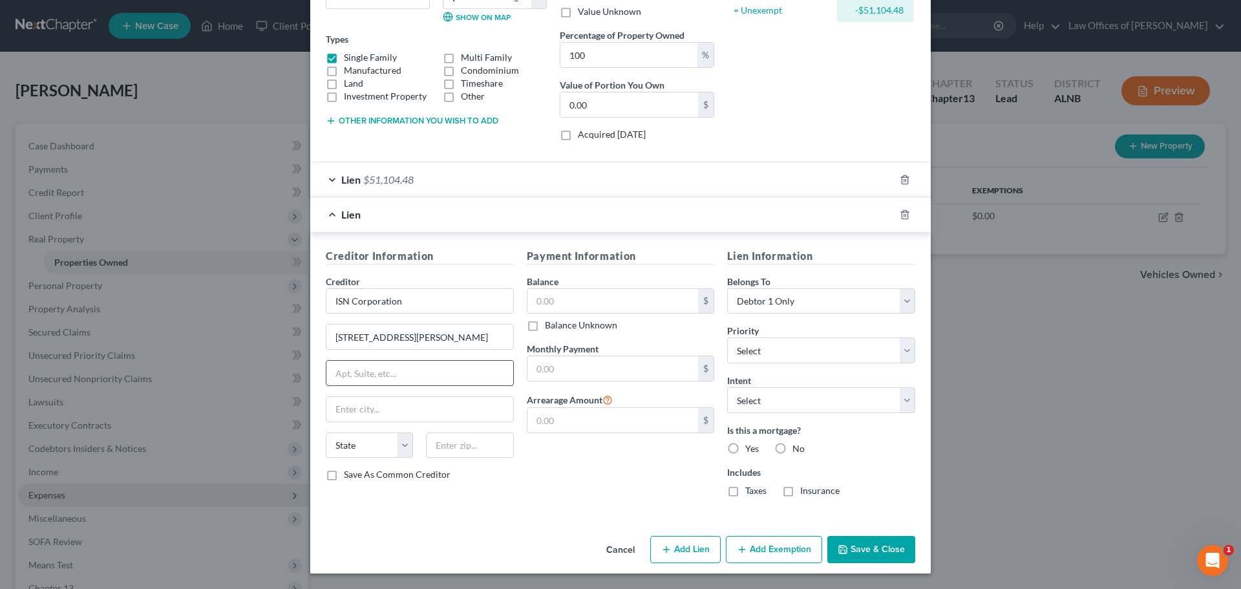
click at [398, 369] on input "text" at bounding box center [419, 373] width 187 height 25
type input "Suite 3200"
click at [457, 447] on input "text" at bounding box center [469, 445] width 87 height 26
type input "73106"
click at [631, 306] on input "text" at bounding box center [612, 301] width 171 height 25
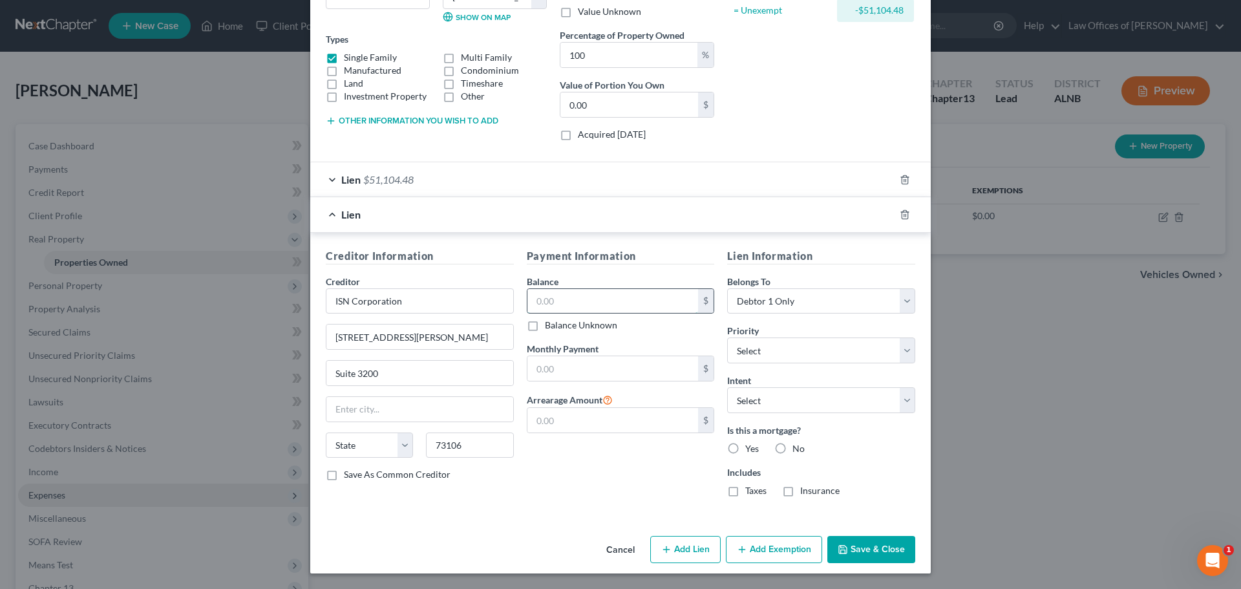
type input "[US_STATE][GEOGRAPHIC_DATA]"
select select "37"
click at [618, 305] on input "text" at bounding box center [612, 301] width 171 height 25
type input "15,540.90"
click at [865, 547] on button "Save & Close" at bounding box center [871, 549] width 88 height 27
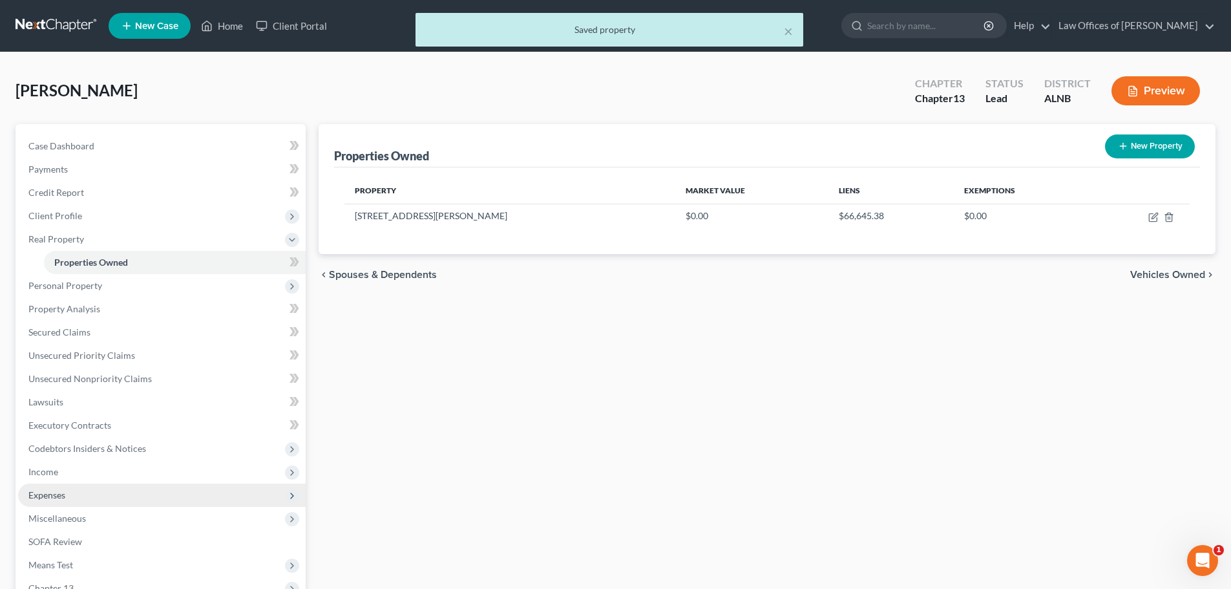
click at [574, 91] on div "[PERSON_NAME] Upgraded Chapter Chapter 13 Status Lead District ALNB Preview" at bounding box center [616, 96] width 1200 height 56
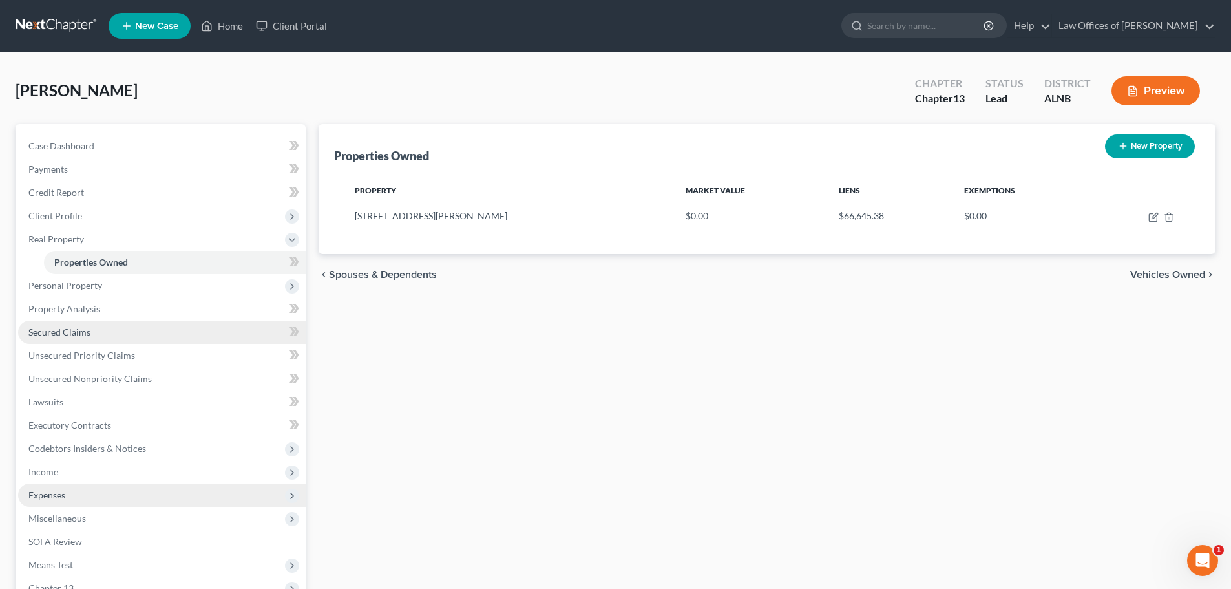
click at [100, 332] on link "Secured Claims" at bounding box center [162, 331] width 288 height 23
